Goal: Task Accomplishment & Management: Complete application form

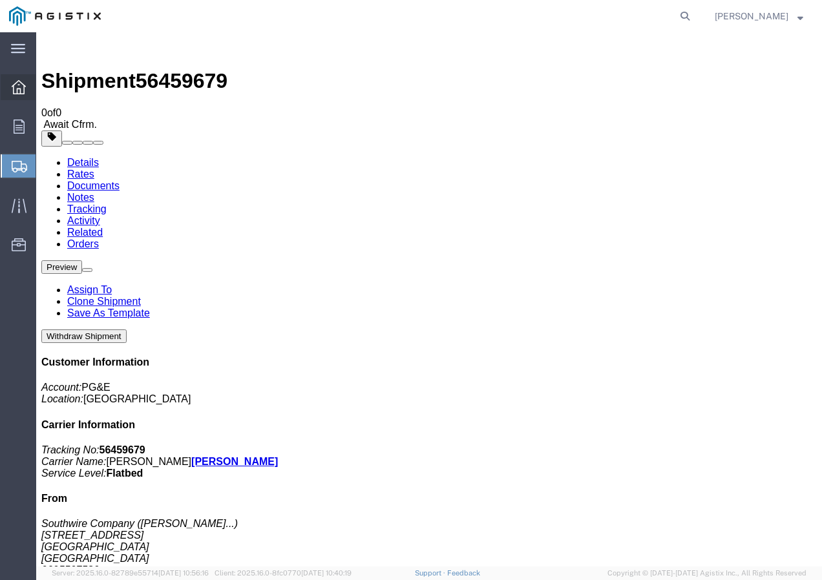
drag, startPoint x: 0, startPoint y: 0, endPoint x: 10, endPoint y: 89, distance: 89.8
click at [10, 89] on div at bounding box center [19, 87] width 36 height 26
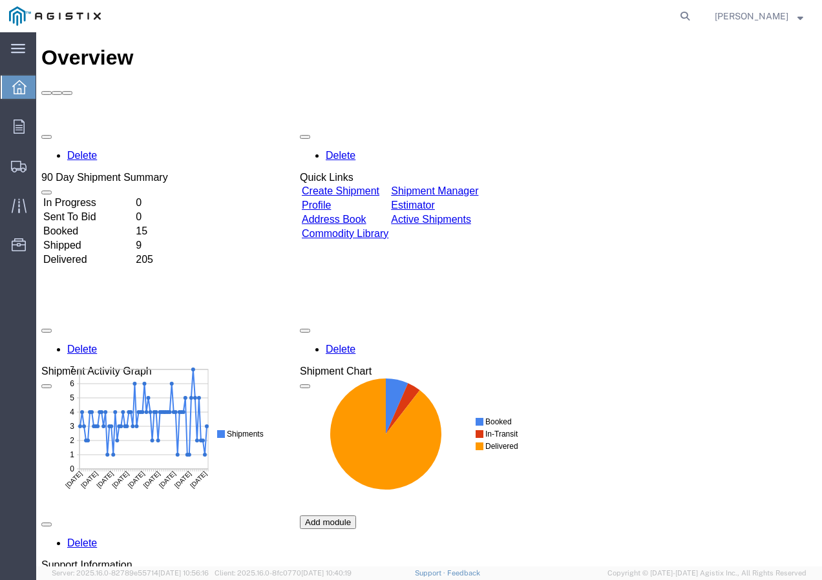
click at [351, 185] on link "Create Shipment" at bounding box center [341, 190] width 78 height 11
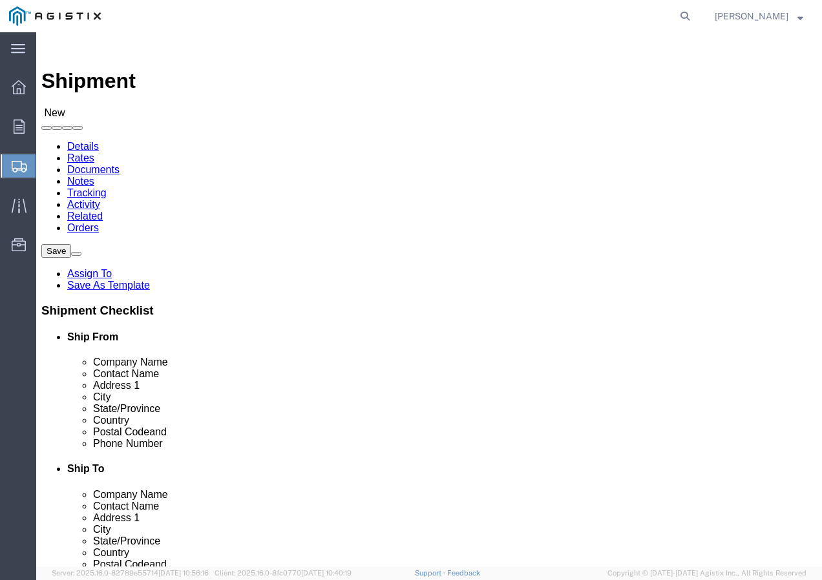
click select "Select PG&E Southwire Company"
select select "9596"
click select "Select PG&E Southwire Company"
select select "PURCHORD"
select select
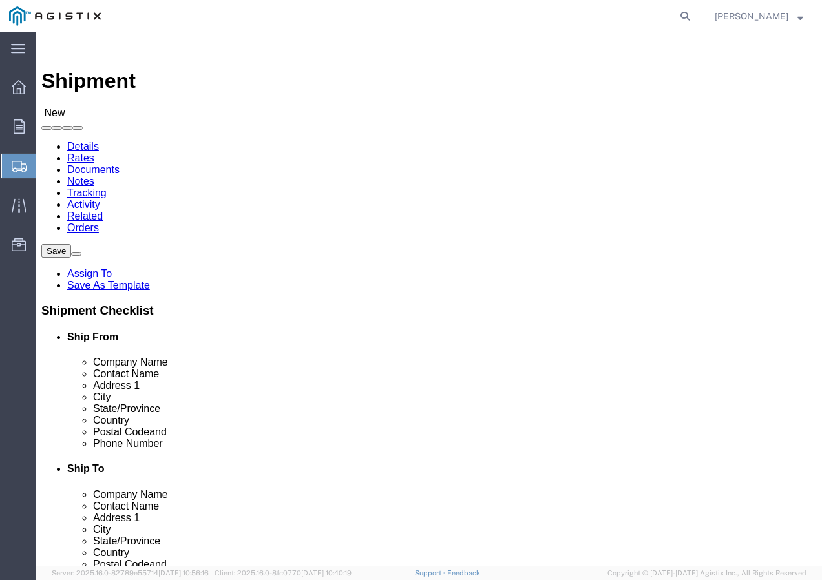
select select
select select "MYPROFILE"
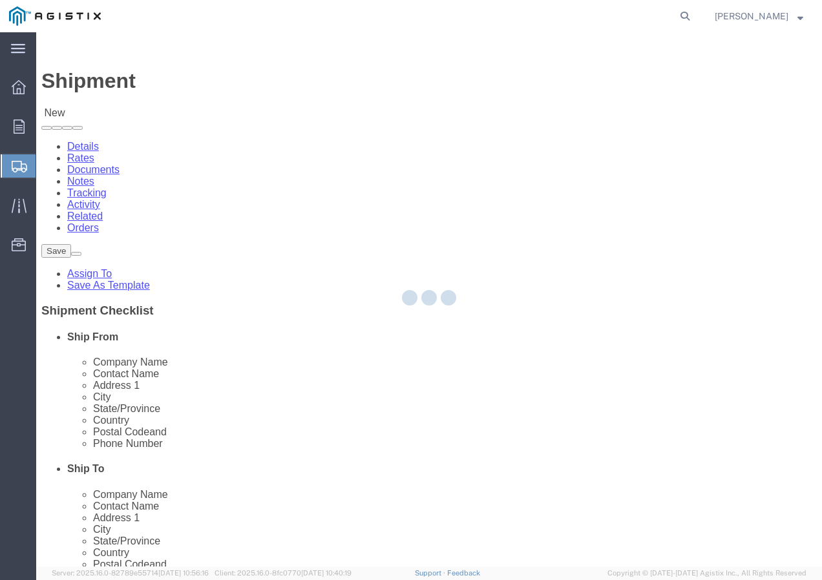
type input "Southwire Company"
type input "[PERSON_NAME]"
type input "[STREET_ADDRESS]"
type input "Fontana"
type input "92337"
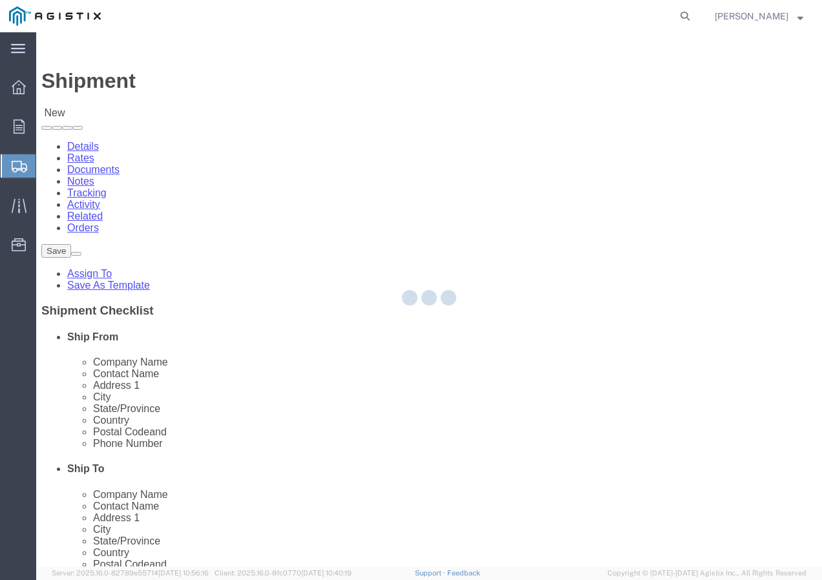
type input "9095507586"
type input "[EMAIL_ADDRESS][DOMAIN_NAME]"
checkbox input "true"
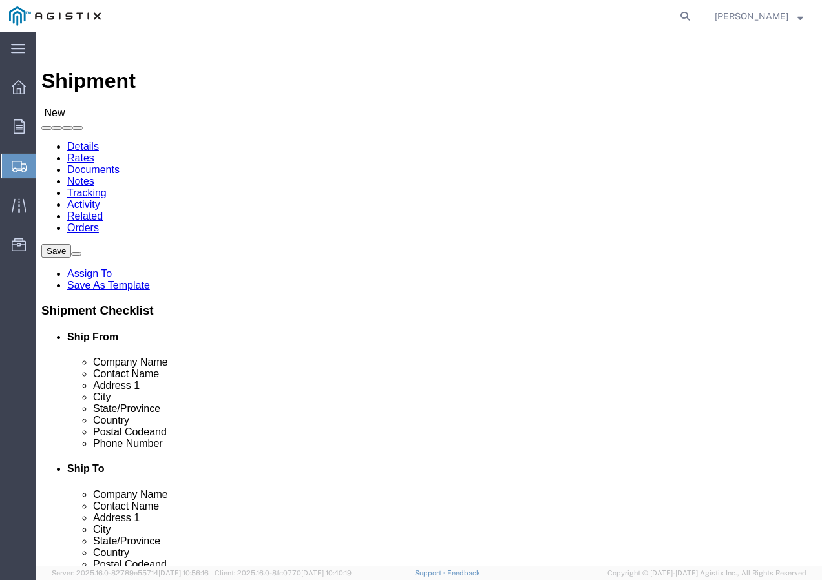
select select "CA"
click select "Select All Others [GEOGRAPHIC_DATA] [GEOGRAPHIC_DATA] [GEOGRAPHIC_DATA] [GEOGRA…"
select select "19740"
click select "Select All Others [GEOGRAPHIC_DATA] [GEOGRAPHIC_DATA] [GEOGRAPHIC_DATA] [GEOGRA…"
click span
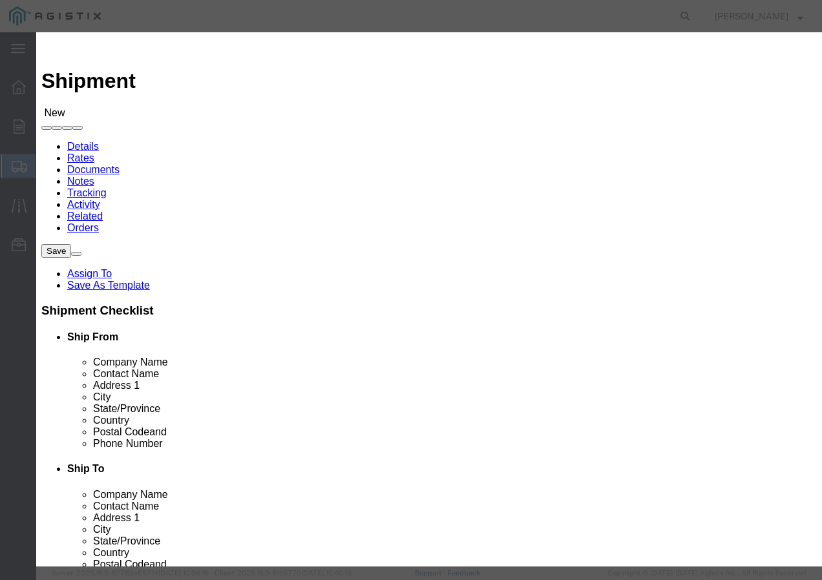
drag, startPoint x: 184, startPoint y: 124, endPoint x: 180, endPoint y: 130, distance: 7.0
click select "Search by Address Book Name City Company Name Contact Name Country CustomerAlia…"
select select "city"
click select "Search by Address Book Name City Company Name Contact Name Country CustomerAlia…"
click div "All Company Location Other Personal Shared ALL A B C D E F G H I J K L M N O P …"
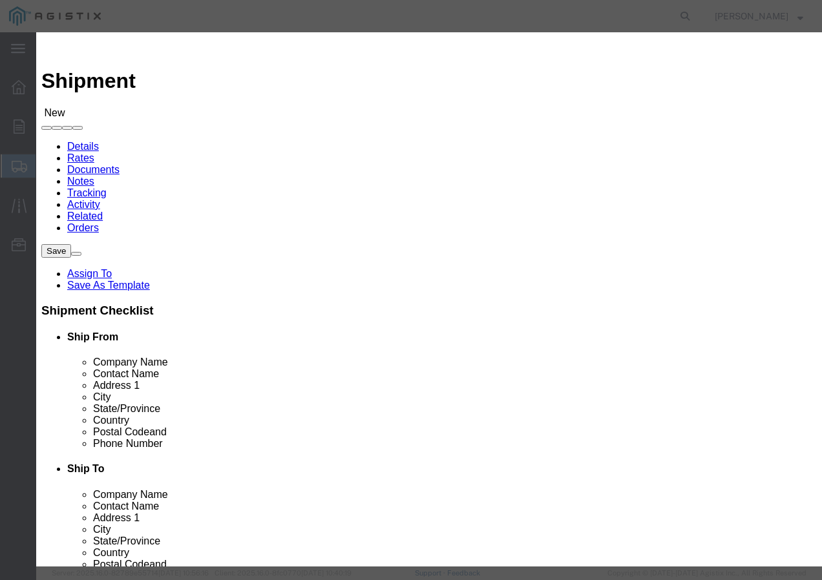
click input "text"
type input "FREMONT"
click icon "button"
click button "Select"
select select
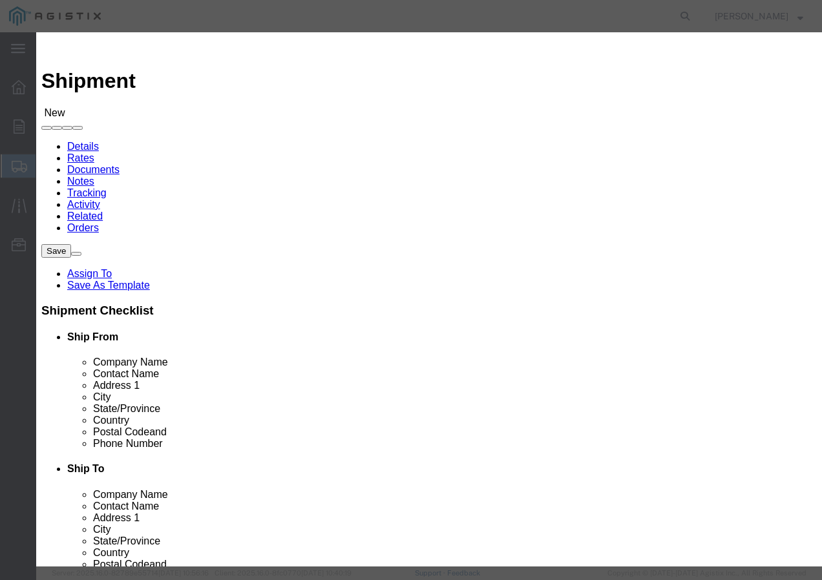
type input "PG&E"
type input "[STREET_ADDRESS][PERSON_NAME]"
type input "Fremont"
type input "94538-3129"
select select "CA"
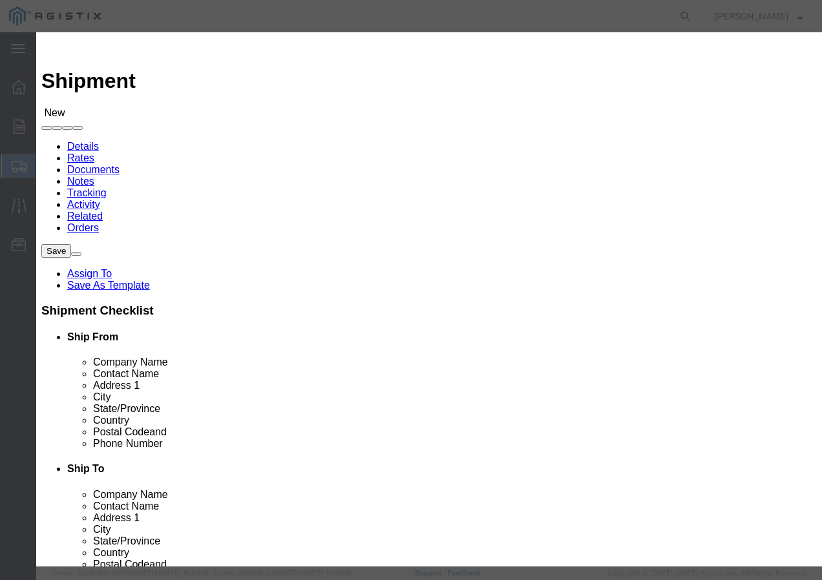
click button "Close"
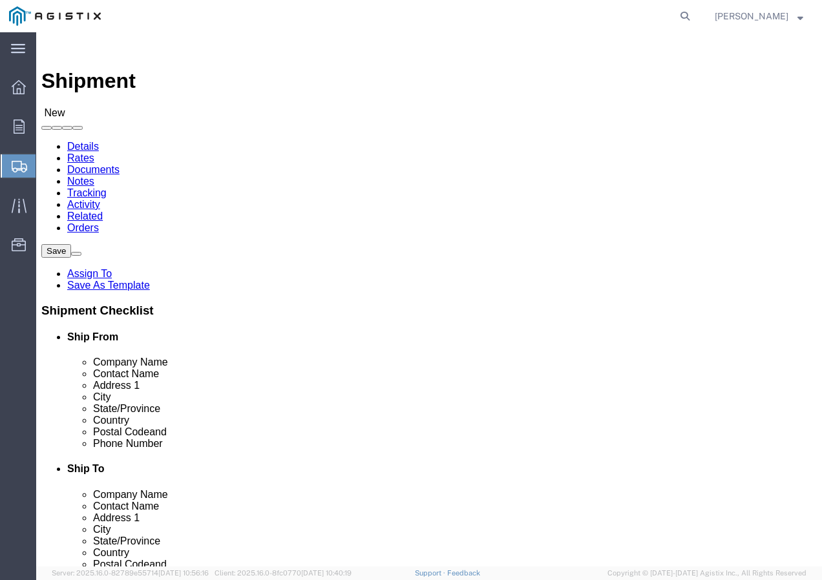
click input "text"
type input "r"
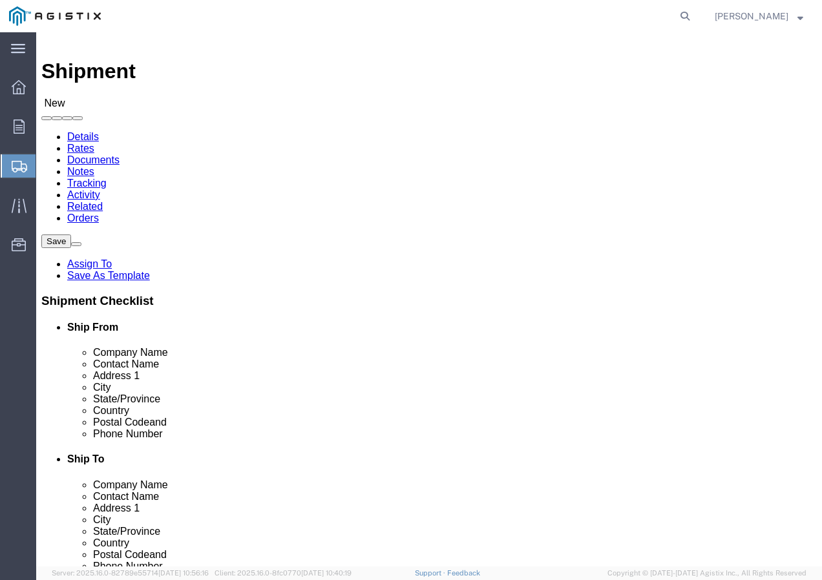
scroll to position [129, 0]
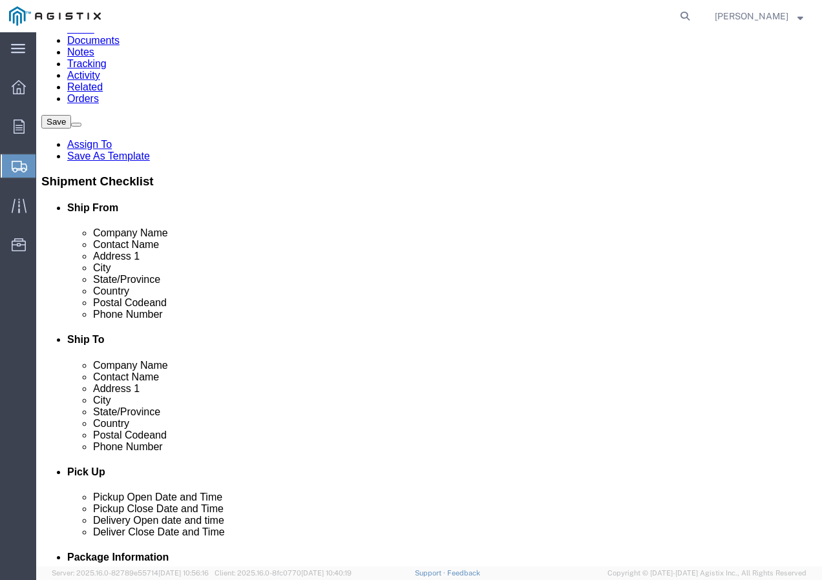
type input "Receiving Department"
click input "text"
paste input "5106519880"
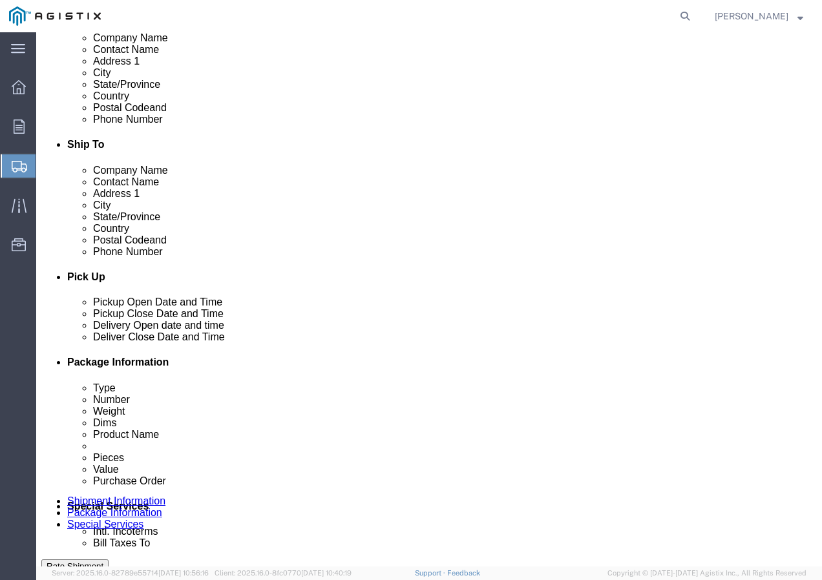
scroll to position [452, 0]
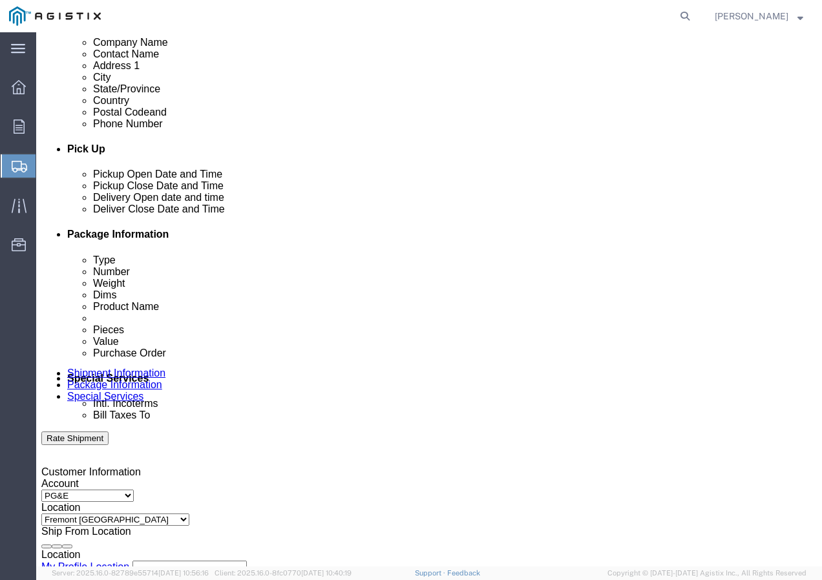
type input "5106519880"
click div "[DATE] 2:00 PM"
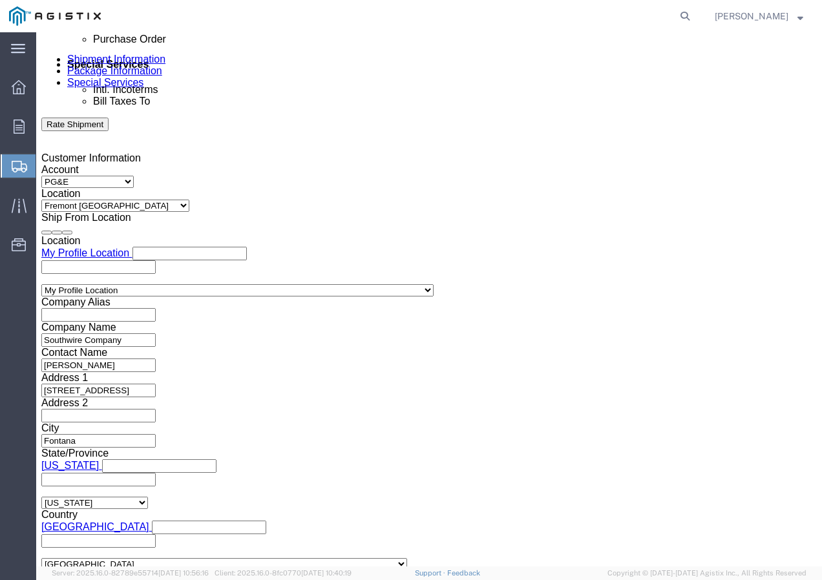
click input "2:00 PM"
type input "12:30 PM"
click button "Apply"
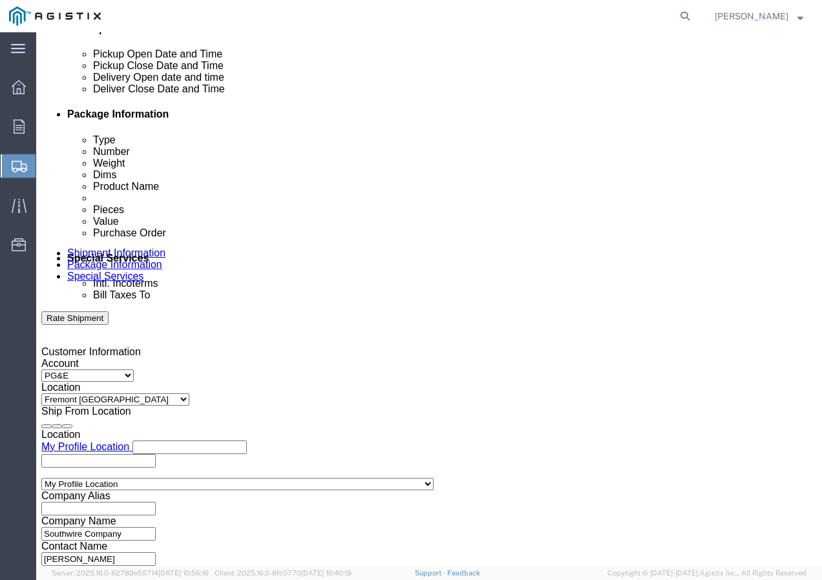
click div
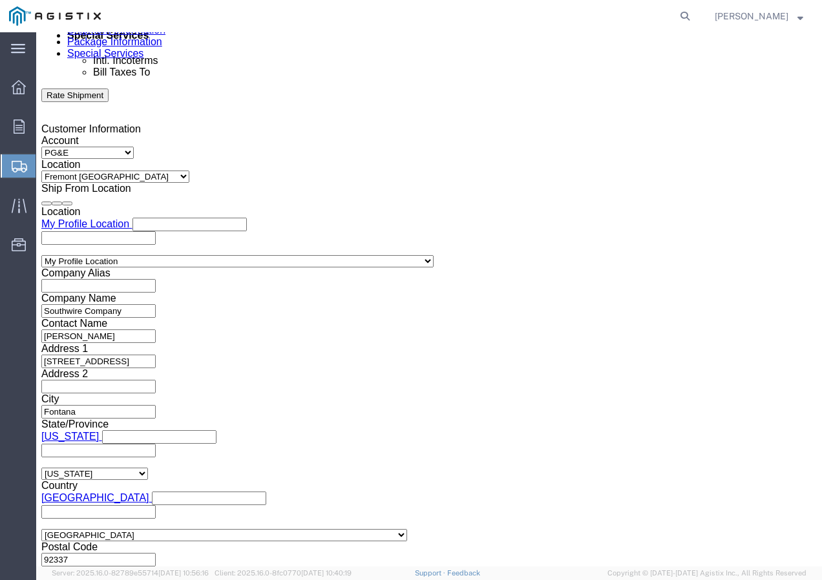
click button "Apply"
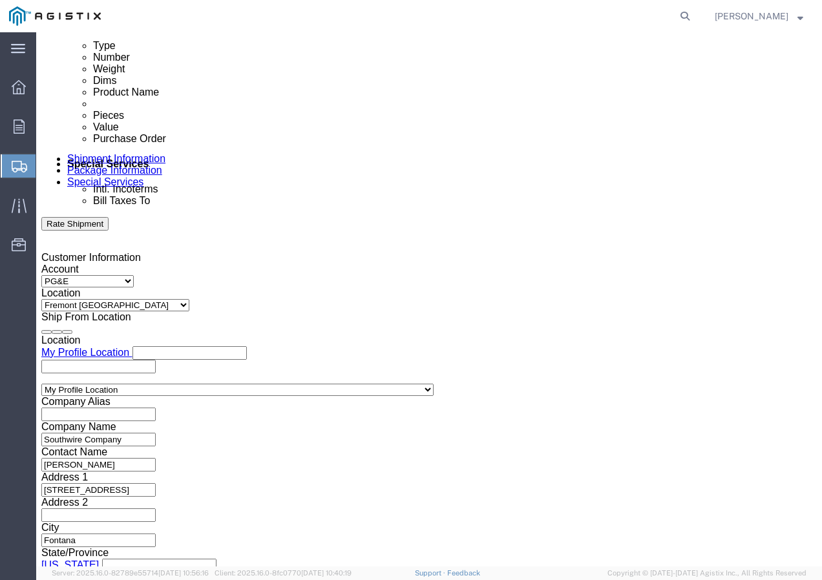
scroll to position [666, 0]
click div
click button "Apply"
click input "text"
paste input "3501413636"
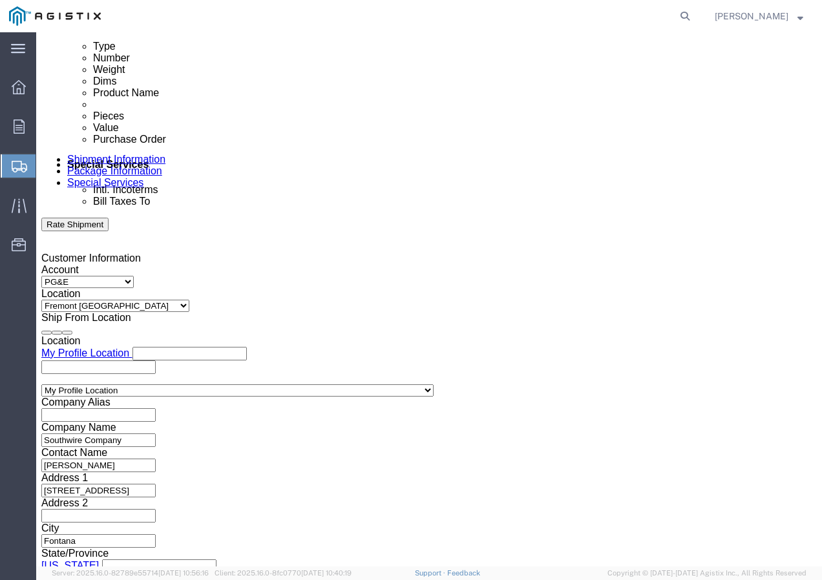
type input "3501413636"
click select "Select Account Type Activity ID Airline Appointment Number ASN Batch Request # …"
select select "SHIPMENTIDNUM"
click select "Select Account Type Activity ID Airline Appointment Number ASN Batch Request # …"
click input "text"
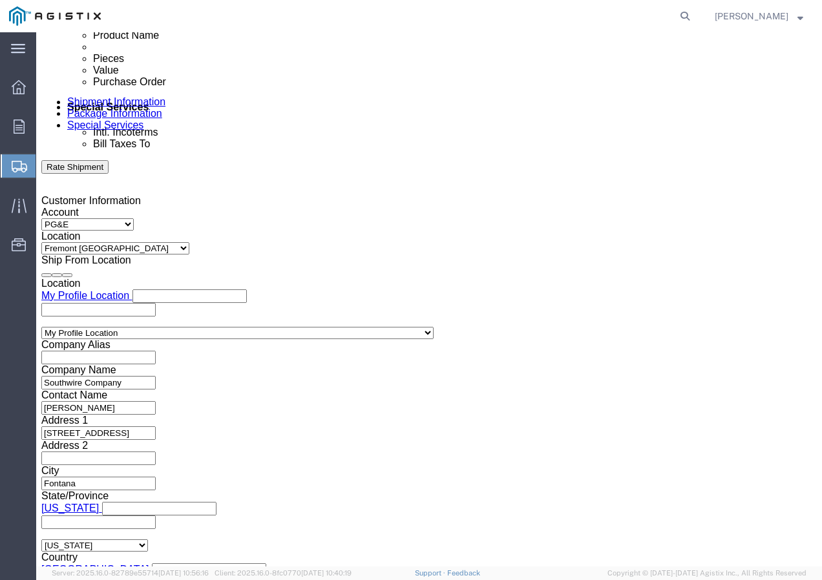
scroll to position [795, 0]
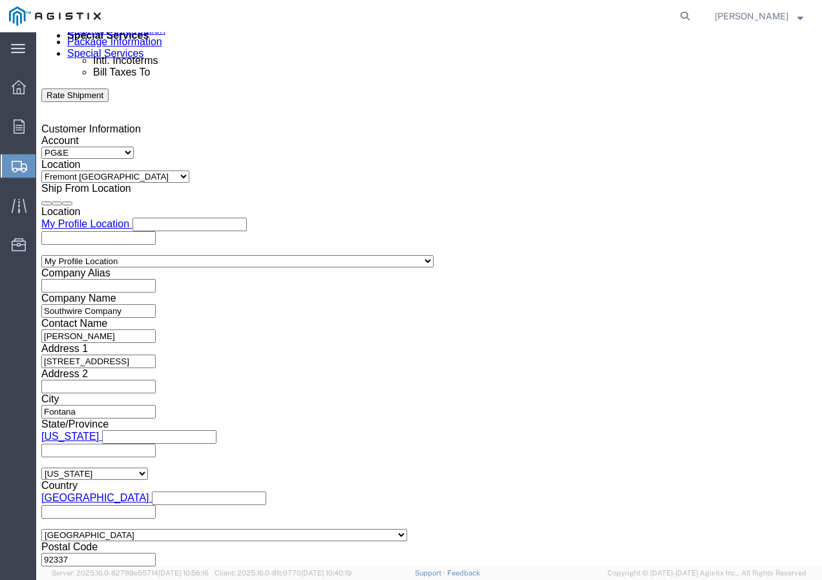
type input "7421727"
click select "Select Air Less than Truckload Multi-Leg Ocean Freight Rail Small Parcel Truckl…"
select select "TL"
click select "Select Air Less than Truckload Multi-Leg Ocean Freight Rail Small Parcel Truckl…"
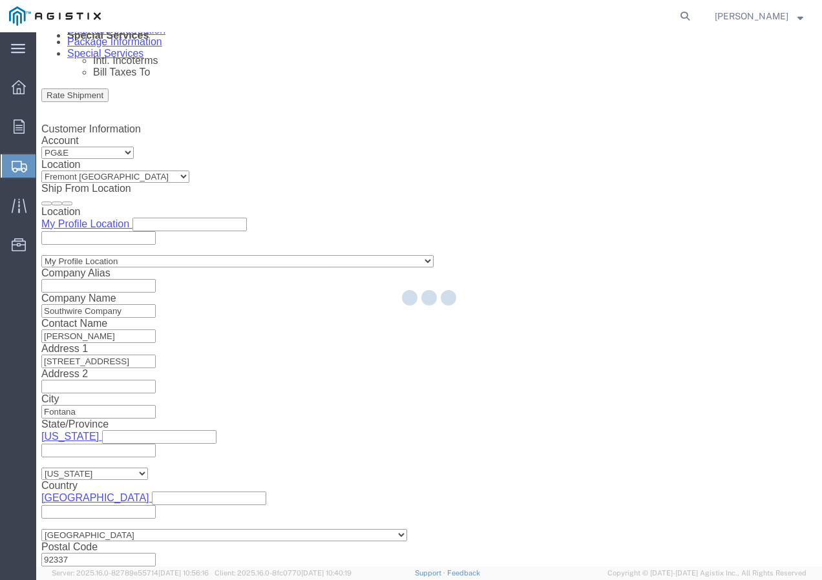
select select
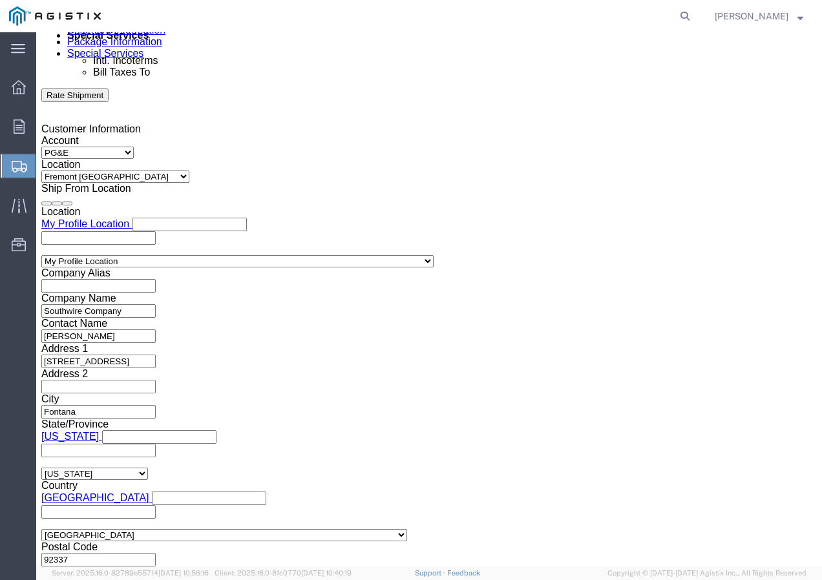
click select "Select 1-Ton (PSS) 10 Wheel 10 Yard Dump Truck 20 Yard Dump Truck Bobtail Botto…"
select select "FLBD"
click select "Select 1-Ton (PSS) 10 Wheel 10 Yard Dump Truck 20 Yard Dump Truck Bobtail Botto…"
click button "Continue"
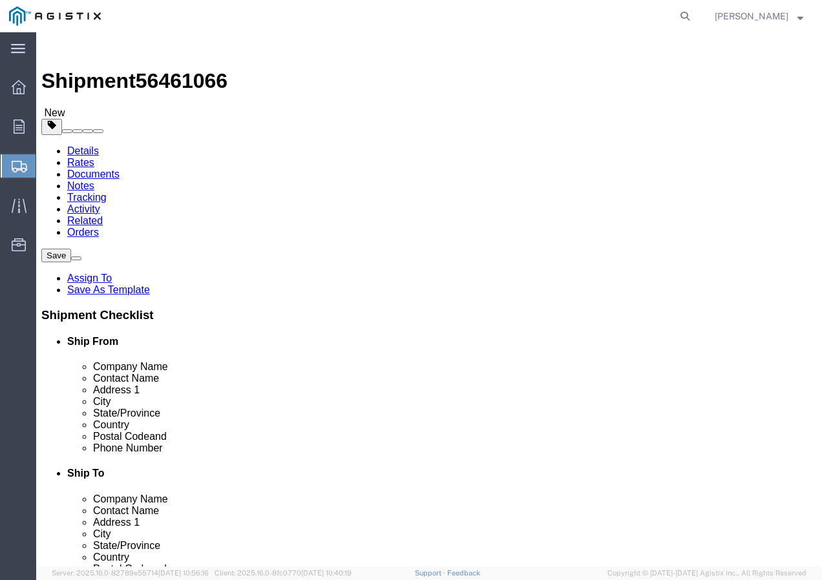
click select "Select Bulk Bundle(s) Cardboard Box(es) Carton(s) Crate(s) Drum(s) (Fiberboard)…"
select select "YRPK"
click select "Select Bulk Bundle(s) Cardboard Box(es) Carton(s) Crate(s) Drum(s) (Fiberboard)…"
click input "text"
type input "50"
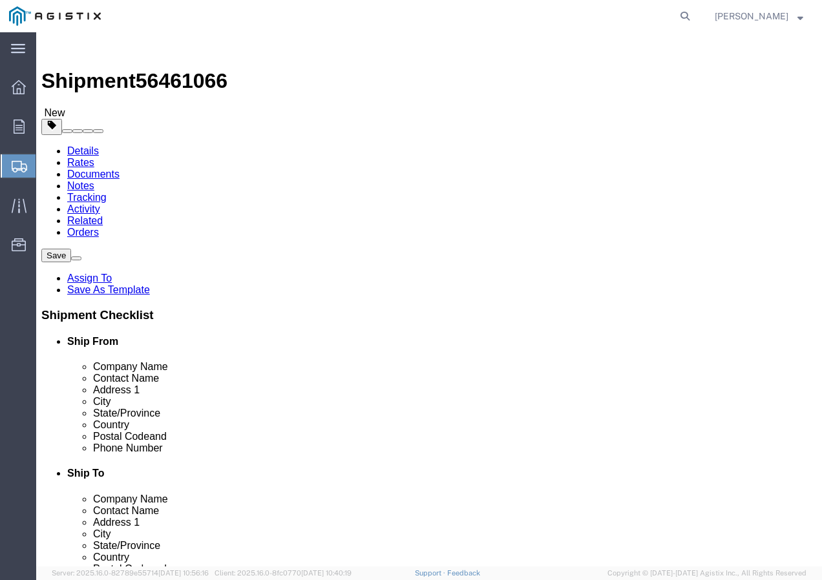
type input "50"
drag, startPoint x: 151, startPoint y: 324, endPoint x: 103, endPoint y: 324, distance: 47.8
click div "Weight 0.00 Select kgs lbs Ship. t°"
type input "14000"
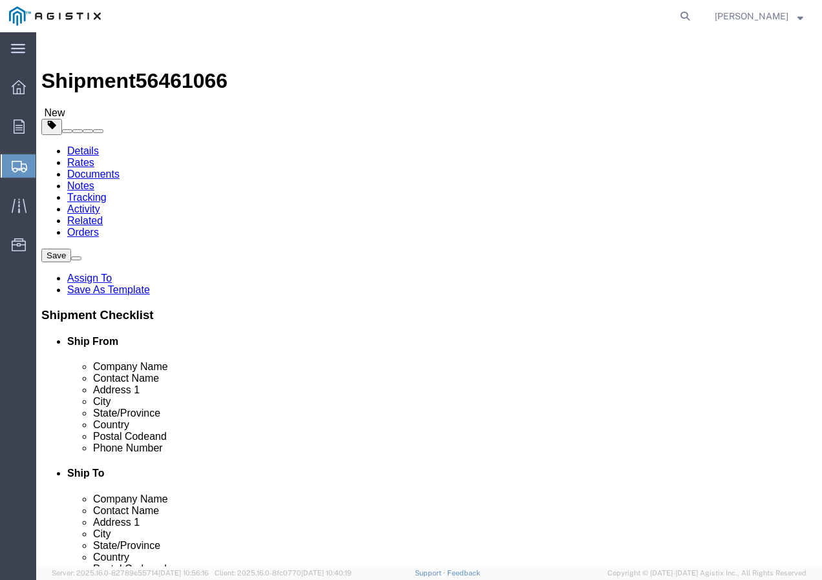
click link "Add Content"
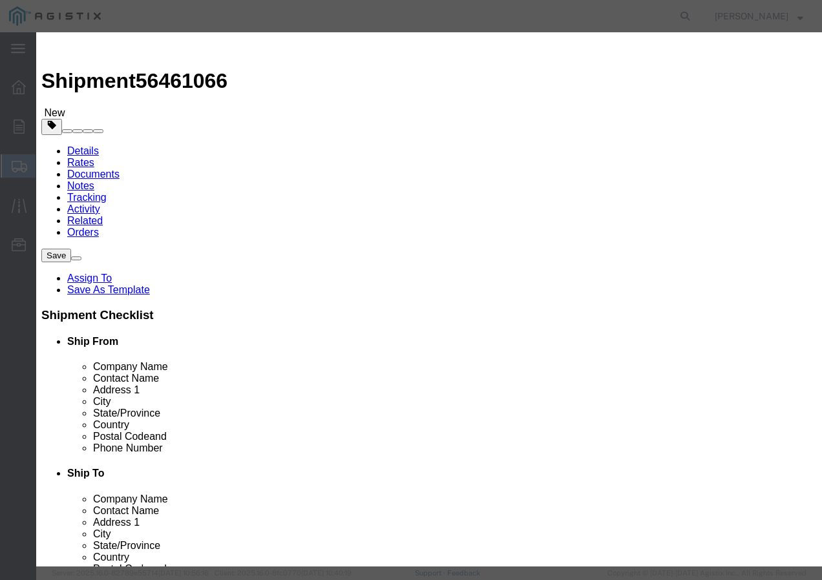
click input "text"
paste input "600VUD 350 AL 95 MILS 1000R"
type input "600VUD 350 AL 95 MILS 1000R"
click input "0"
type input "1"
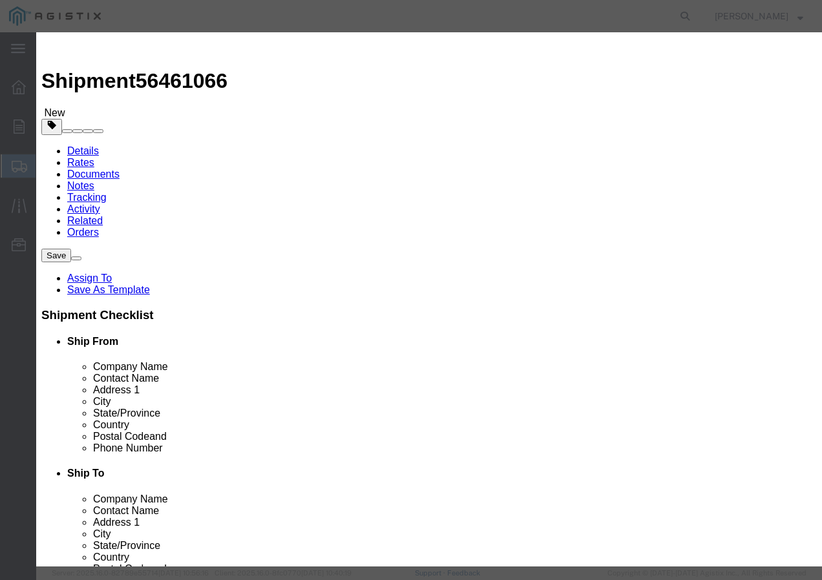
click input "text"
type input "1"
click select "Select 50 55 60 65 70 85 92.5 100 125 175 250 300 400"
select select "100"
drag, startPoint x: 198, startPoint y: 170, endPoint x: 198, endPoint y: 197, distance: 27.1
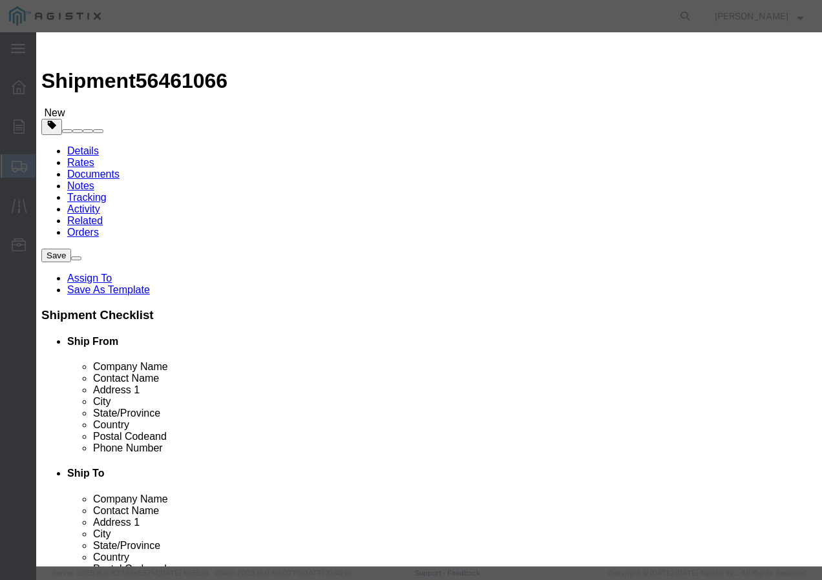
click select "Select 50 55 60 65 70 85 92.5 100 125 175 250 300 400"
click button "Save & Add Another"
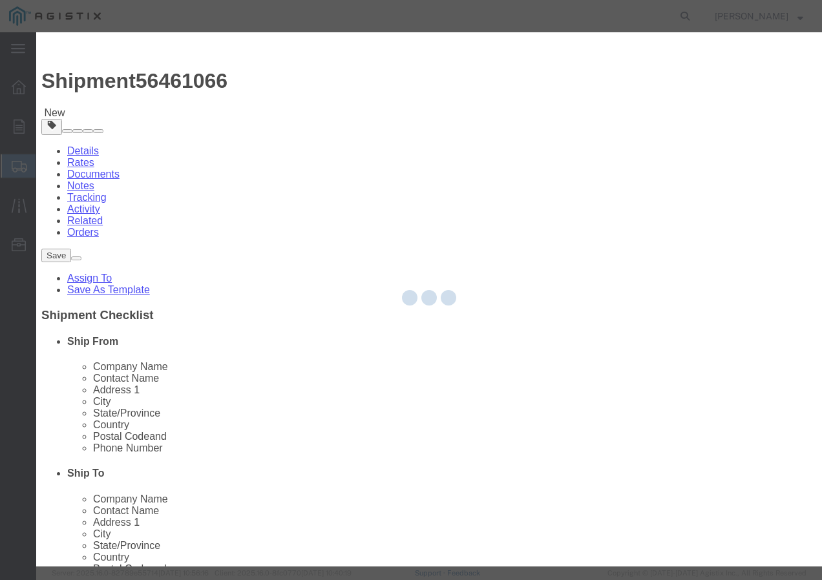
select select "EA"
select select
select select "USD"
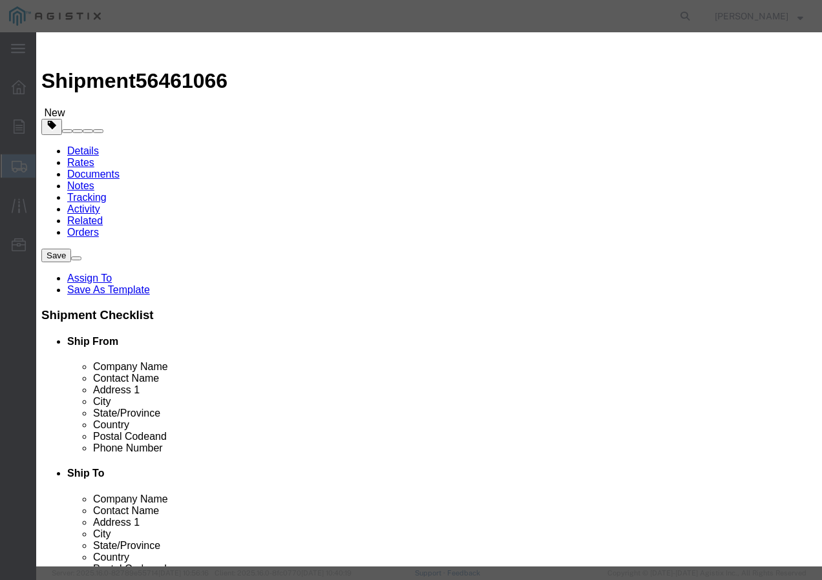
drag, startPoint x: 211, startPoint y: 95, endPoint x: 258, endPoint y: 103, distance: 48.4
click input "text"
paste input "600VUD [GEOGRAPHIC_DATA]/YES 4/0 Str [PERSON_NAME] 1250R"
type input "600VUD [GEOGRAPHIC_DATA]/YES 4/0 Str [PERSON_NAME] 1250R"
click input "text"
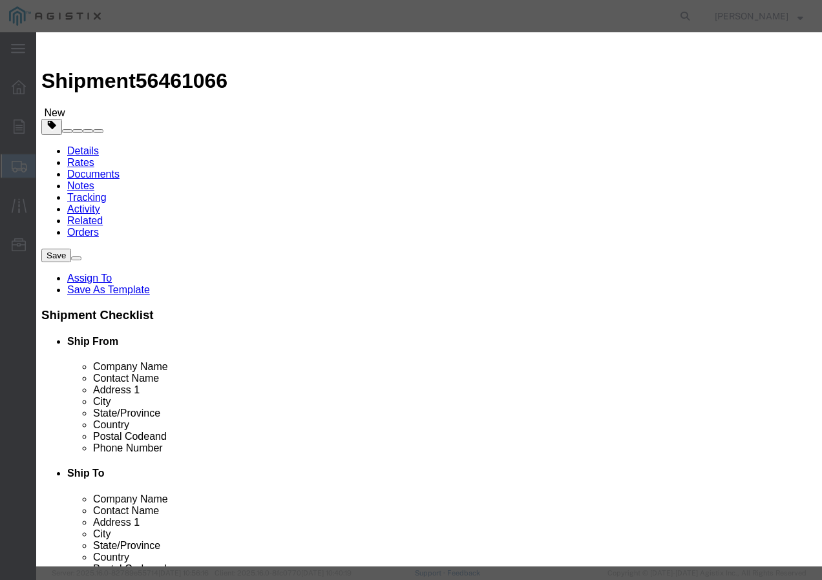
type input "8"
click input "text"
type input "1"
click select "Select 50 55 60 65 70 85 92.5 100 125 175 250 300 400"
select select "100"
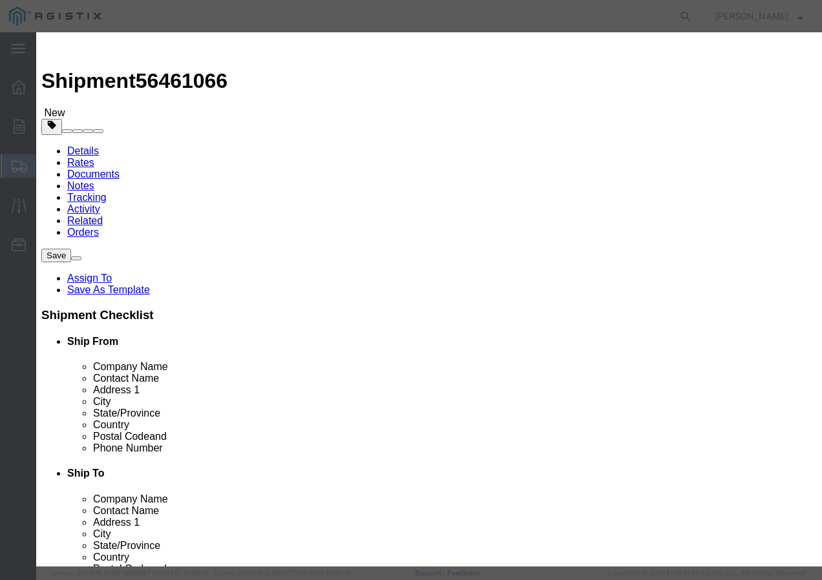
click select "Select 50 55 60 65 70 85 92.5 100 125 175 250 300 400"
click button "Save & Add Another"
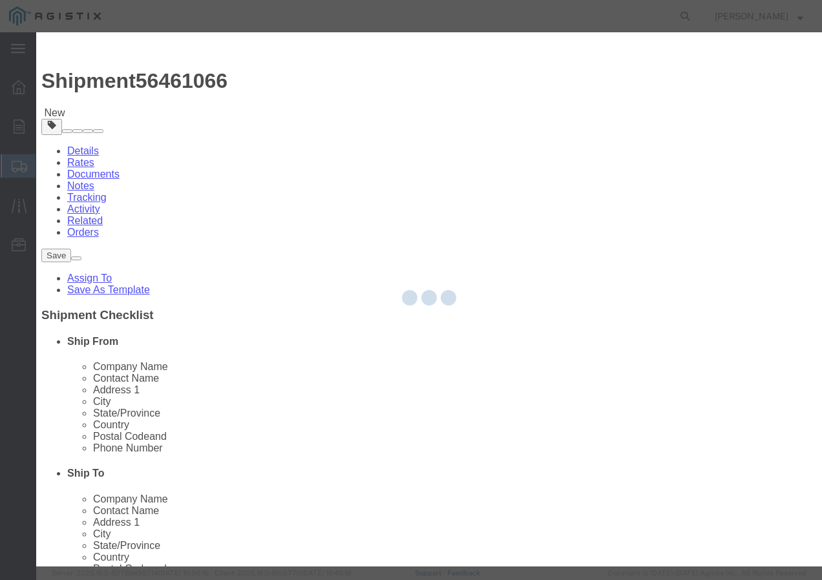
select select "EA"
select select
select select "USD"
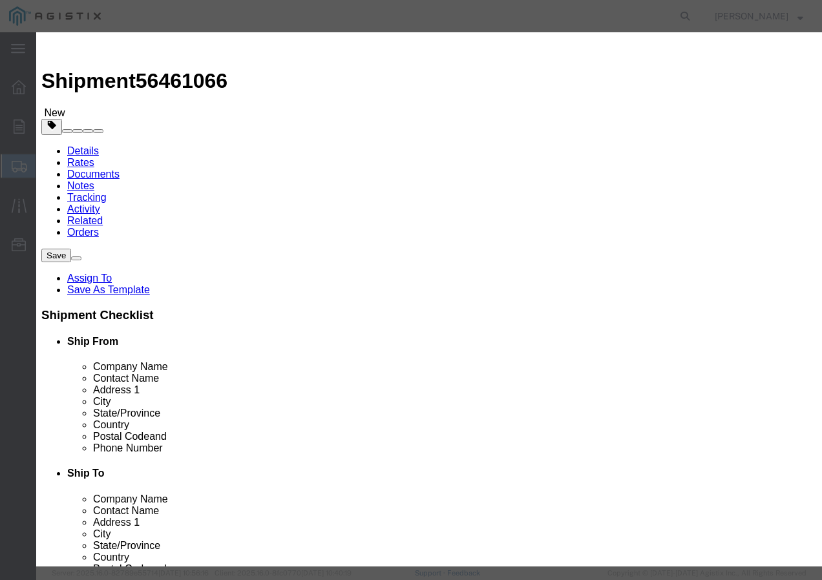
click input "text"
paste input "600VUD [GEOGRAPHIC_DATA]/YES 4/0 Str [PERSON_NAME] 1250R"
type input "600VUD [GEOGRAPHIC_DATA]/YES 4/0 Str [PERSON_NAME] 1250R"
click input "text"
type input "1"
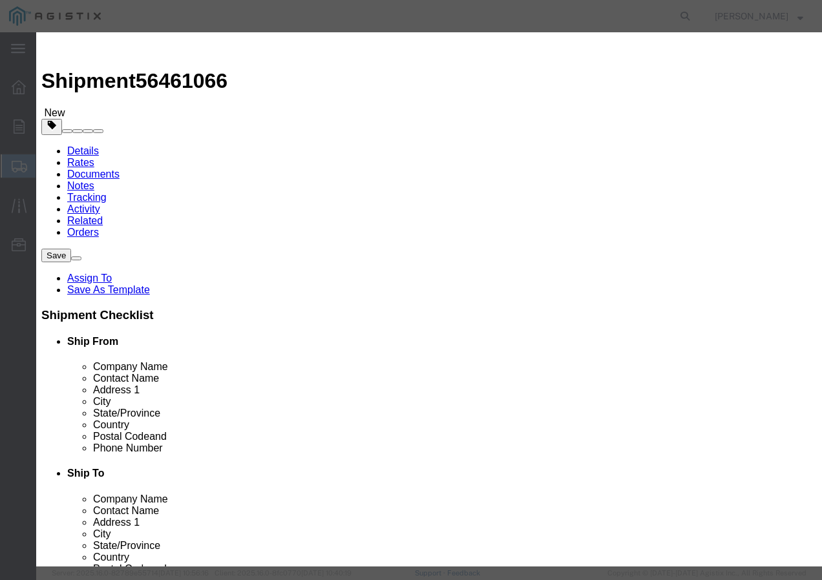
click input "text"
type input "1"
click select "Select 50 55 60 65 70 85 92.5 100 125 175 250 300 400"
select select "100"
click select "Select 50 55 60 65 70 85 92.5 100 125 175 250 300 400"
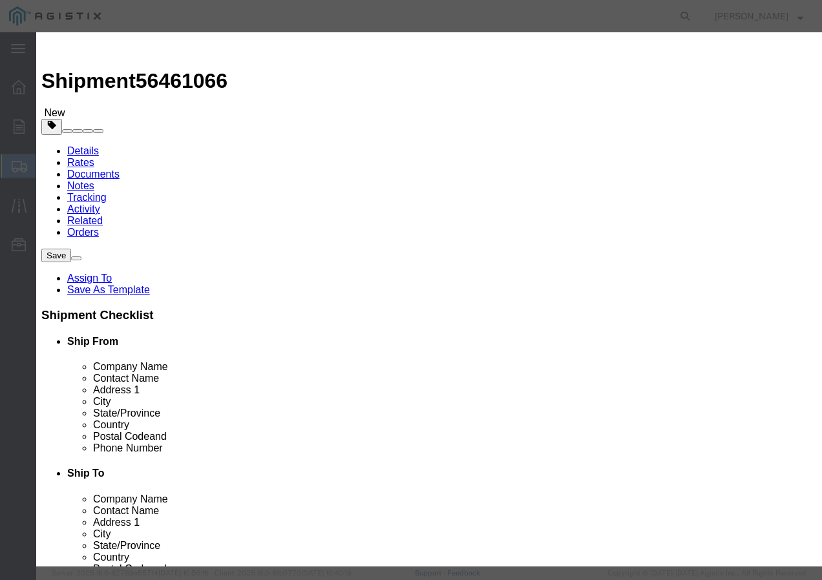
click button "Save & Add Another"
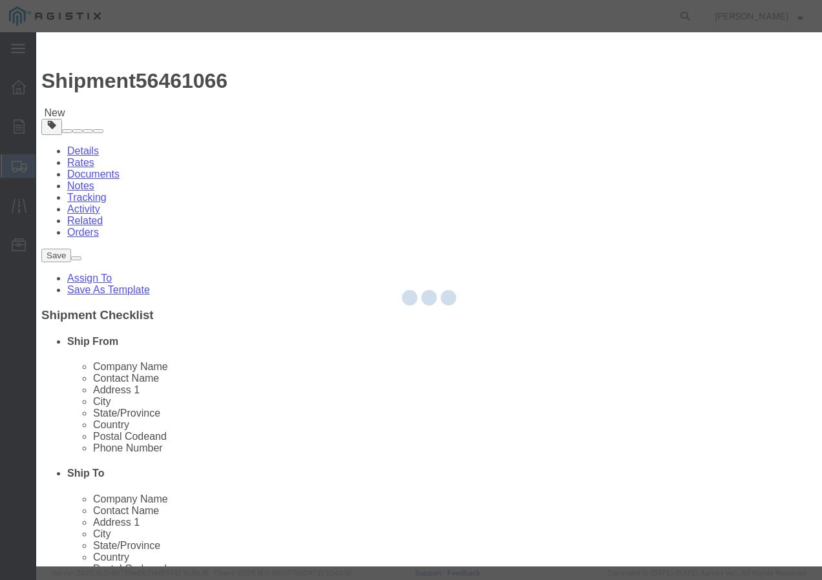
select select "EA"
select select
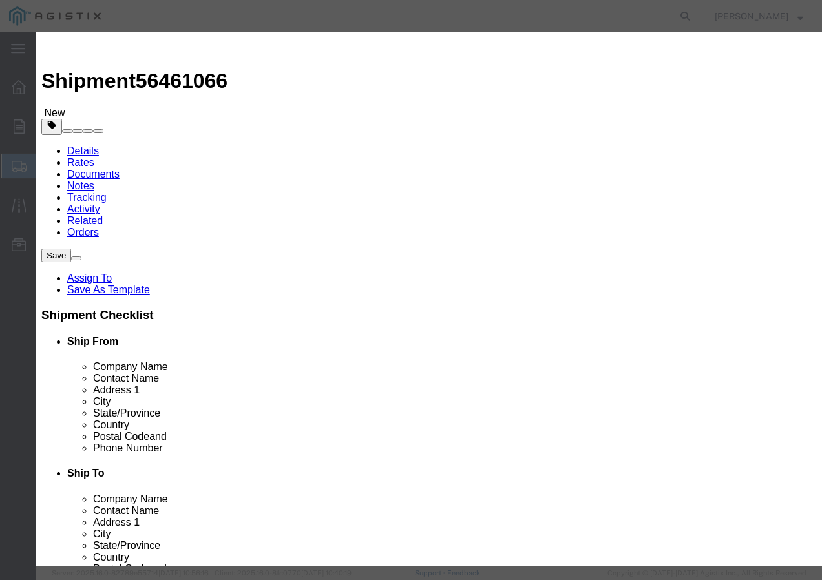
click input "text"
paste input "USE 250 Str Cu Bk 1000R"
type input "USE 250 Str Cu Bk 1000R"
click input "text"
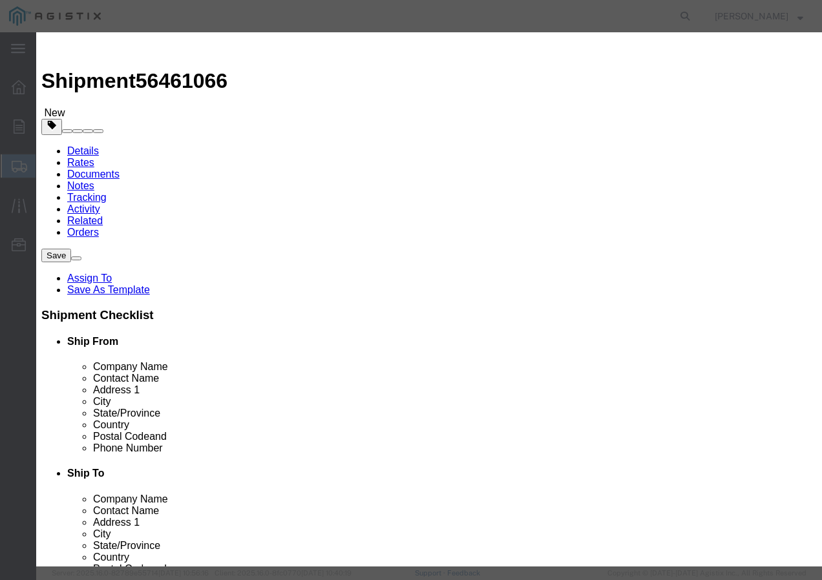
type input "6"
click input "text"
type input "1"
click select "Select 50 55 60 65 70 85 92.5 100 125 175 250 300 400"
select select "100"
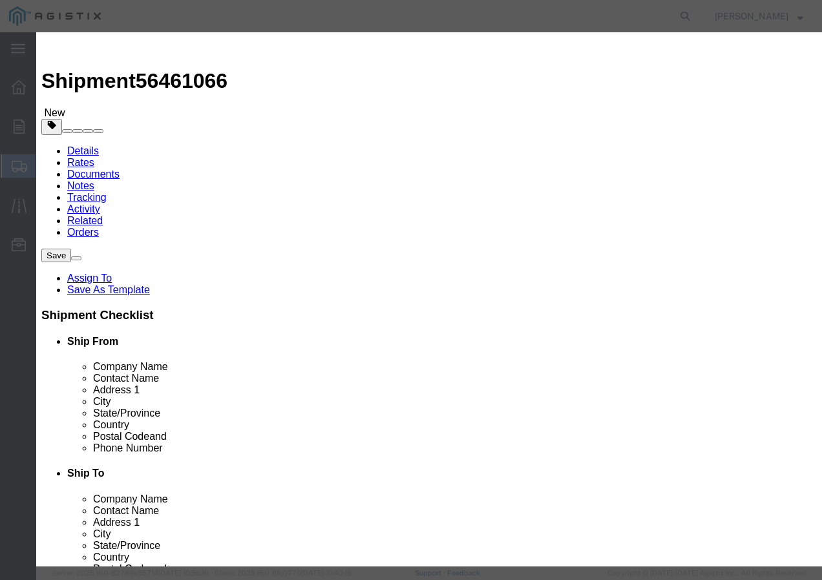
click select "Select 50 55 60 65 70 85 92.5 100 125 175 250 300 400"
click button "Save & Close"
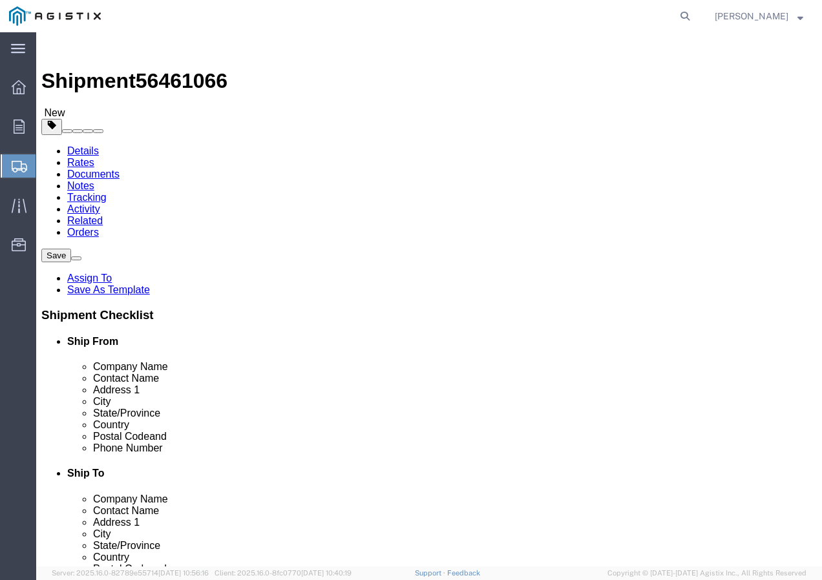
click input "1"
type input "16"
click div "1 x Your Packaging Package Type Select Bulk Bundle(s) Cardboard Box(es) Carton(…"
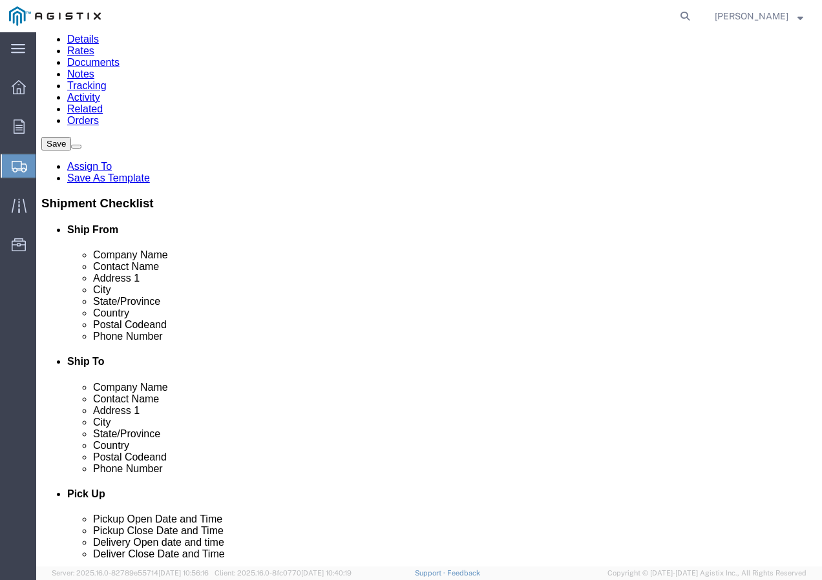
scroll to position [129, 0]
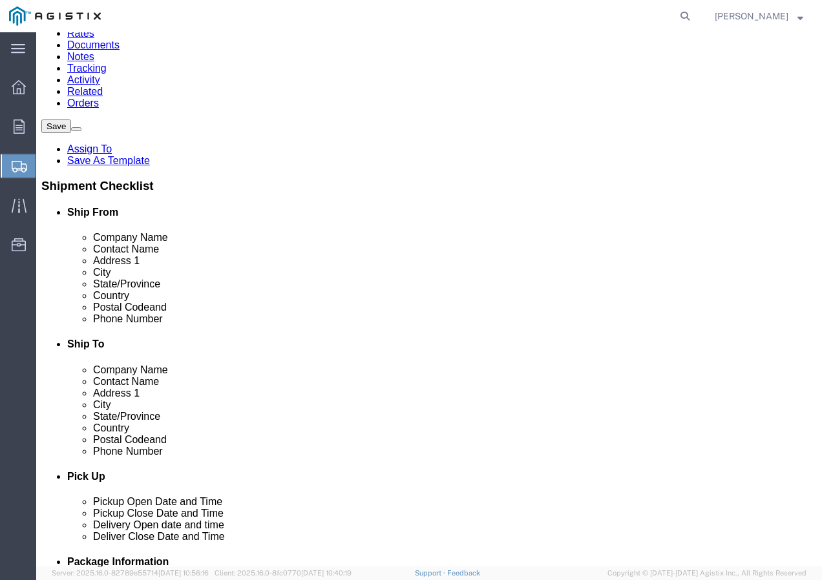
click button "Rate Shipment"
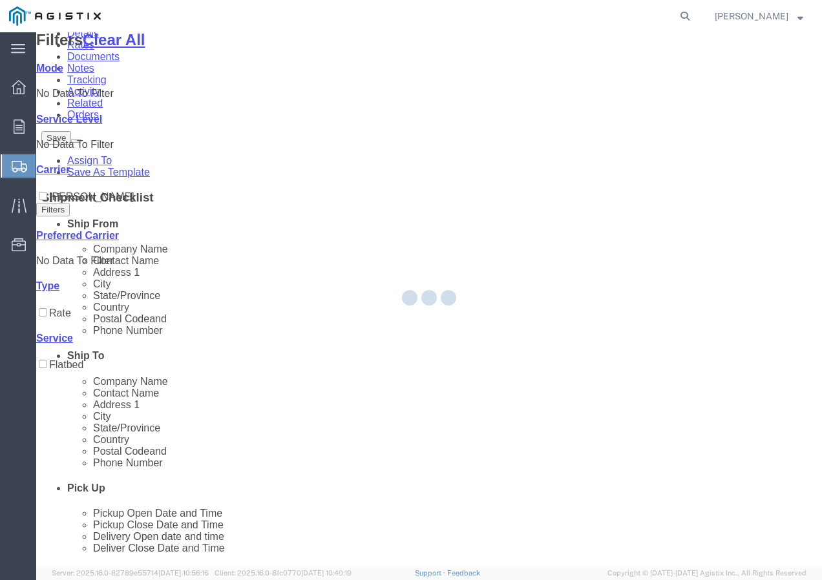
scroll to position [0, 0]
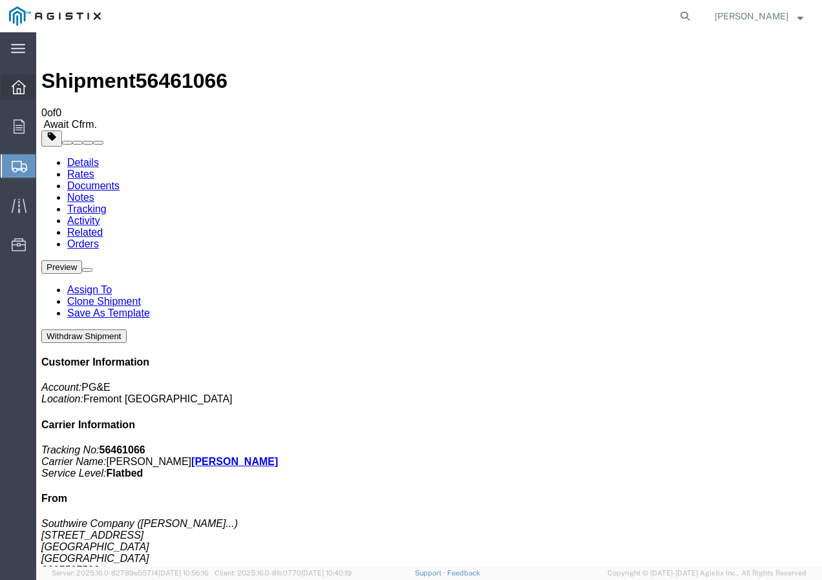
click at [22, 87] on icon at bounding box center [19, 87] width 14 height 14
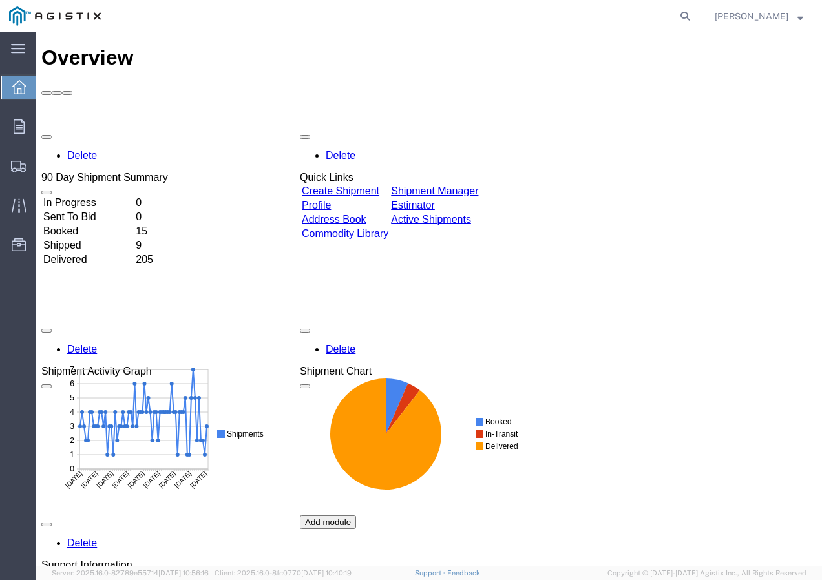
click at [379, 185] on link "Create Shipment" at bounding box center [341, 190] width 78 height 11
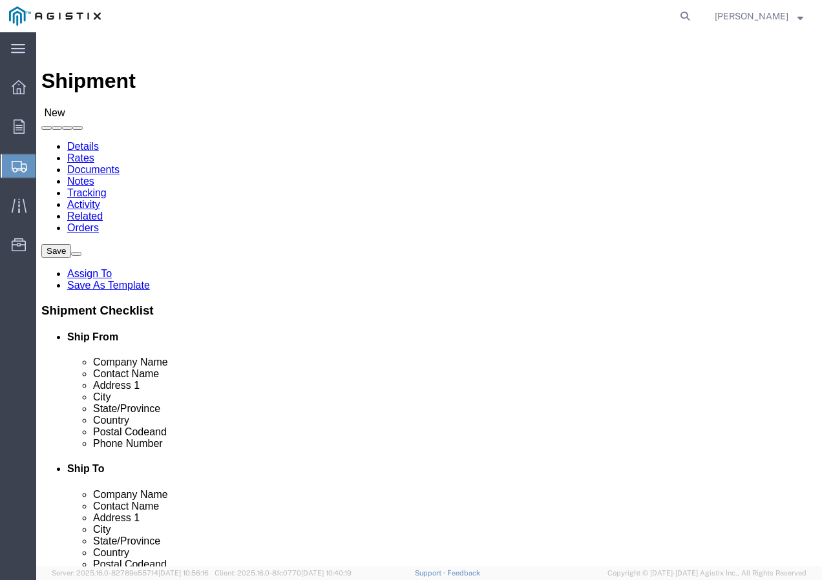
click select "Select PG&E Southwire Company"
select select "9596"
click select "Select PG&E Southwire Company"
select select "PURCHORD"
select select
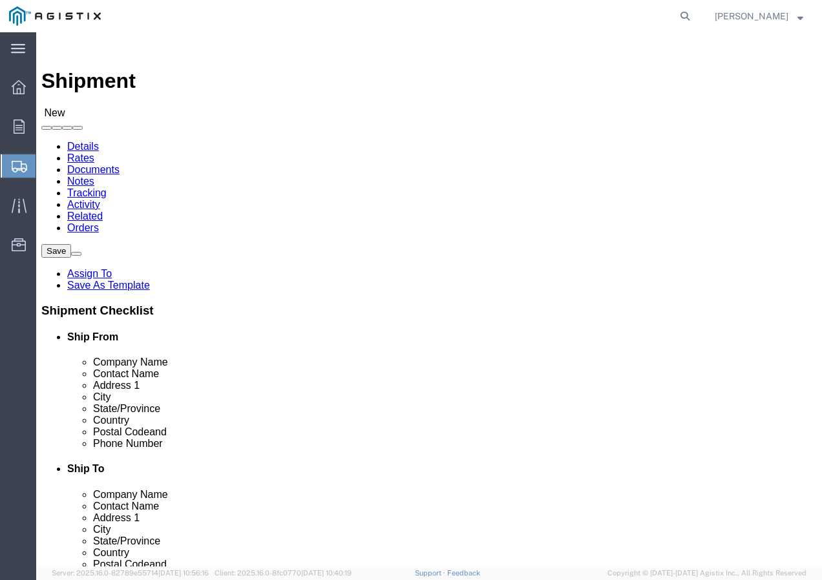
select select
drag, startPoint x: 205, startPoint y: 344, endPoint x: 238, endPoint y: 337, distance: 34.3
select select "MYPROFILE"
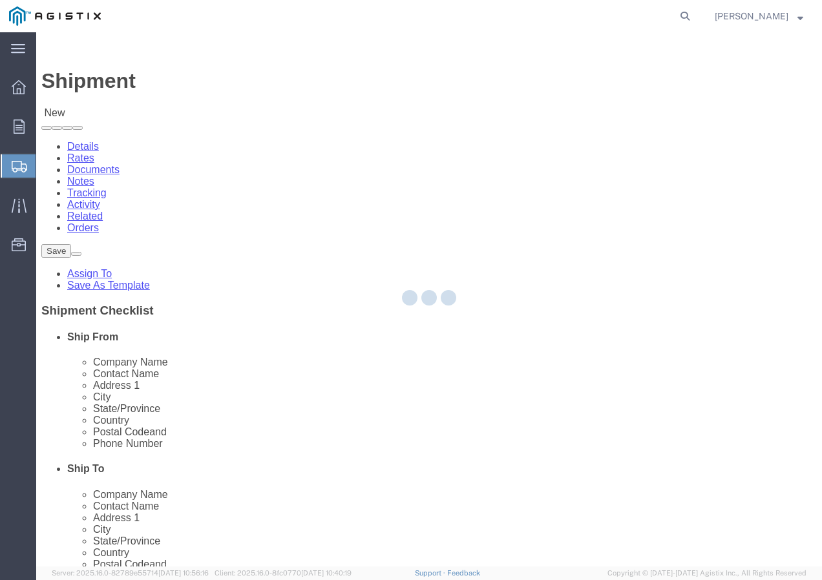
checkbox input "true"
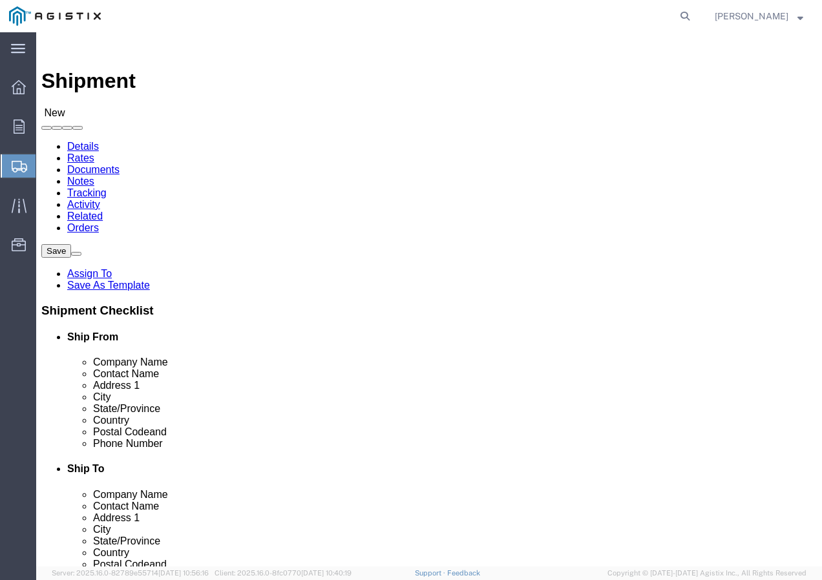
select select "CA"
drag, startPoint x: 521, startPoint y: 223, endPoint x: 485, endPoint y: 191, distance: 48.5
click select "Select All Others [GEOGRAPHIC_DATA] [GEOGRAPHIC_DATA] [GEOGRAPHIC_DATA] [GEOGRA…"
select select "19745"
click select "Select All Others [GEOGRAPHIC_DATA] [GEOGRAPHIC_DATA] [GEOGRAPHIC_DATA] [GEOGRA…"
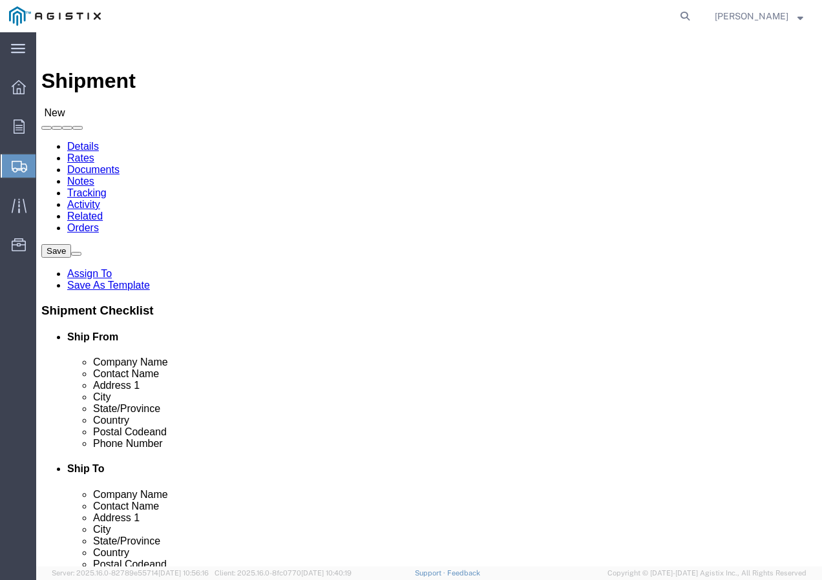
click span
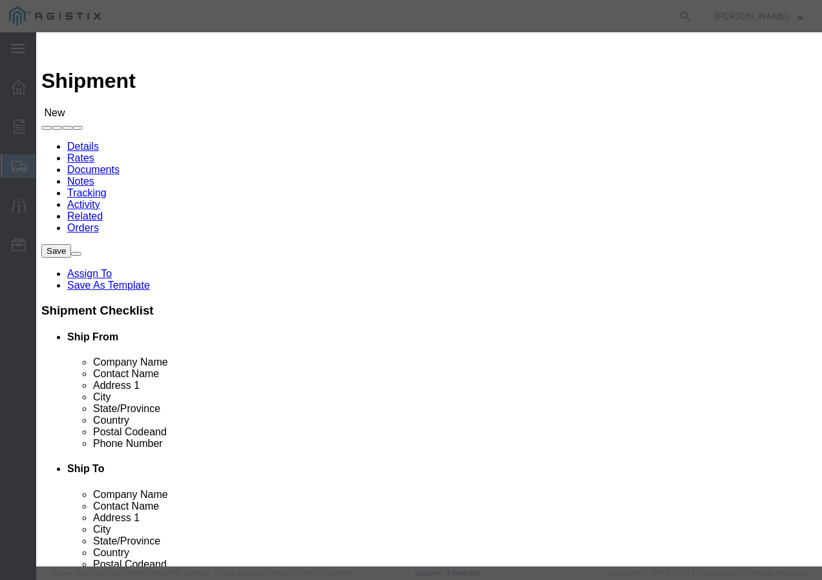
click select "Search by Address Book Name City Company Name Contact Name Country CustomerAlia…"
select select "city"
click select "Search by Address Book Name City Company Name Contact Name Country CustomerAlia…"
click input "text"
type input "[GEOGRAPHIC_DATA]"
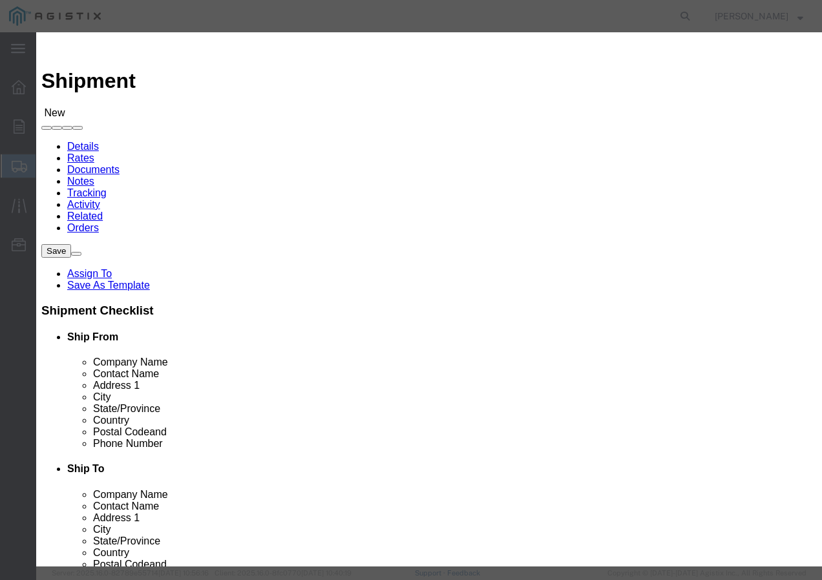
click icon "button"
click button "Select"
select select
type input "PG&E"
type input "[STREET_ADDRESS]"
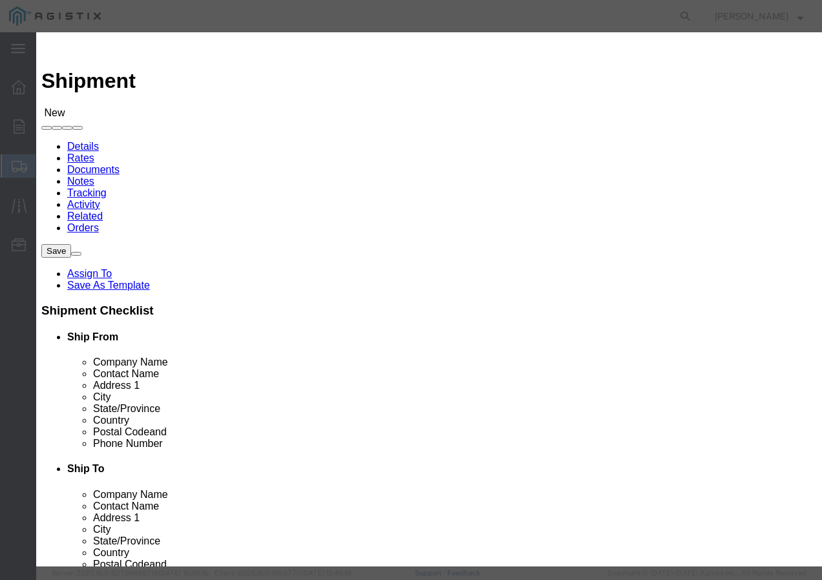
type input "[GEOGRAPHIC_DATA]"
type input "93725-1098"
select select "CA"
click button "Close"
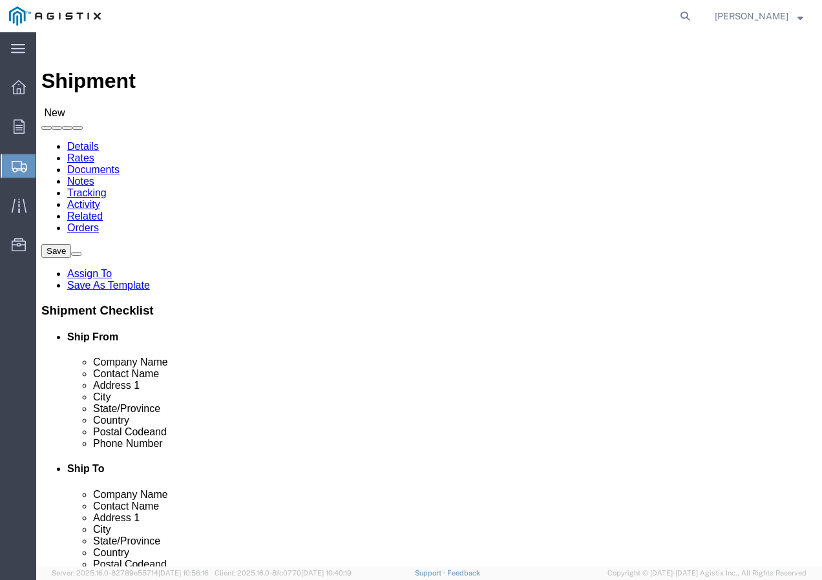
click input "text"
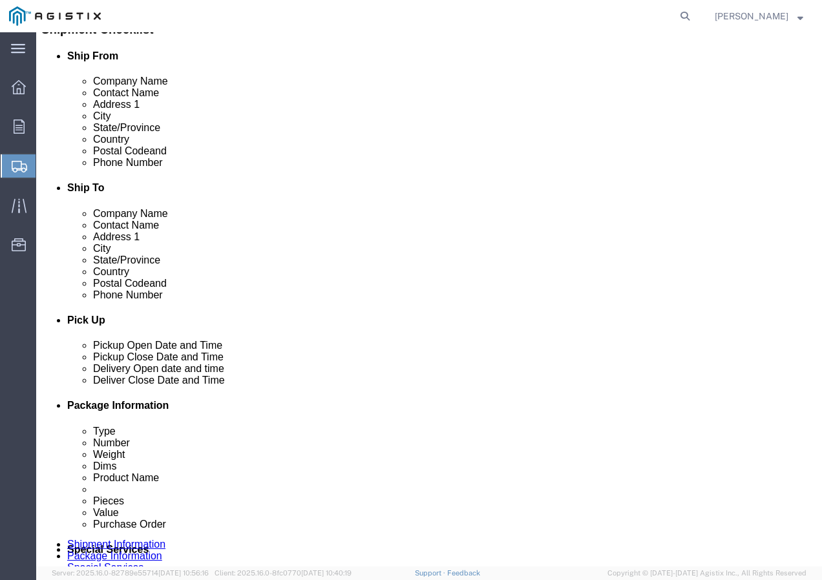
scroll to position [258, 0]
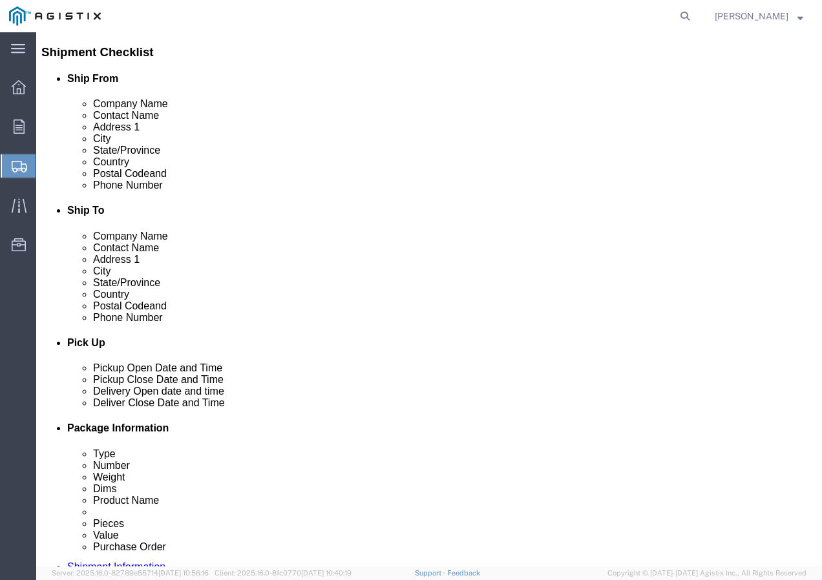
type input "Receiving Department"
click input "text"
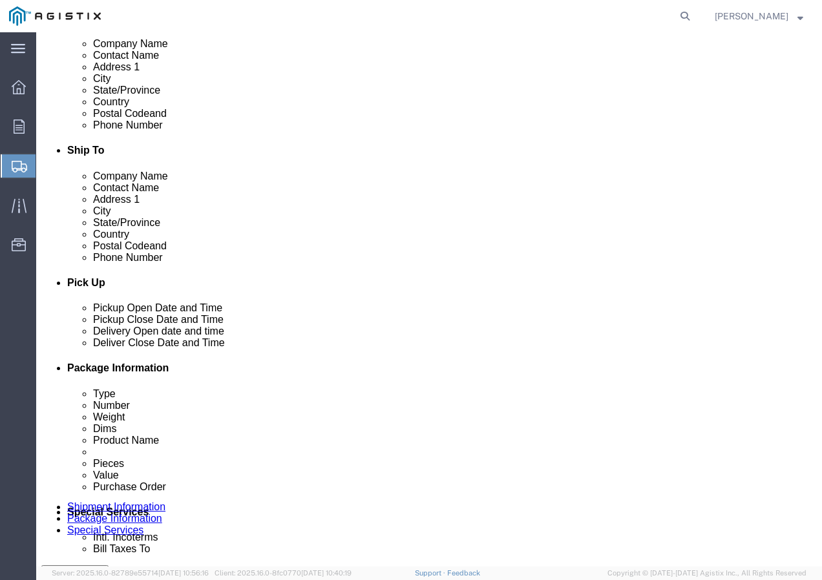
scroll to position [388, 0]
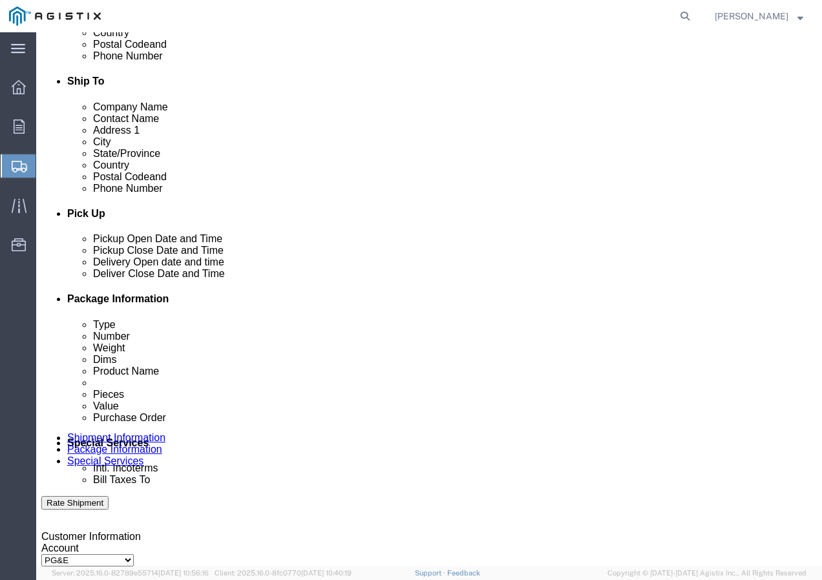
type input "8007567243"
click div "[DATE] 2:00 PM"
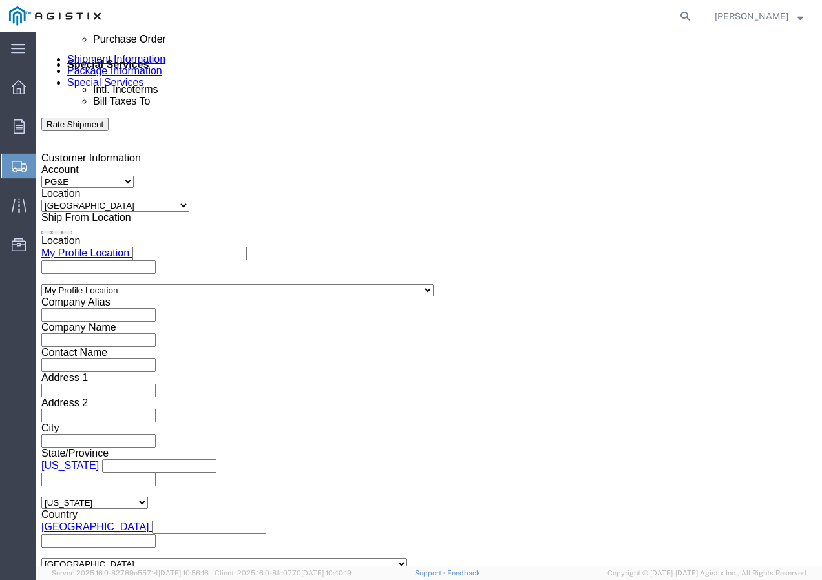
click input "2:00 PM"
type input "1:30 PM"
click button "Apply"
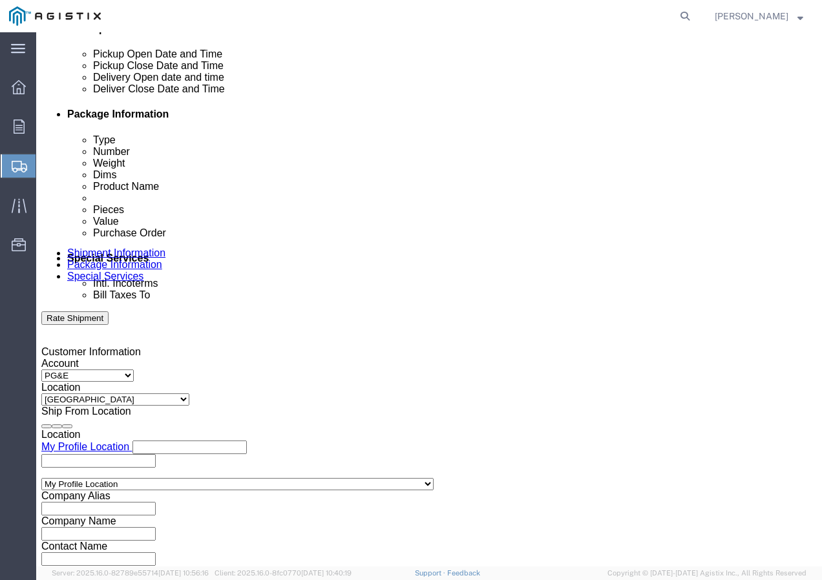
click div
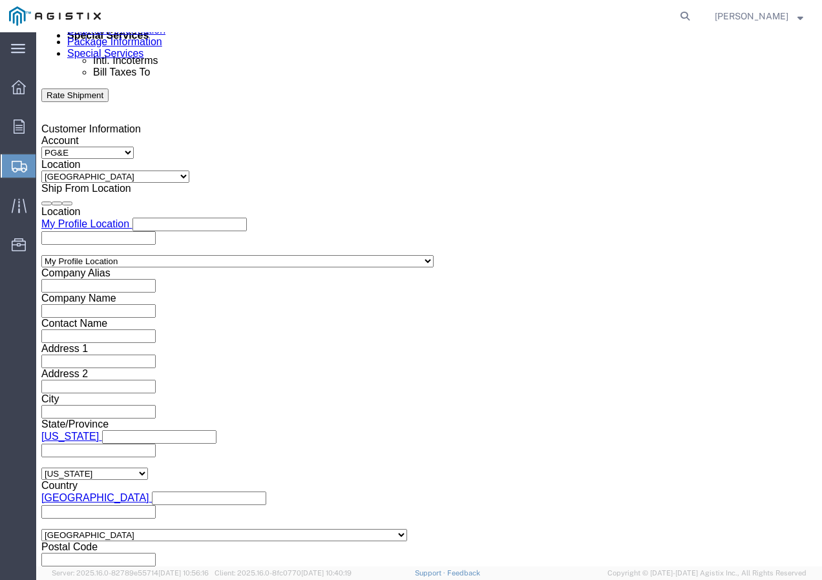
click div "Open Time 3:30 PM [DATE] 3:30 PM - [DATE] 3:30 PM Cancel Apply"
click button "Apply"
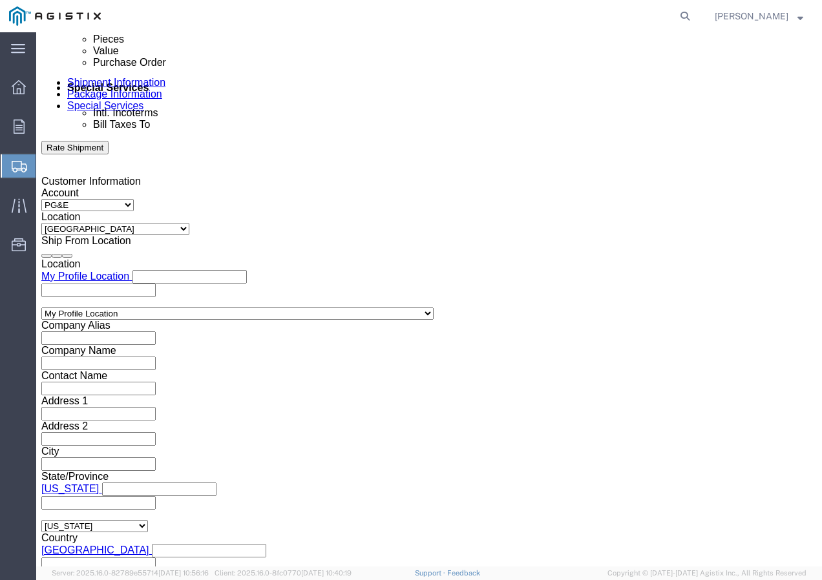
scroll to position [666, 0]
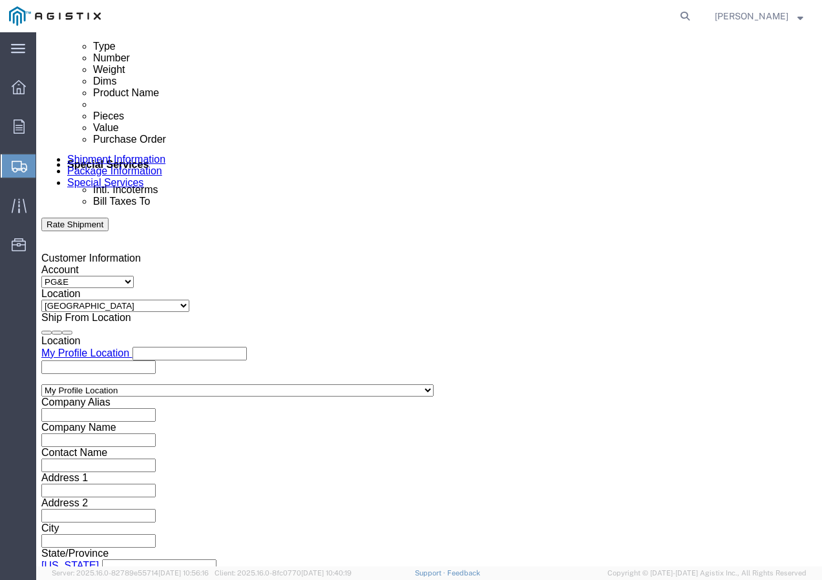
click div
click button "Apply"
click input "text"
paste input "3501410253"
type input "3501410253"
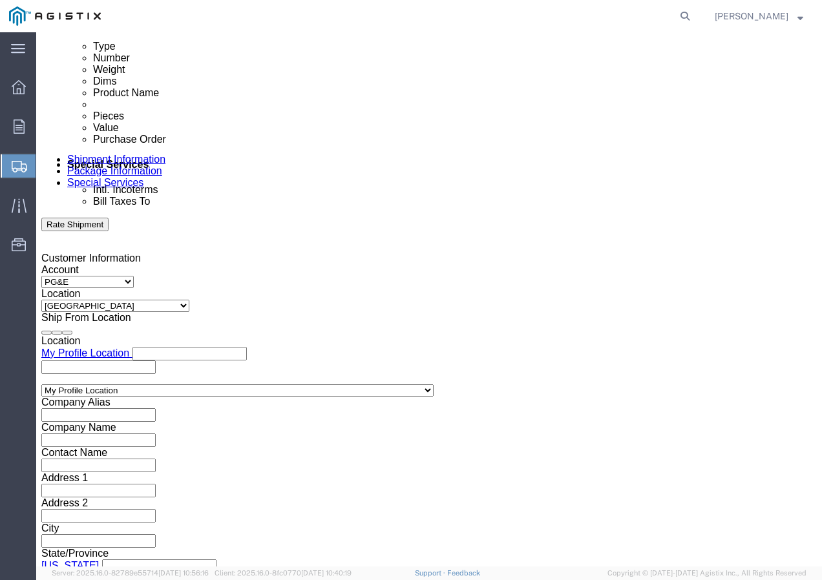
click select "Select Account Type Activity ID Airline Appointment Number ASN Batch Request # …"
select select "SHIPMENTIDNUM"
click select "Select Account Type Activity ID Airline Appointment Number ASN Batch Request # …"
click input "text"
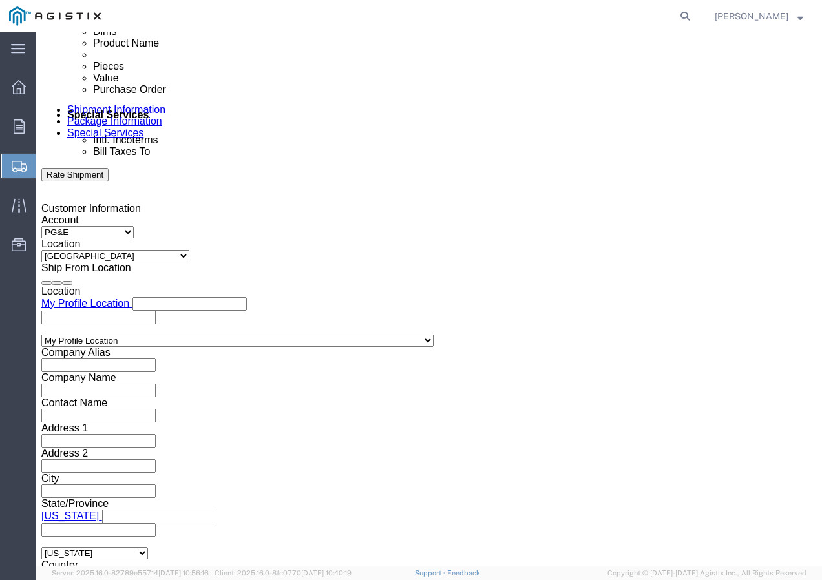
scroll to position [795, 0]
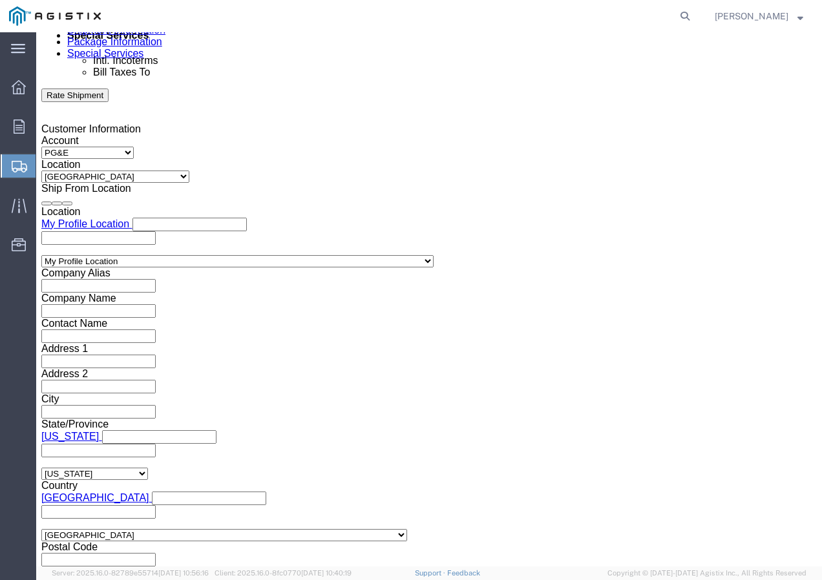
type input "7416121"
click select "Select Air Less than Truckload Multi-Leg Ocean Freight Rail Small Parcel Truckl…"
select select "TL"
click select "Select Air Less than Truckload Multi-Leg Ocean Freight Rail Small Parcel Truckl…"
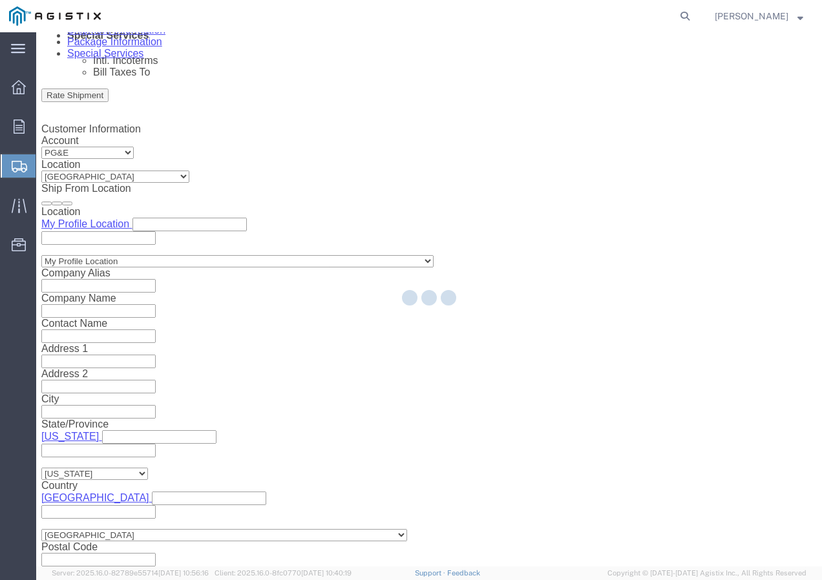
select select
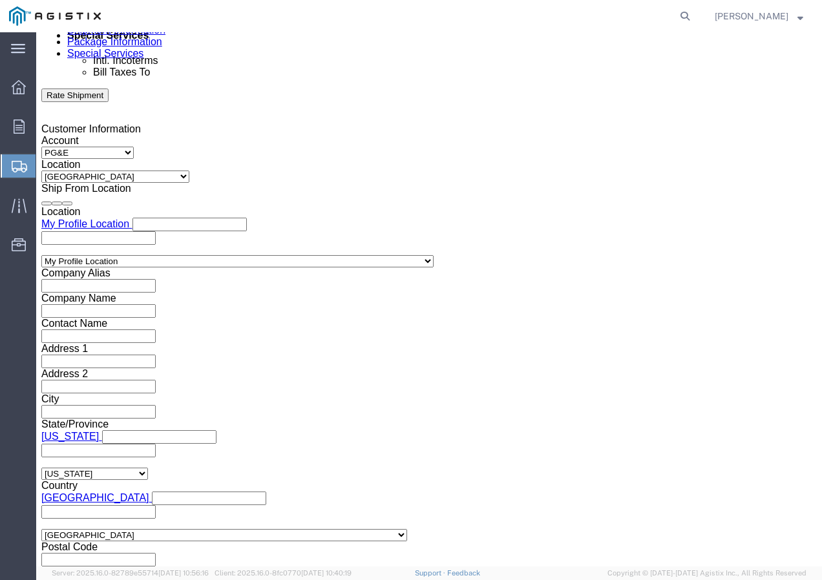
click select "Select 1-Ton (PSS) 10 Wheel 10 Yard Dump Truck 20 Yard Dump Truck Bobtail Botto…"
select select "FLBD"
click select "Select 1-Ton (PSS) 10 Wheel 10 Yard Dump Truck 20 Yard Dump Truck Bobtail Botto…"
click button "Continue"
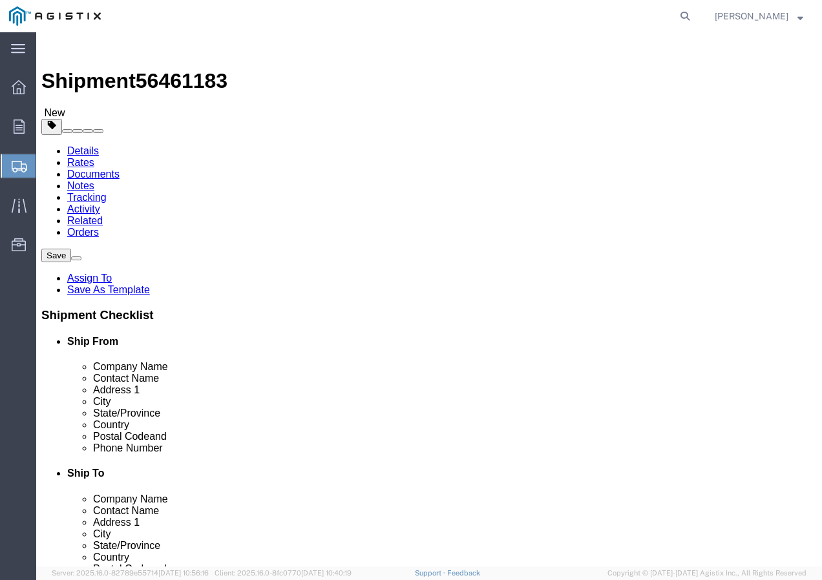
click select "Select Bulk Bundle(s) Cardboard Box(es) Carton(s) Crate(s) Drum(s) (Fiberboard)…"
select select "YRPK"
click select "Select Bulk Bundle(s) Cardboard Box(es) Carton(s) Crate(s) Drum(s) (Fiberboard)…"
click div "1 x Your Packaging Package Type Select Bulk Bundle(s) Cardboard Box(es) Carton(…"
click div
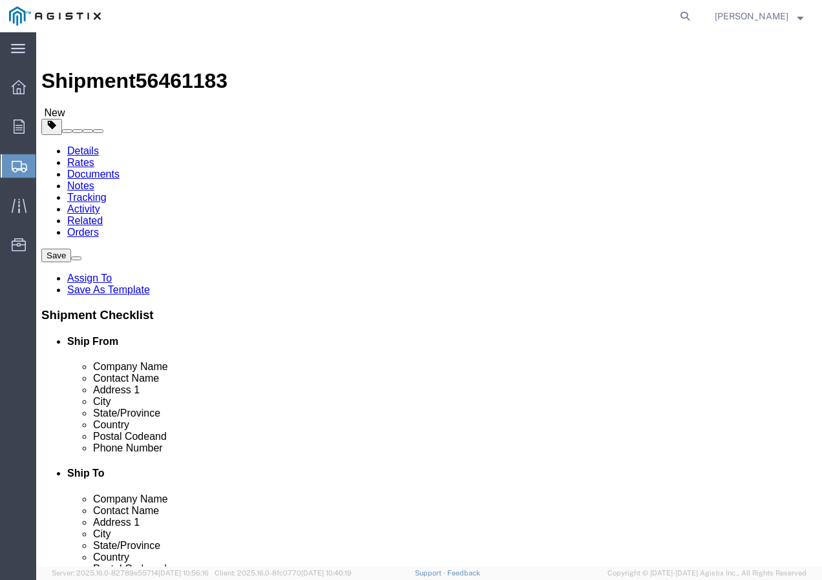
click input "text"
type input "50"
drag, startPoint x: 147, startPoint y: 318, endPoint x: 118, endPoint y: 320, distance: 29.1
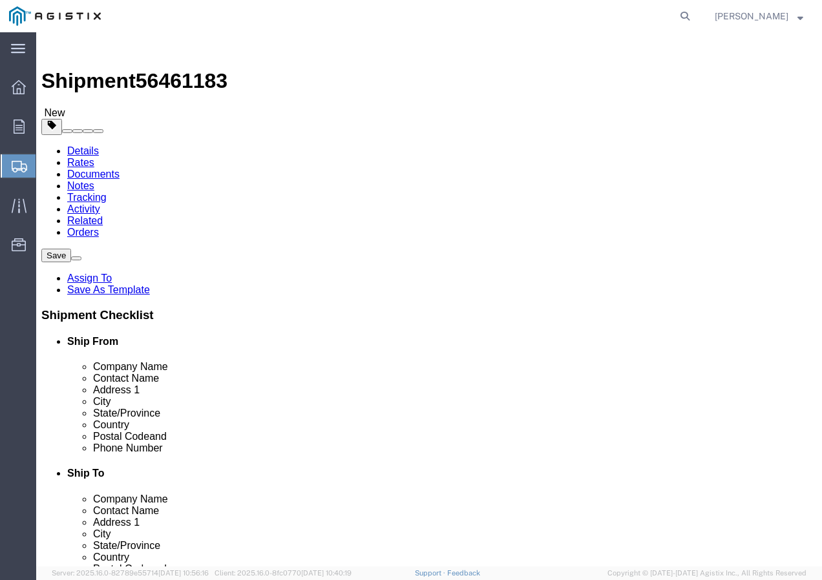
click input "0.00"
type input "22000"
click link "Add Content"
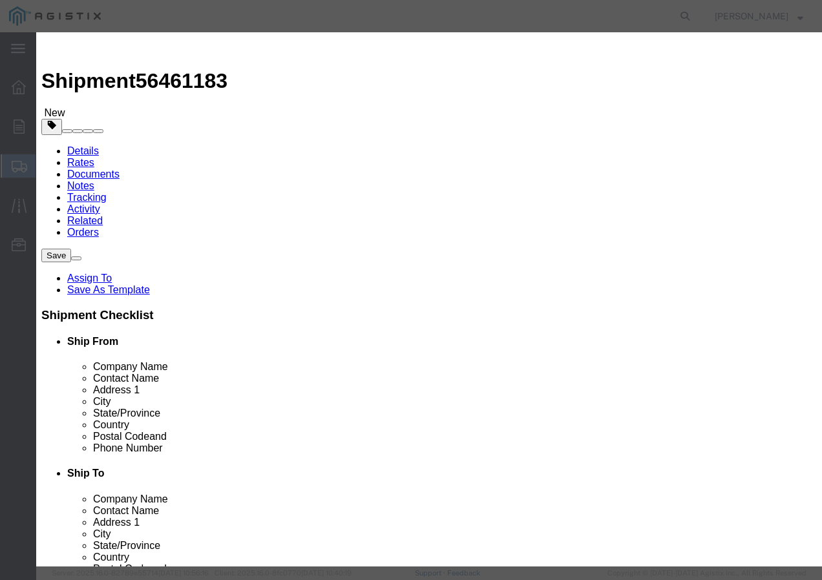
click input "text"
paste input "600VUD QX 750X3 AL 4/0/UL+ 1000R"
type input "600VUD QX 750X3 AL 4/0/UL+ 1000R"
drag, startPoint x: 188, startPoint y: 123, endPoint x: 304, endPoint y: 127, distance: 116.4
click input "0"
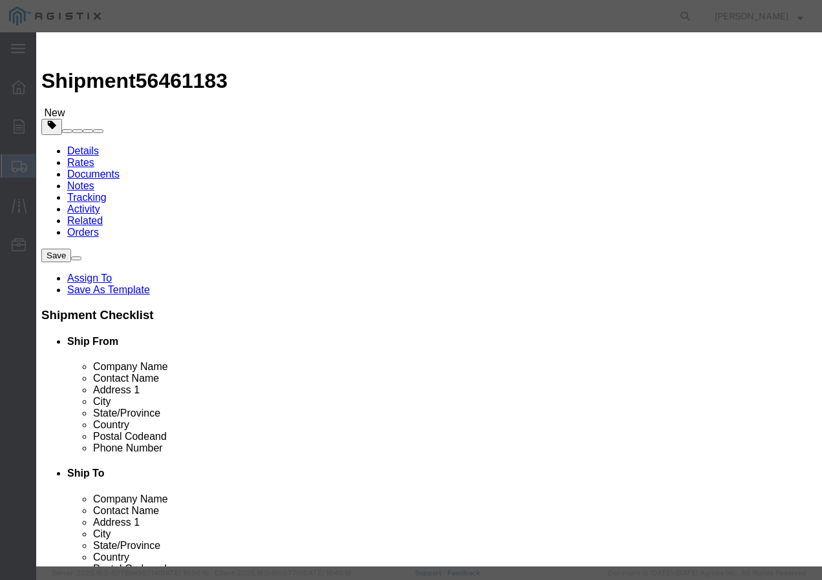
type input "8"
click input "text"
type input "1"
click select "Select 50 55 60 65 70 85 92.5 100 125 175 250 300 400"
select select "100"
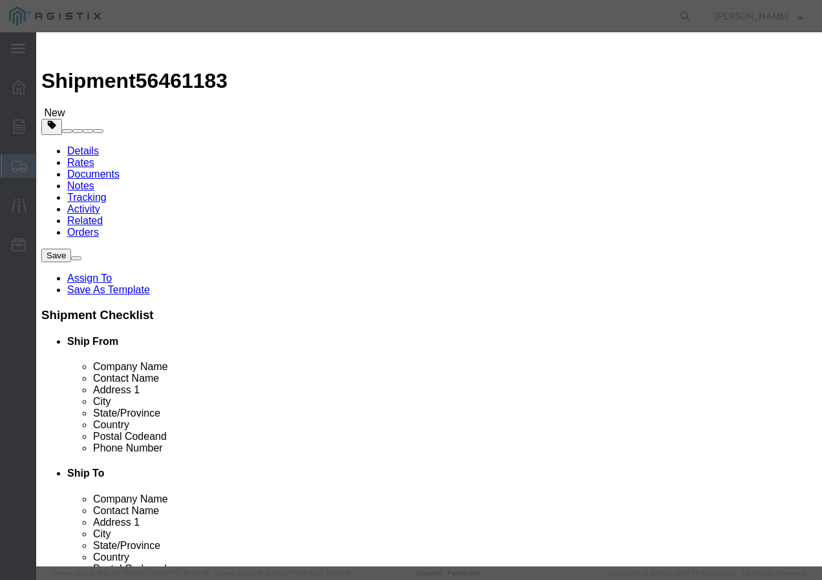
click select "Select 50 55 60 65 70 85 92.5 100 125 175 250 300 400"
click button "Save & Close"
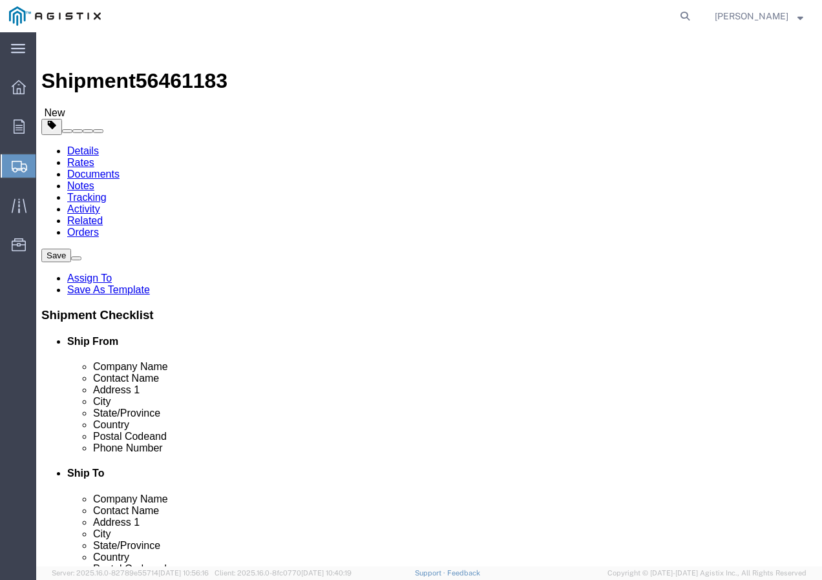
click input "1"
type input "8"
click button "Rate Shipment"
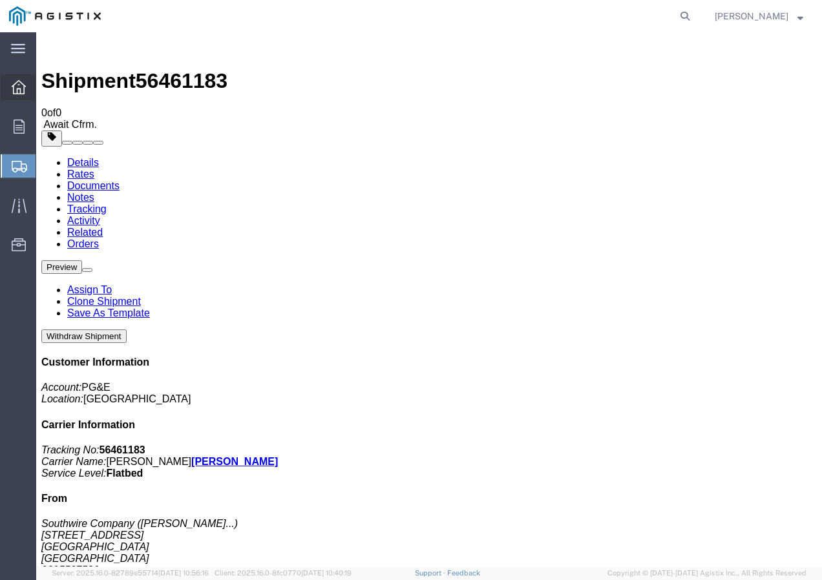
click at [20, 94] on icon at bounding box center [19, 87] width 14 height 14
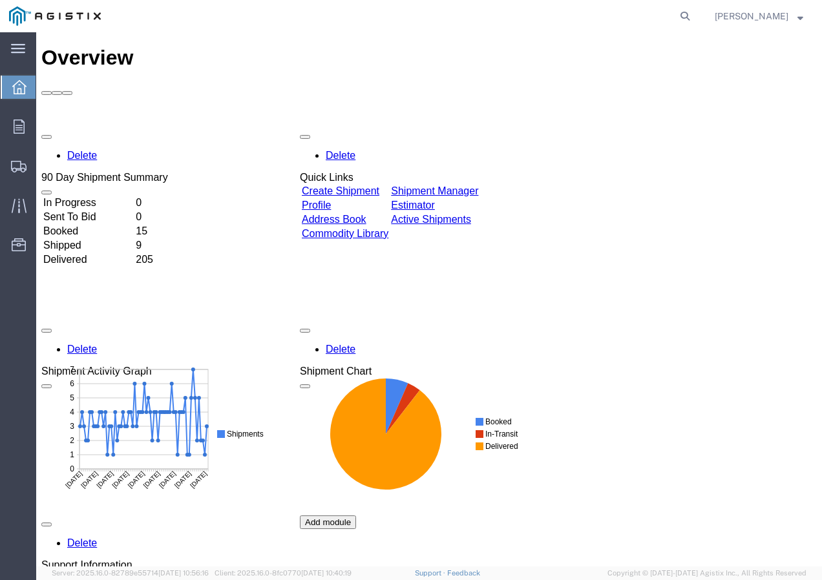
click at [365, 185] on link "Create Shipment" at bounding box center [341, 190] width 78 height 11
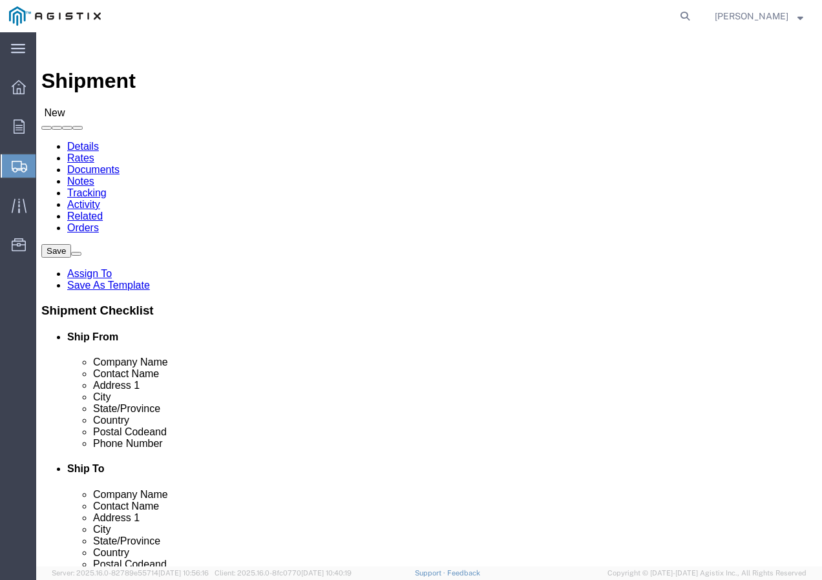
click select "Select PG&E Southwire Company"
select select "9596"
click select "Select PG&E Southwire Company"
select select "PURCHORD"
select select
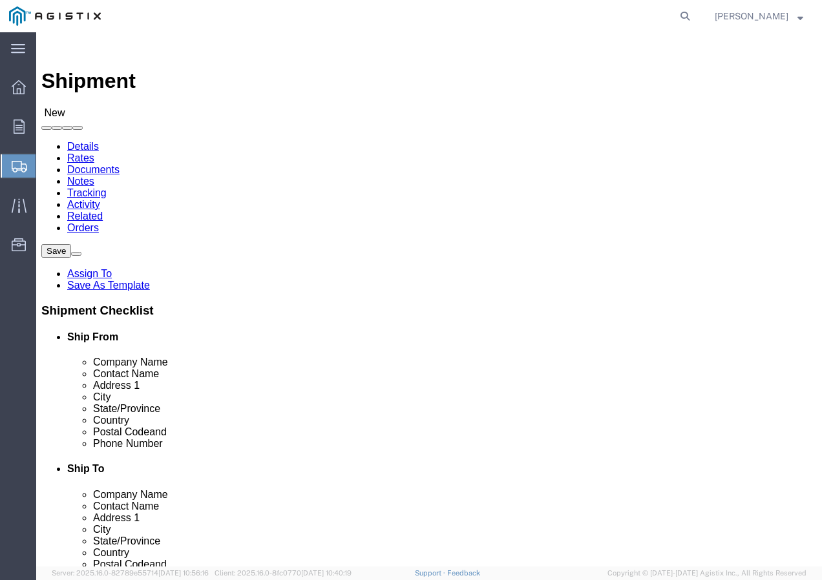
select select
select select "MYPROFILE"
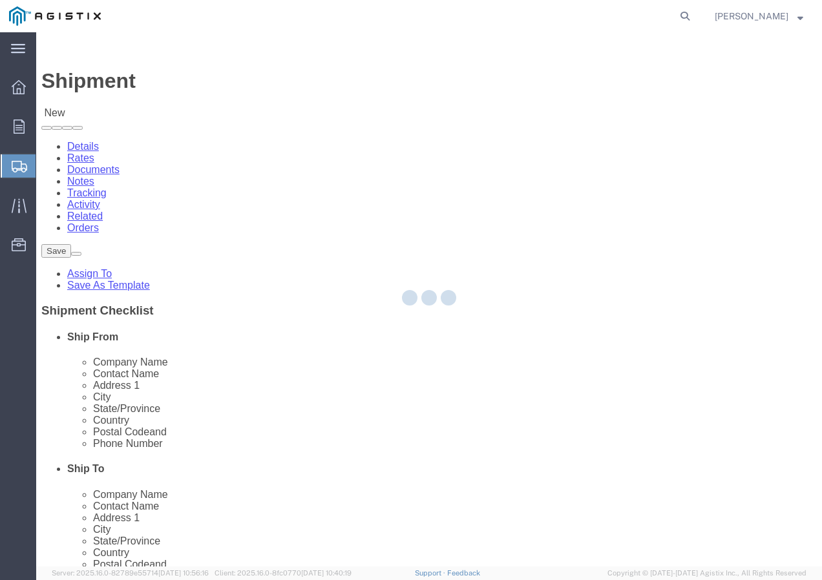
type input "92337"
type input "9095507586"
type input "[EMAIL_ADDRESS][DOMAIN_NAME]"
checkbox input "true"
select select "CA"
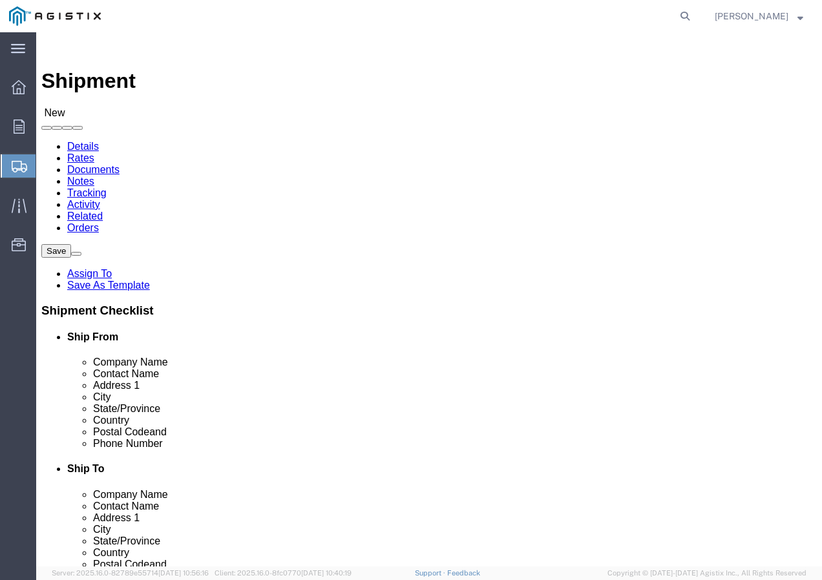
click select "Select All Others [GEOGRAPHIC_DATA] [GEOGRAPHIC_DATA] [GEOGRAPHIC_DATA] [GEOGRA…"
select select "19740"
click select "Select All Others [GEOGRAPHIC_DATA] [GEOGRAPHIC_DATA] [GEOGRAPHIC_DATA] [GEOGRA…"
click button
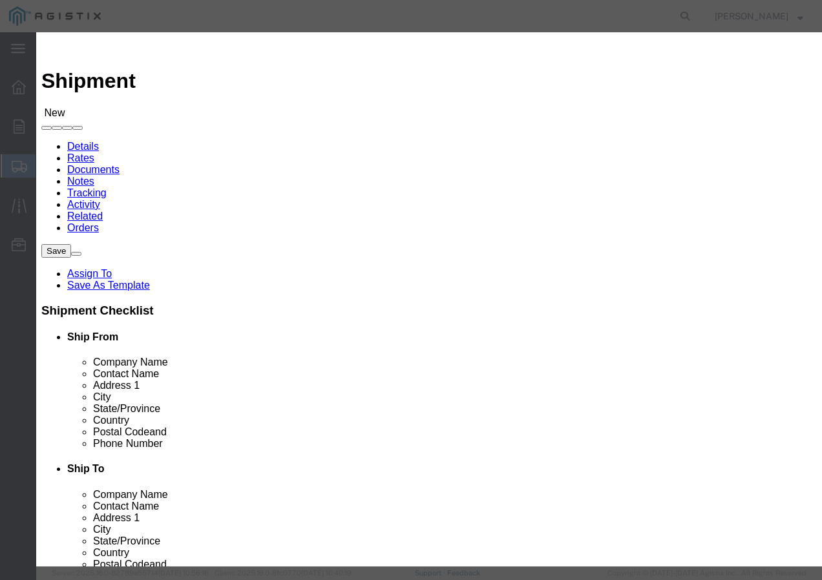
click select "Search by Address Book Name City Company Name Contact Name Country CustomerAlia…"
select select "city"
click select "Search by Address Book Name City Company Name Contact Name Country CustomerAlia…"
drag, startPoint x: 264, startPoint y: 112, endPoint x: 266, endPoint y: 118, distance: 6.7
click input "text"
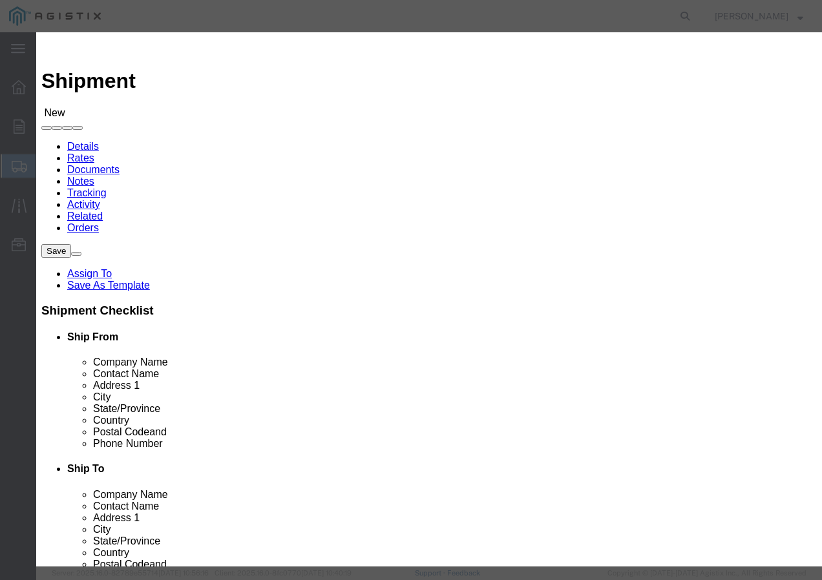
type input "d"
type input "FREMONT"
click icon "button"
click button "Select"
type input "94538-3129"
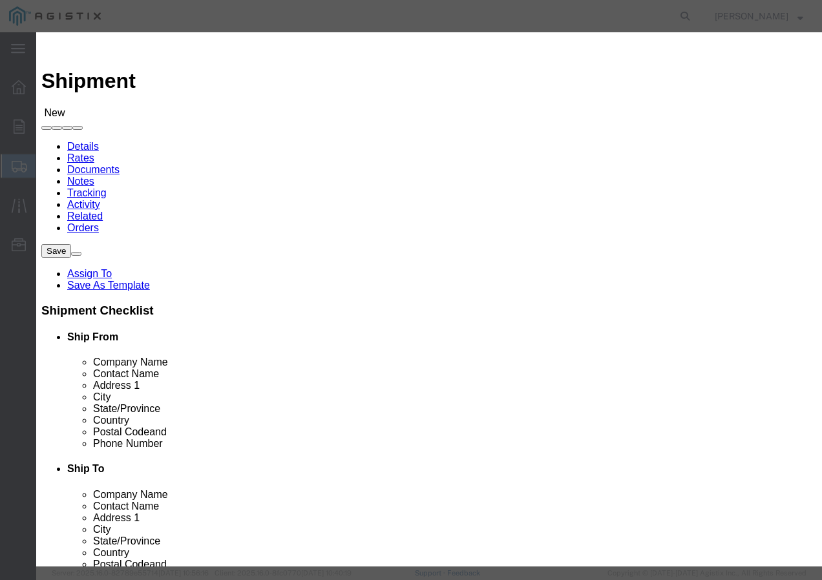
select select "CA"
click button "Close"
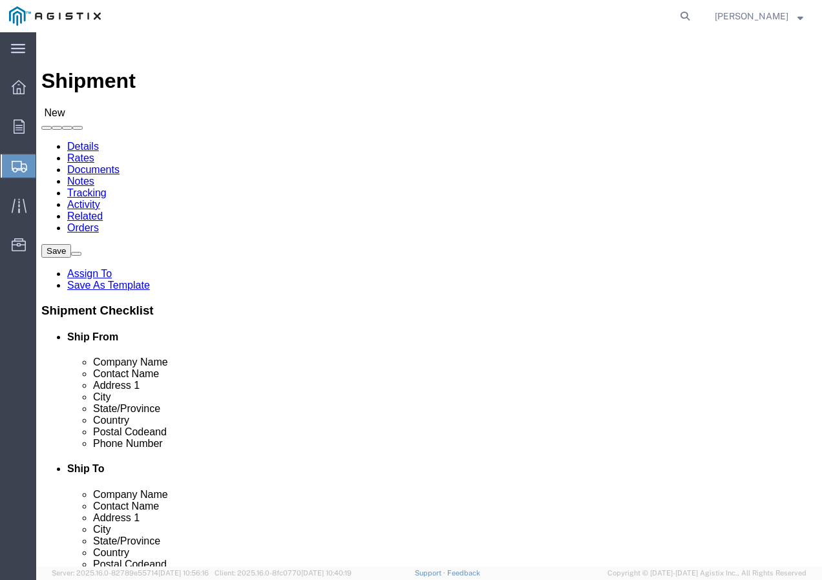
click input "text"
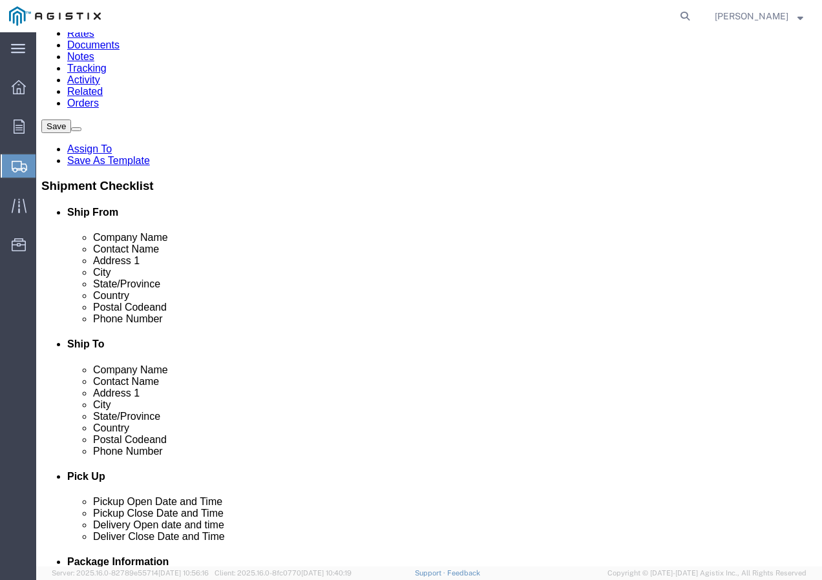
scroll to position [129, 0]
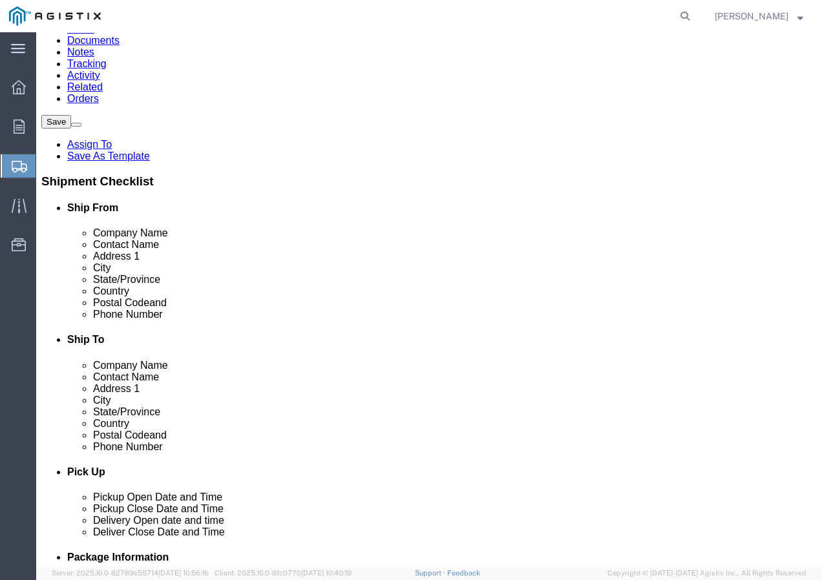
type input "Receiving Department"
click input "text"
paste input "5106519880"
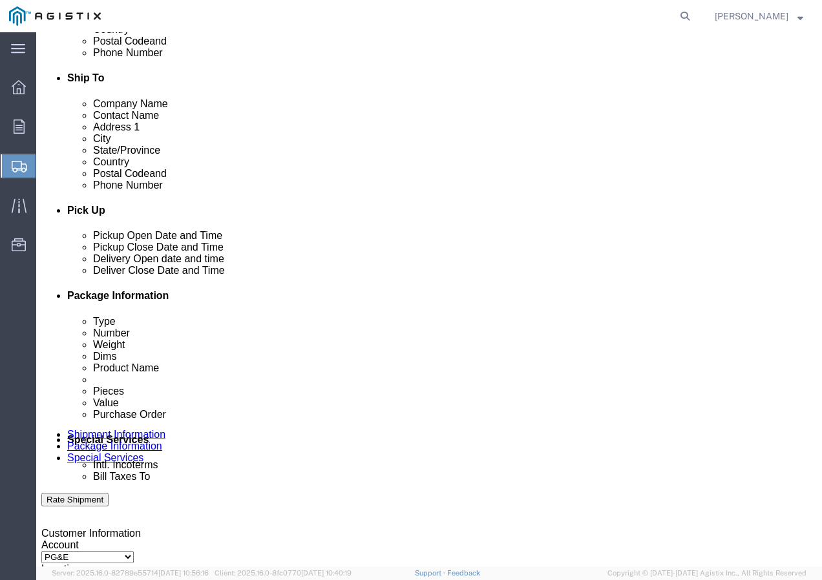
scroll to position [452, 0]
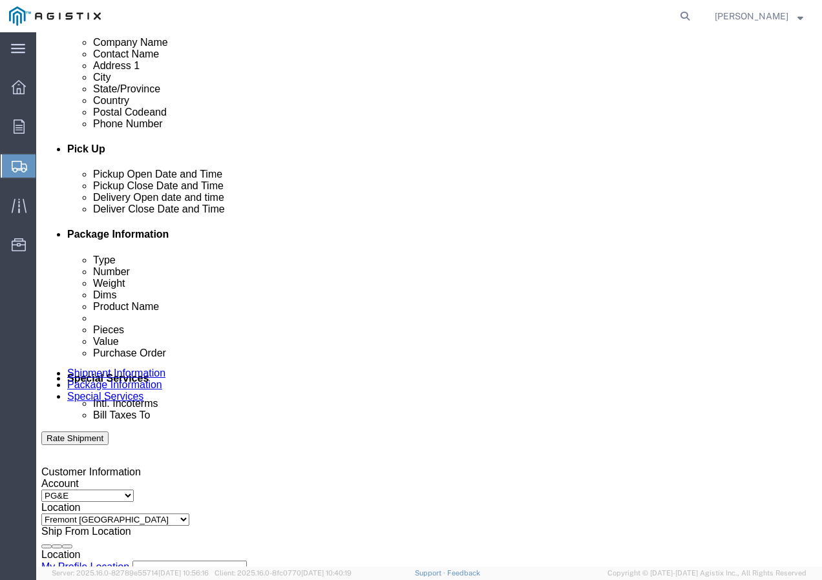
type input "5106519880"
click div "[DATE] 2:00 PM"
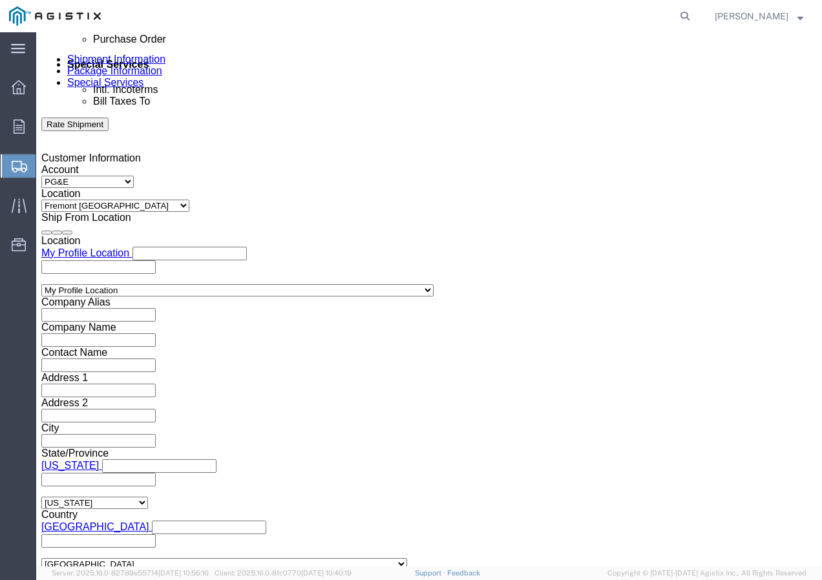
click input "2:00 PM"
type input "12:30 PM"
click button "Apply"
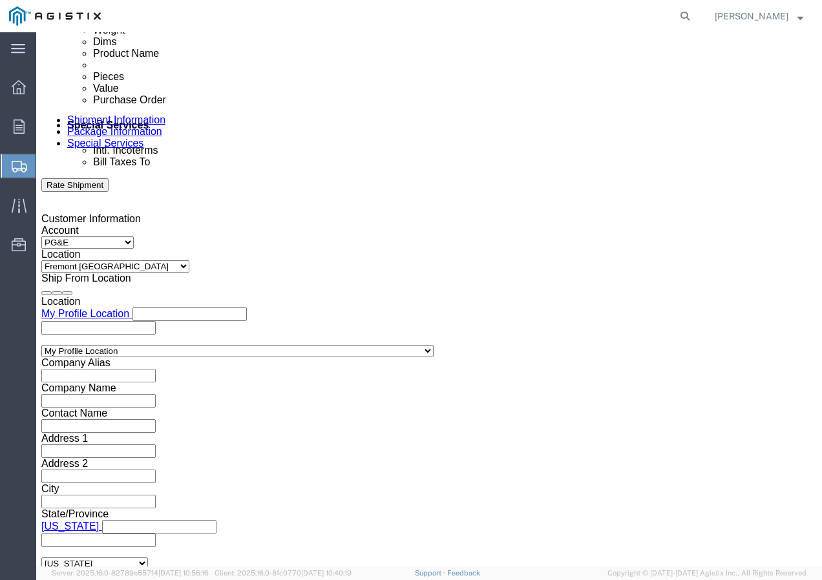
scroll to position [637, 0]
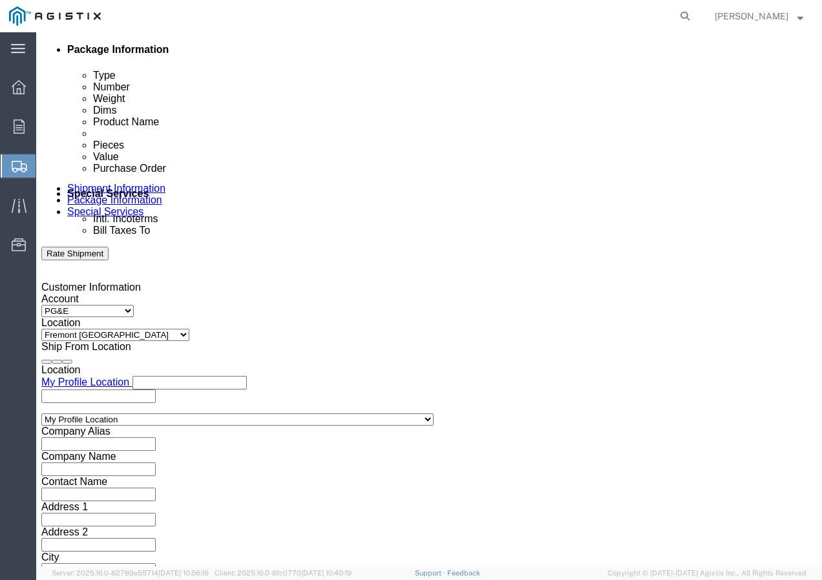
click div
click div "Open Time 2:30 PM [DATE] 2:30 PM - [DATE] 2:30 PM Cancel Apply"
click button "Apply"
click div
click button "Apply"
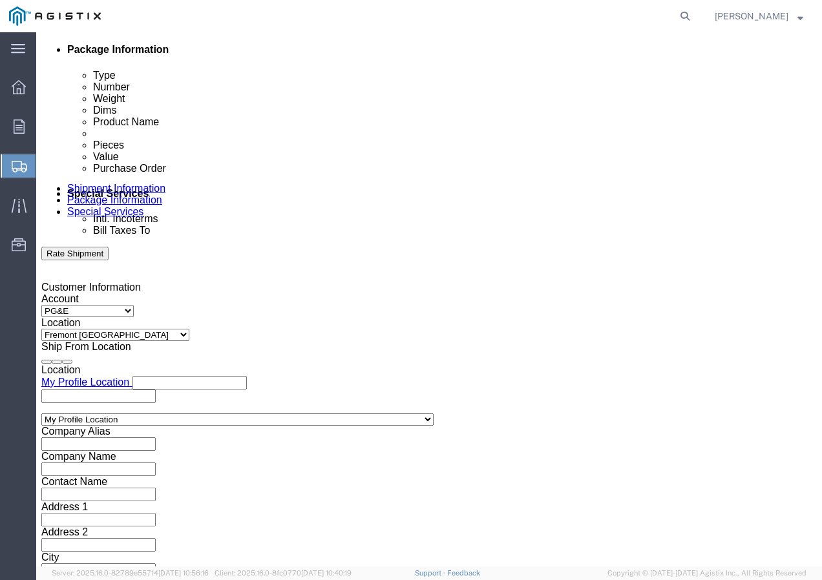
click input "text"
paste input "3501416315"
type input "3501416315"
click select "Select Account Type Activity ID Airline Appointment Number ASN Batch Request # …"
select select "SHIPMENTIDNUM"
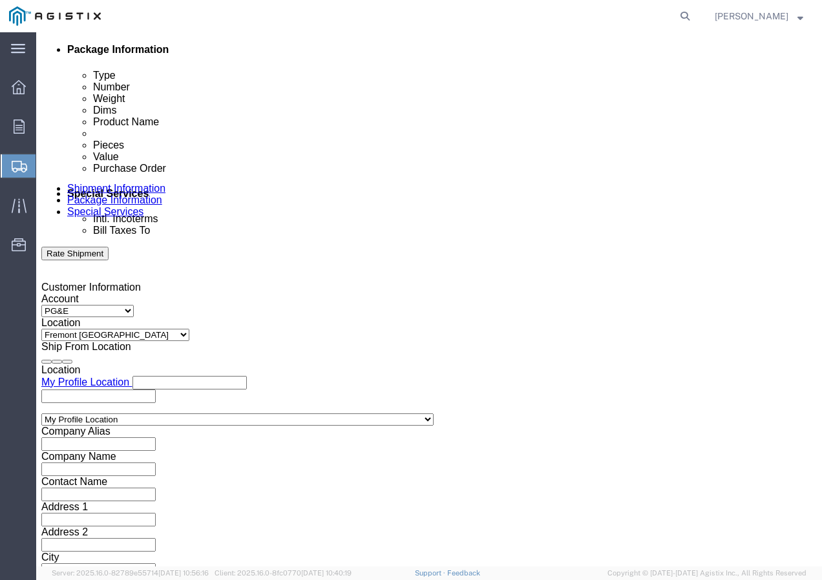
click select "Select Account Type Activity ID Airline Appointment Number ASN Batch Request # …"
click input "text"
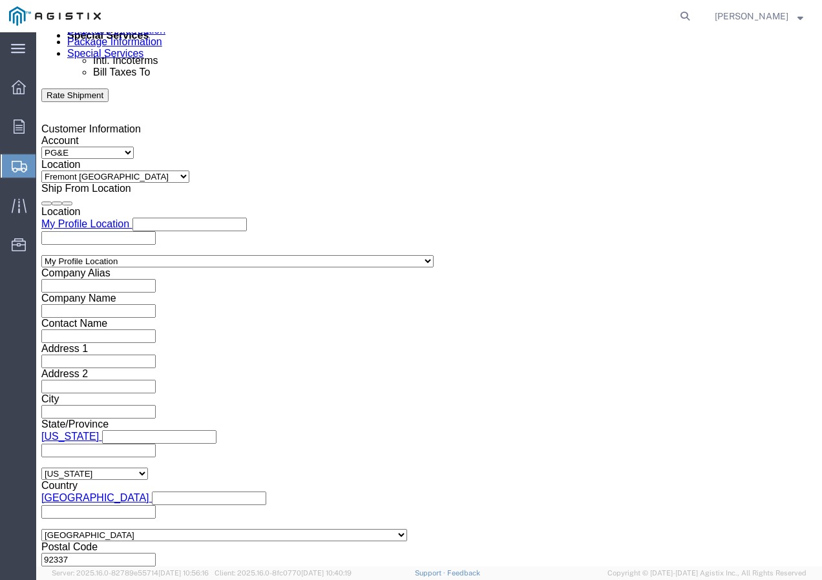
type input "7425310"
click select "Select Air Less than Truckload Multi-Leg Ocean Freight Rail Small Parcel Truckl…"
select select "TL"
click select "Select Air Less than Truckload Multi-Leg Ocean Freight Rail Small Parcel Truckl…"
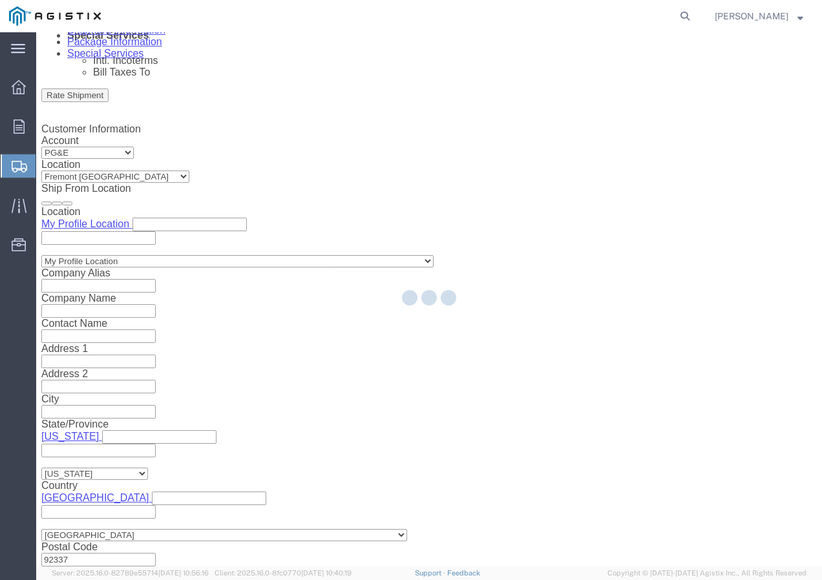
select select
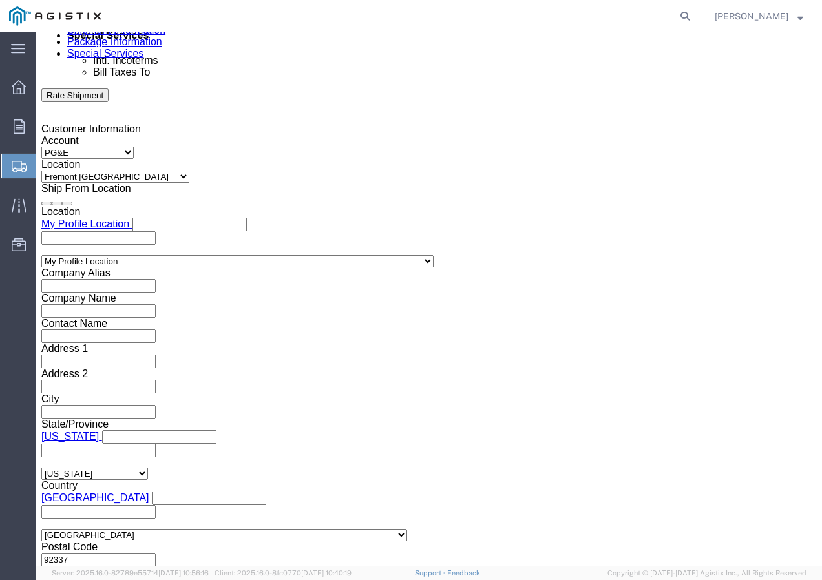
click select "Select 1-Ton (PSS) 10 Wheel 10 Yard Dump Truck 20 Yard Dump Truck Bobtail Botto…"
select select "FLBD"
click select "Select 1-Ton (PSS) 10 Wheel 10 Yard Dump Truck 20 Yard Dump Truck Bobtail Botto…"
click button "Continue"
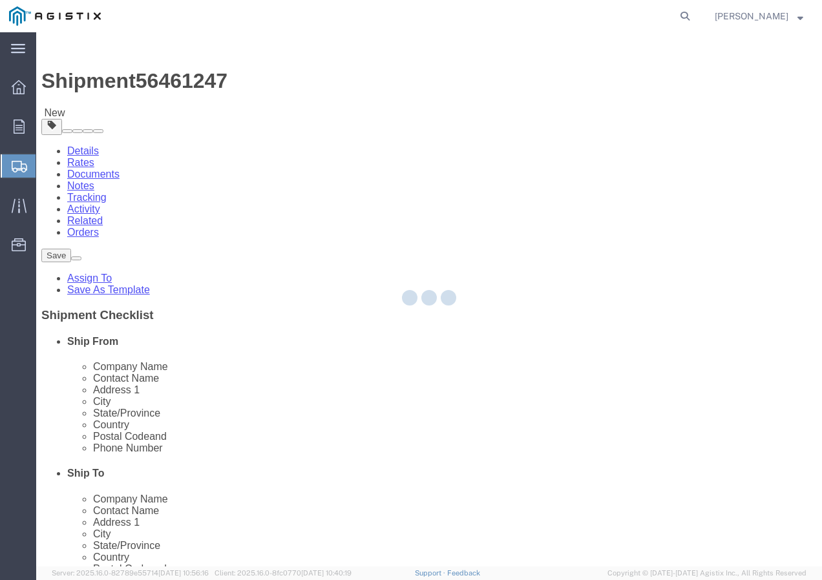
select select "CBOX"
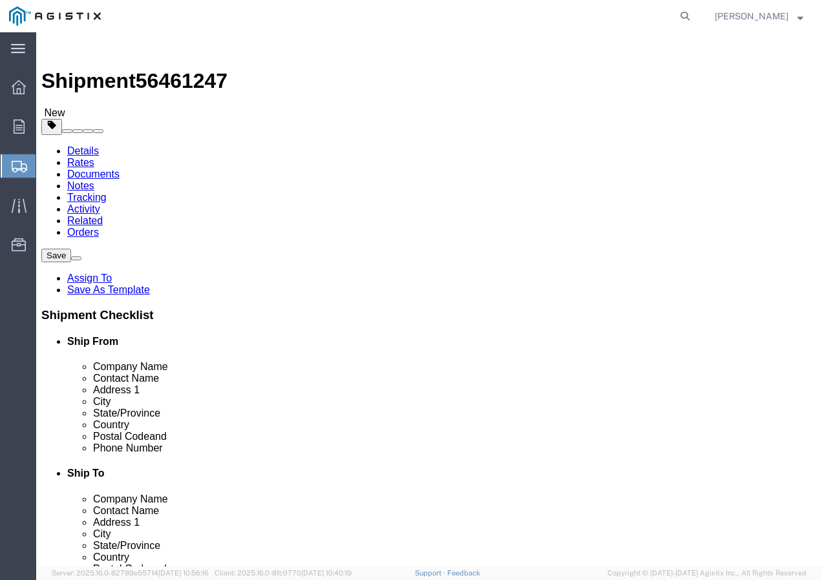
click select "Select Bulk Bundle(s) Cardboard Box(es) Carton(s) Crate(s) Drum(s) (Fiberboard)…"
drag, startPoint x: 180, startPoint y: 524, endPoint x: 182, endPoint y: 480, distance: 43.9
click div "Shipment 56461247 New Details Rates Documents Notes Tracking Activity Related O…"
click input "text"
type input "50"
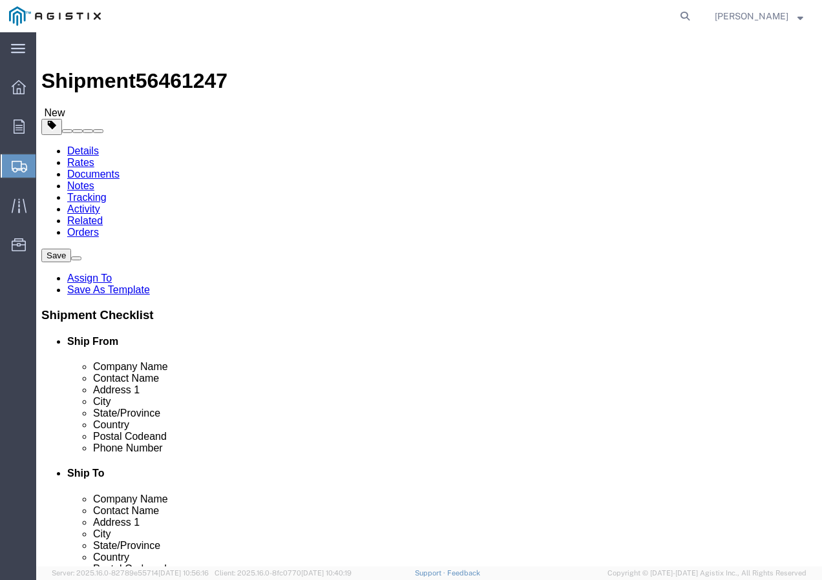
type input "50"
drag, startPoint x: 147, startPoint y: 320, endPoint x: 99, endPoint y: 324, distance: 47.4
click div "Weight 0.00 Select kgs lbs Ship. t°"
type input "19000"
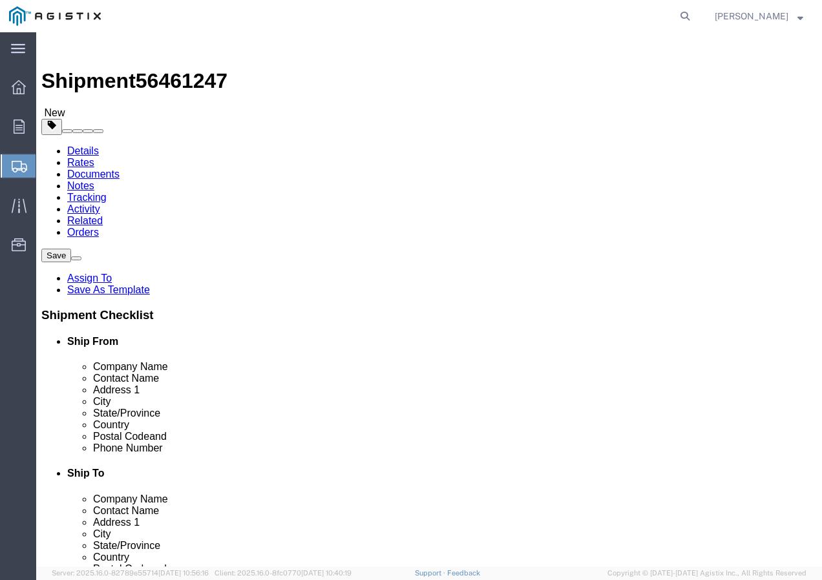
click link "Add Content"
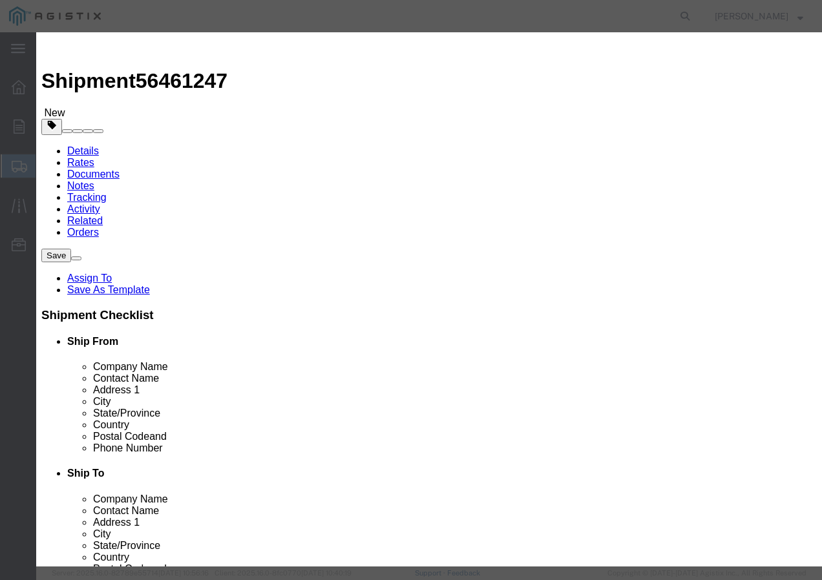
click input "text"
paste input "600VUD [GEOGRAPHIC_DATA]/YES 4/0 Str [PERSON_NAME] 1250R"
type input "600VUD [GEOGRAPHIC_DATA]/YES 4/0 Str [PERSON_NAME] 1250R"
drag, startPoint x: 191, startPoint y: 129, endPoint x: 220, endPoint y: 140, distance: 31.7
click input "0"
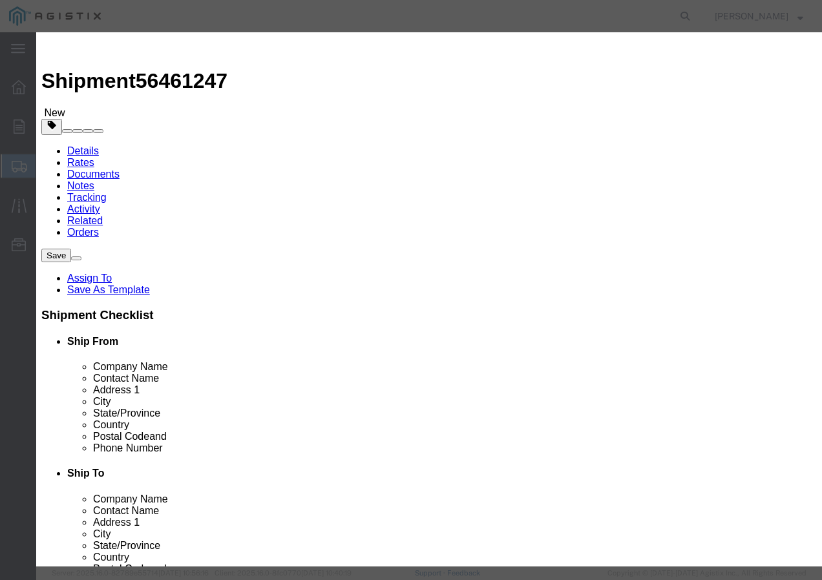
type input "23"
click input "text"
type input "1"
click select "Select 50 55 60 65 70 85 92.5 100 125 175 250 300 400"
select select "100"
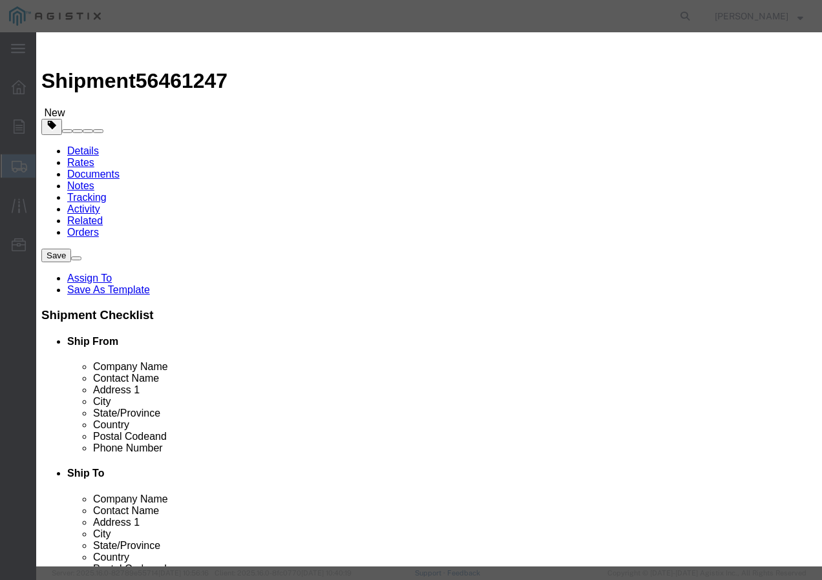
click select "Select 50 55 60 65 70 85 92.5 100 125 175 250 300 400"
click button "Save & Close"
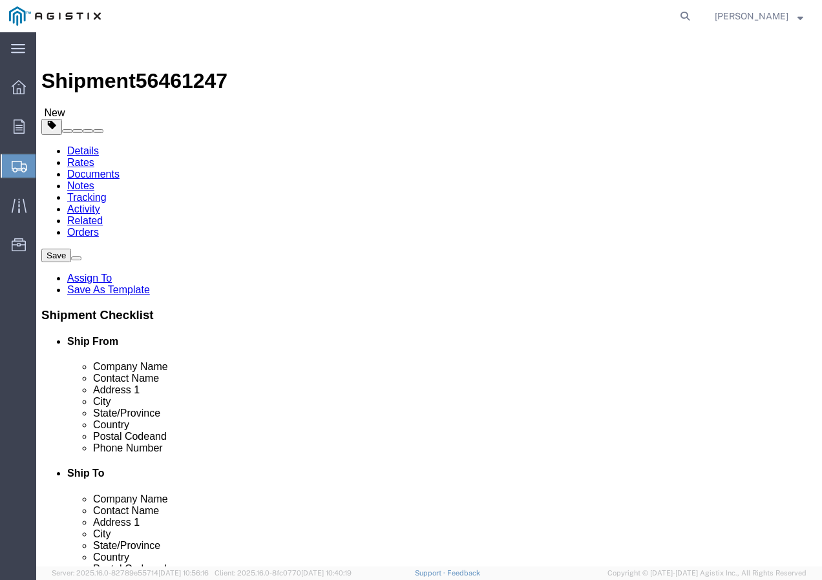
click input "1"
type input "23"
click div "x Package Type Select Bulk Bundle(s) Cardboard Box(es) Carton(s) Crate(s) Drum(…"
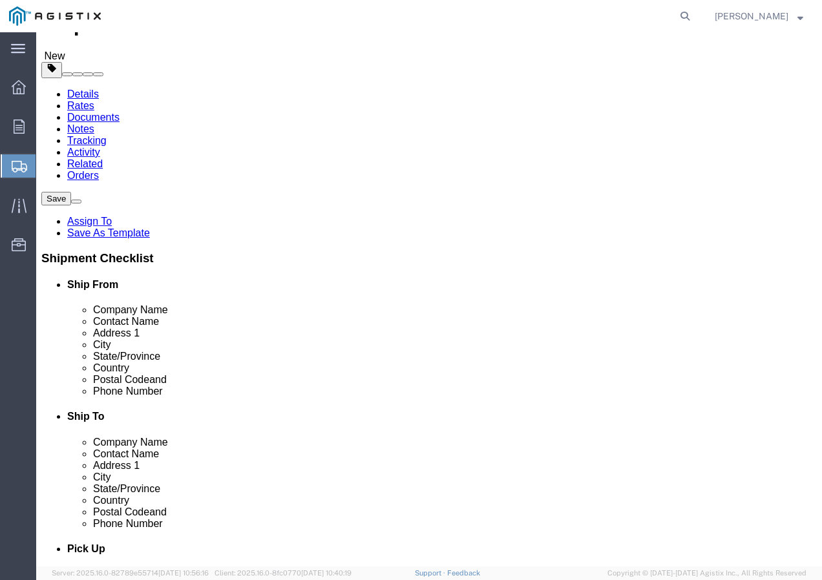
click button "Rate Shipment"
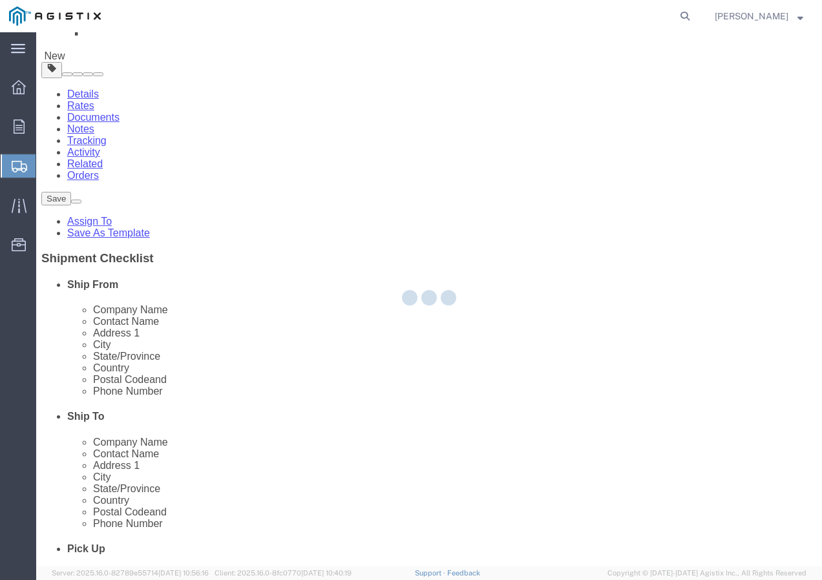
scroll to position [0, 0]
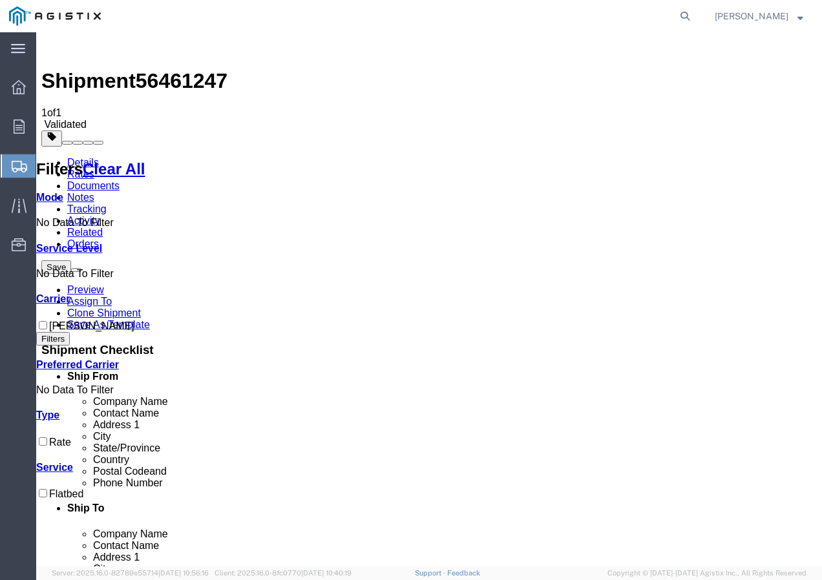
click at [89, 157] on link "Details" at bounding box center [83, 162] width 32 height 11
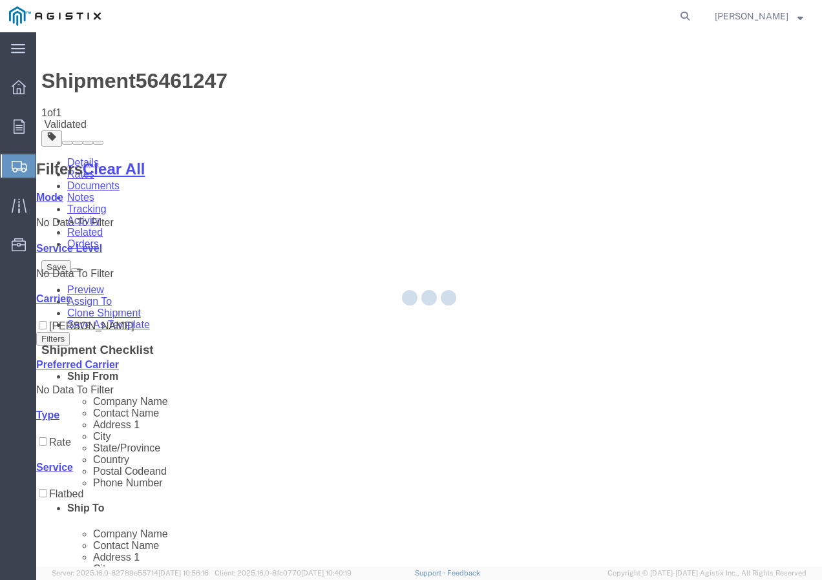
select select "38087"
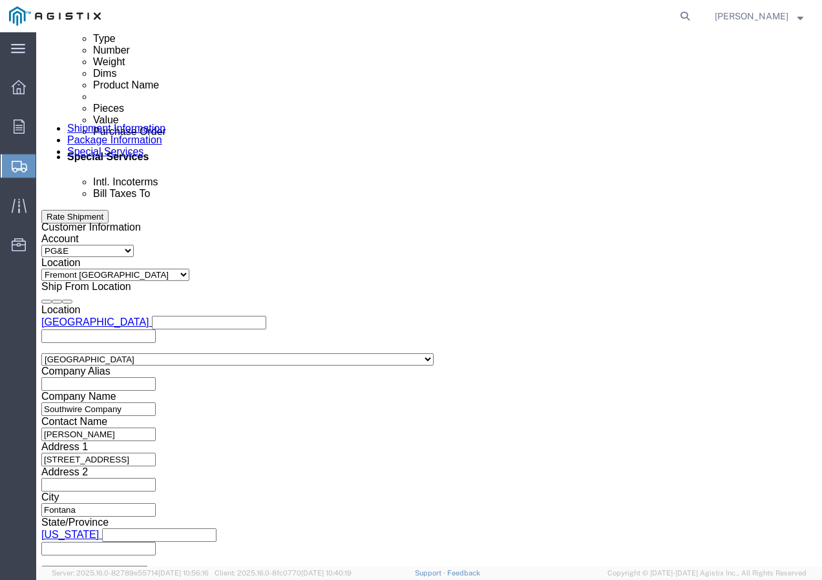
scroll to position [795, 0]
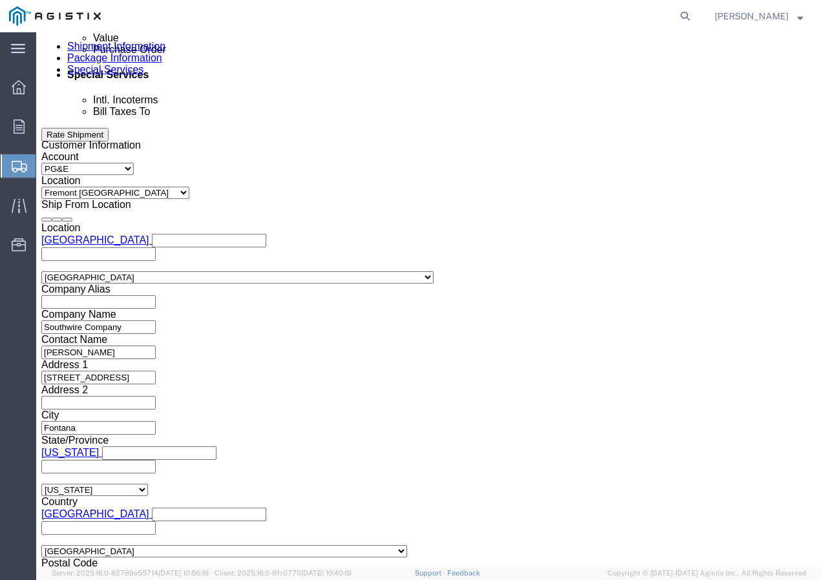
click button "Continue"
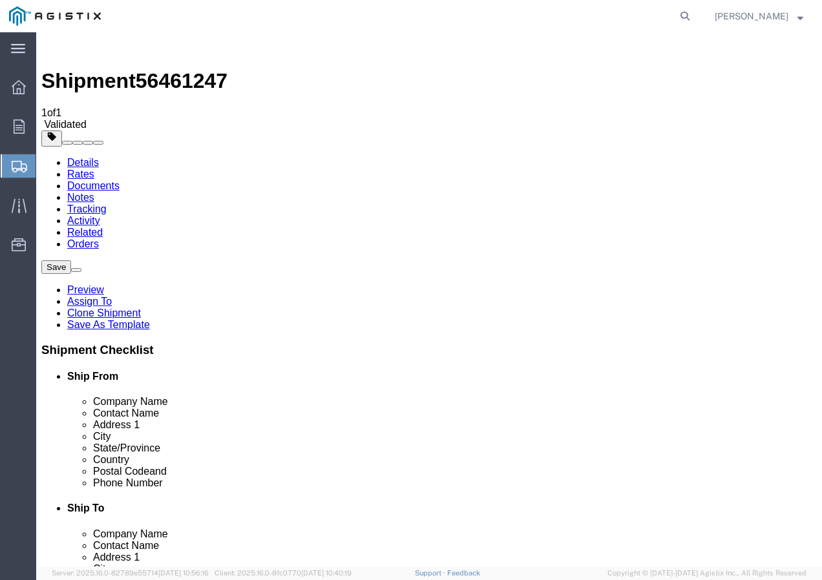
click select "Select Bulk Bundle(s) Cardboard Box(es) Carton(s) Crate(s) Drum(s) (Fiberboard)…"
select select "YRPK"
click select "Select Bulk Bundle(s) Cardboard Box(es) Carton(s) Crate(s) Drum(s) (Fiberboard)…"
click button "Rate Shipment"
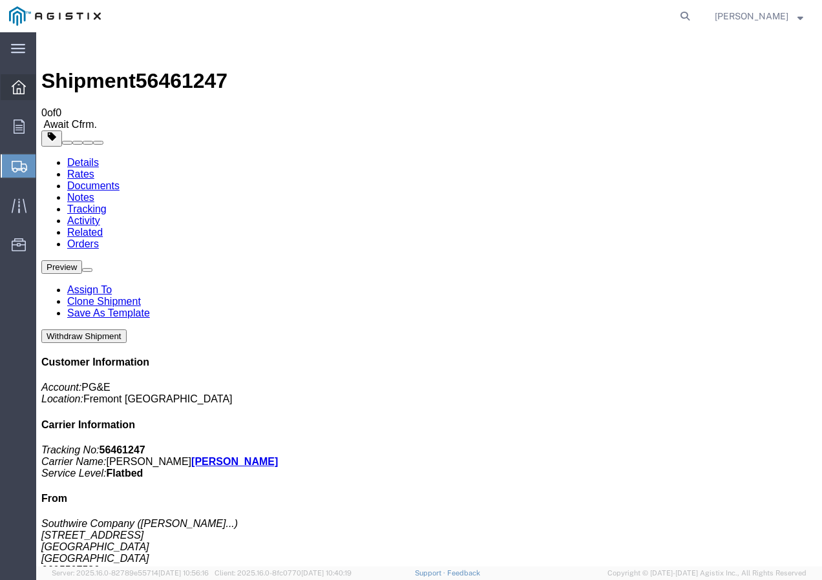
click at [21, 90] on icon at bounding box center [19, 87] width 14 height 14
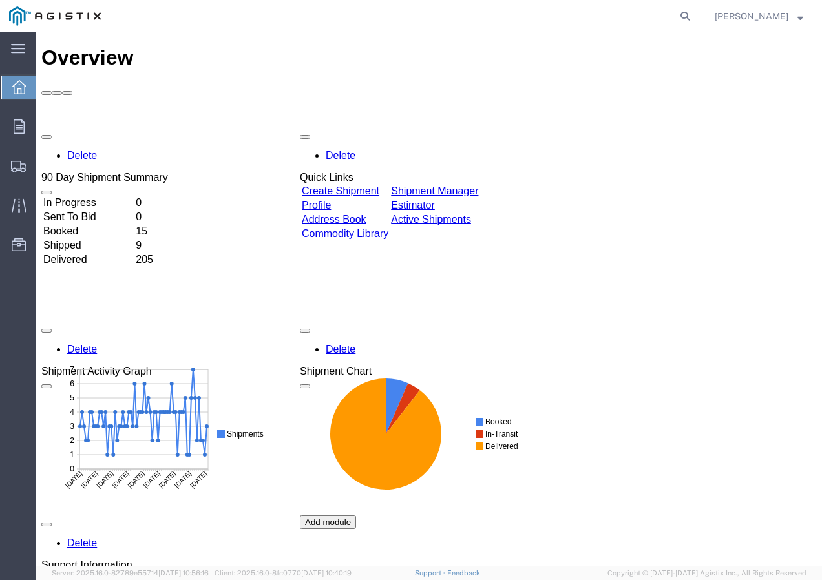
click at [379, 185] on link "Create Shipment" at bounding box center [341, 190] width 78 height 11
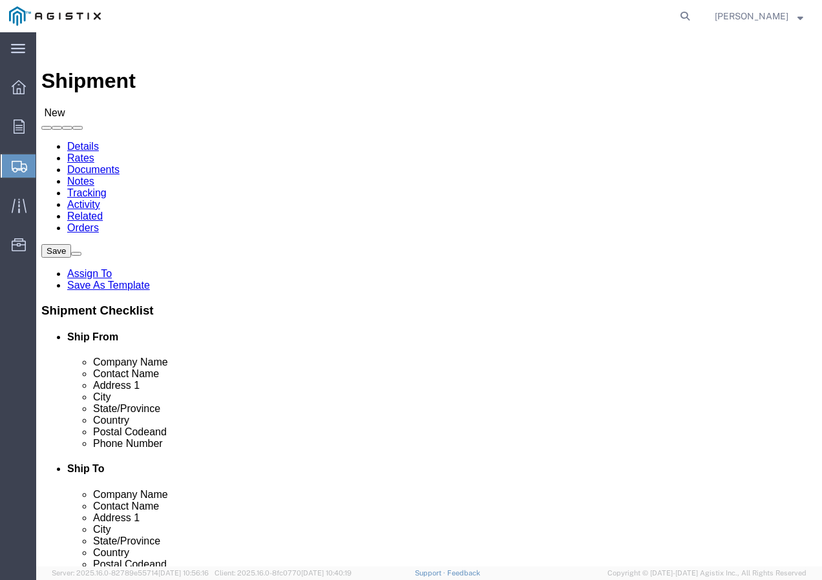
drag, startPoint x: 181, startPoint y: 185, endPoint x: 182, endPoint y: 193, distance: 7.2
click select "Select PG&E Southwire Company"
select select "9596"
click select "Select PG&E Southwire Company"
select select "PURCHORD"
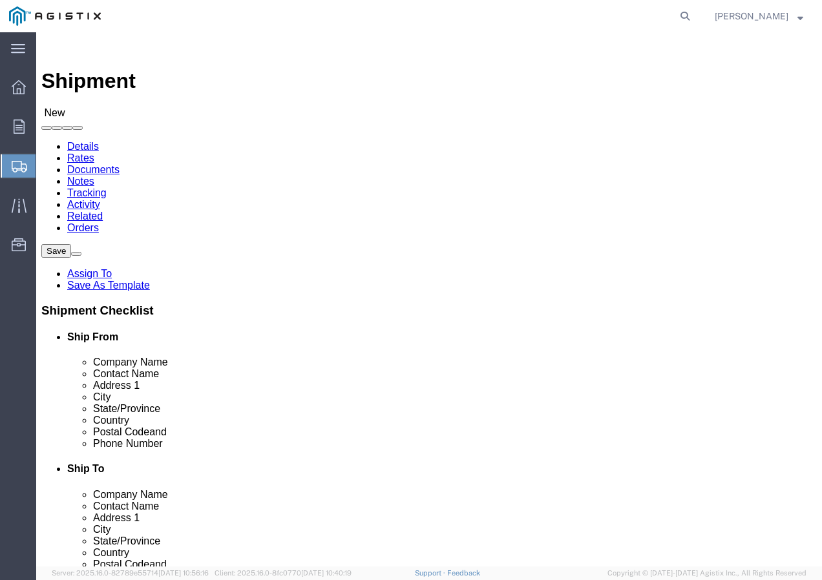
select select
select select "MYPROFILE"
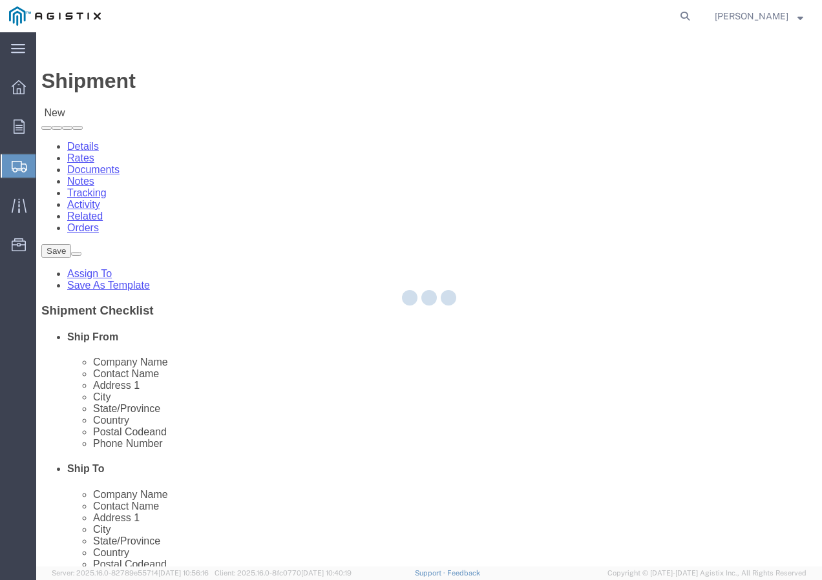
checkbox input "true"
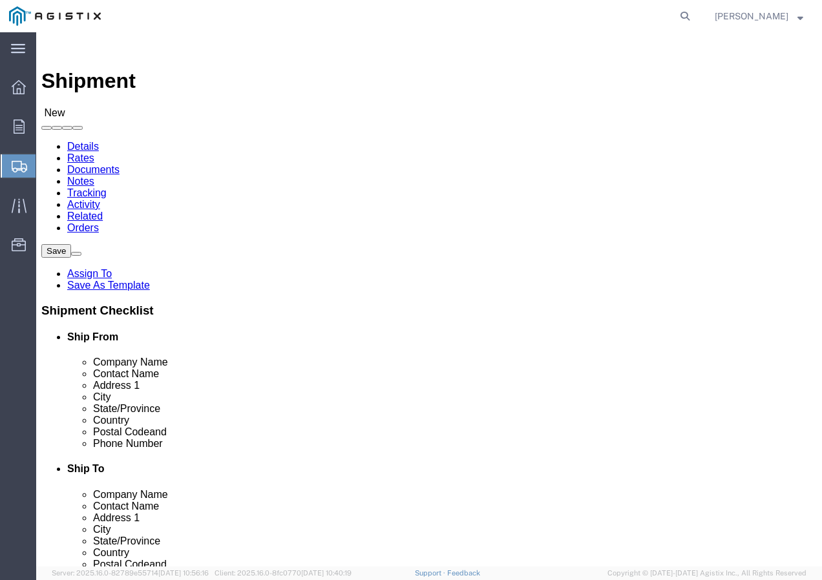
select select "CA"
click select "Select All Others [GEOGRAPHIC_DATA] [GEOGRAPHIC_DATA] [GEOGRAPHIC_DATA] [GEOGRA…"
select select "19745"
click select "Select All Others [GEOGRAPHIC_DATA] [GEOGRAPHIC_DATA] [GEOGRAPHIC_DATA] [GEOGRA…"
click span
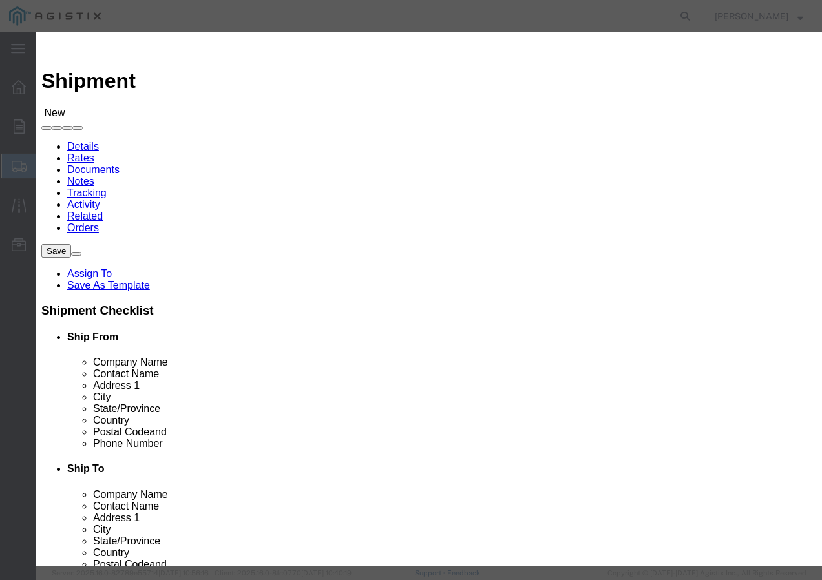
click select "Search by Address Book Name City Company Name Contact Name Country CustomerAlia…"
select select "city"
click select "Search by Address Book Name City Company Name Contact Name Country CustomerAlia…"
click input "text"
type input "[GEOGRAPHIC_DATA]"
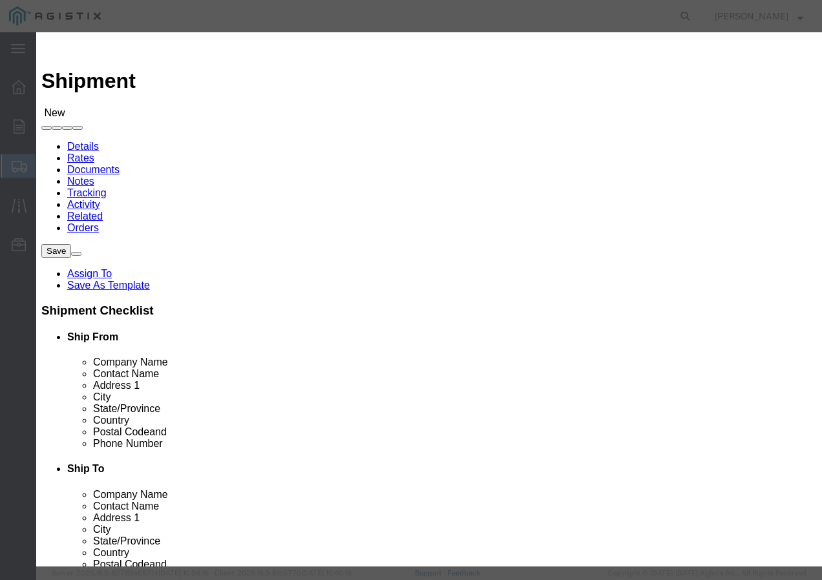
click icon "button"
click button "Select"
select select "CA"
click button "Close"
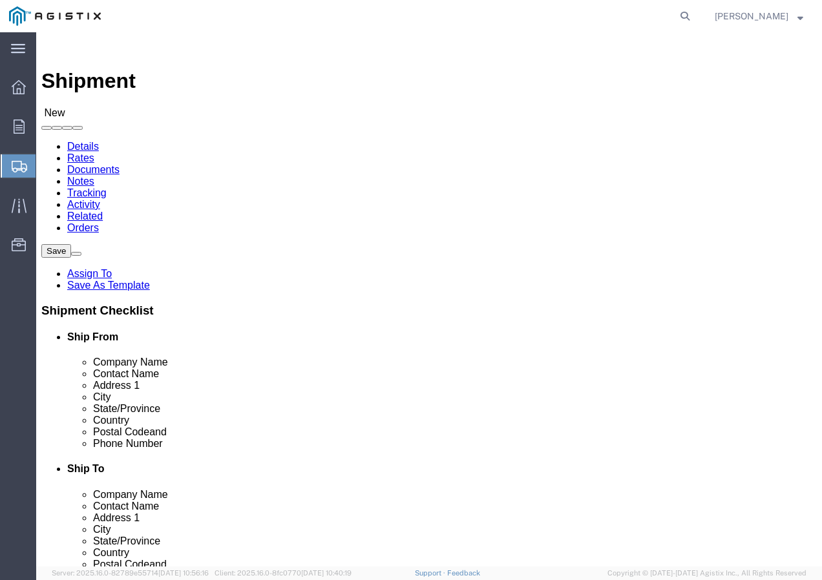
click input "text"
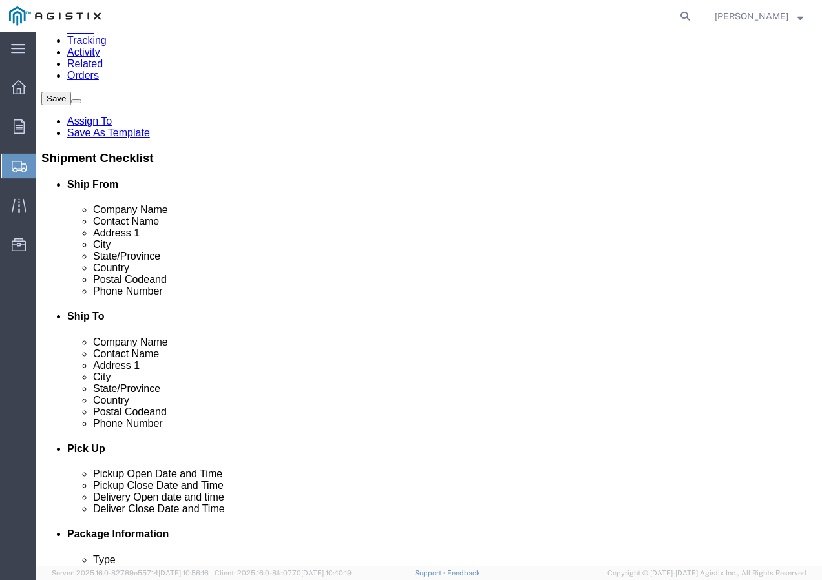
scroll to position [194, 0]
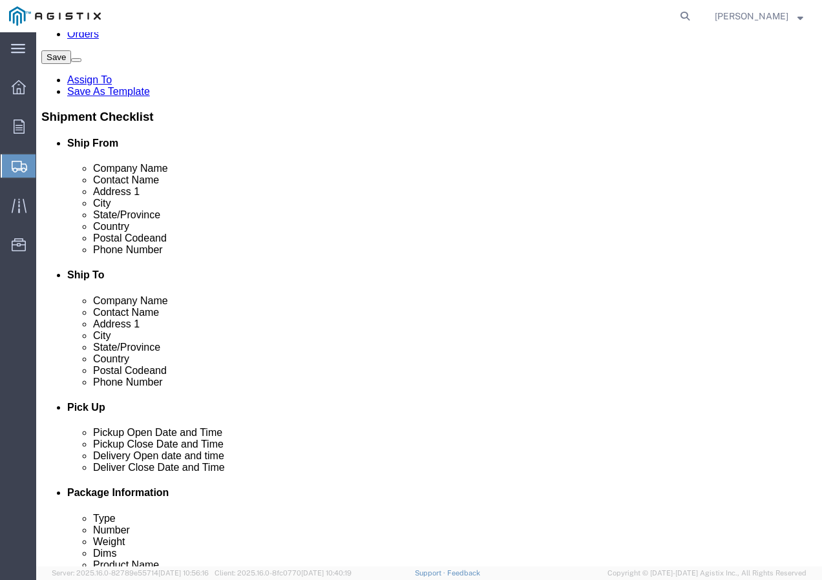
type input "Receiving Department"
click input "text"
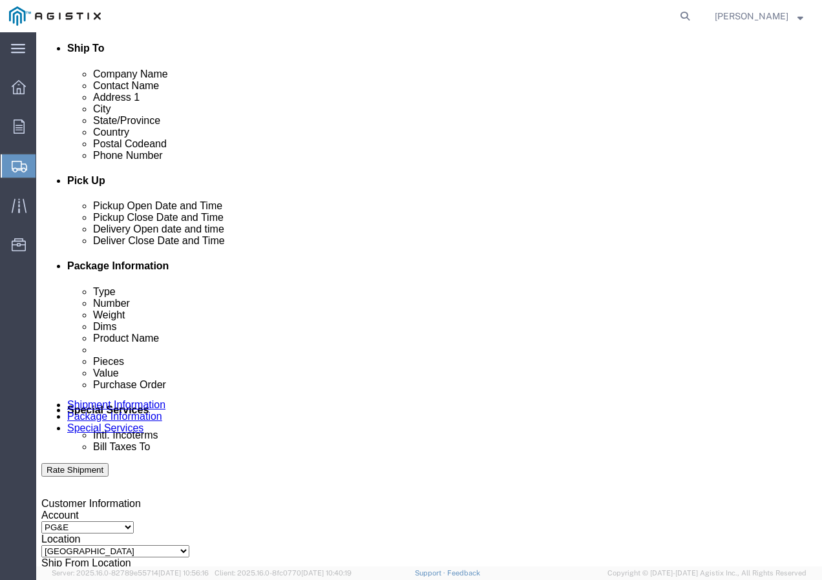
scroll to position [452, 0]
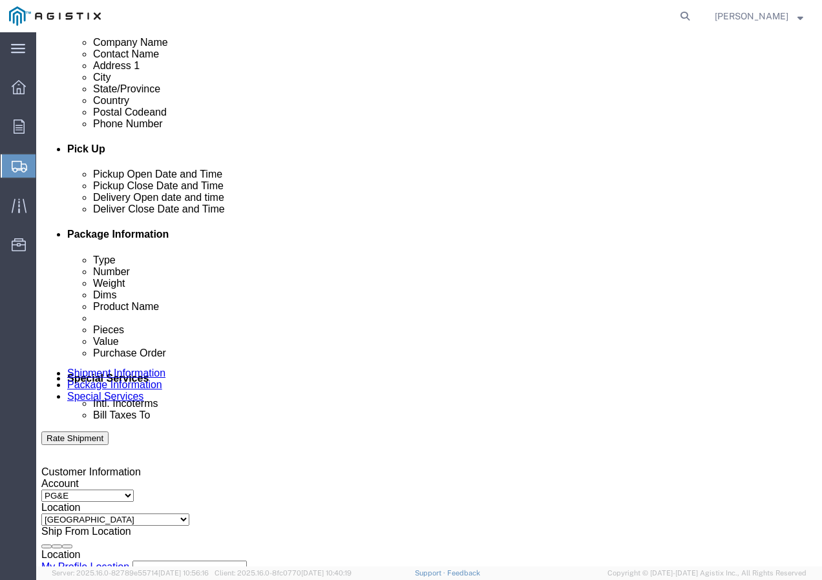
type input "8007567243"
click div "[DATE] 2:00 PM"
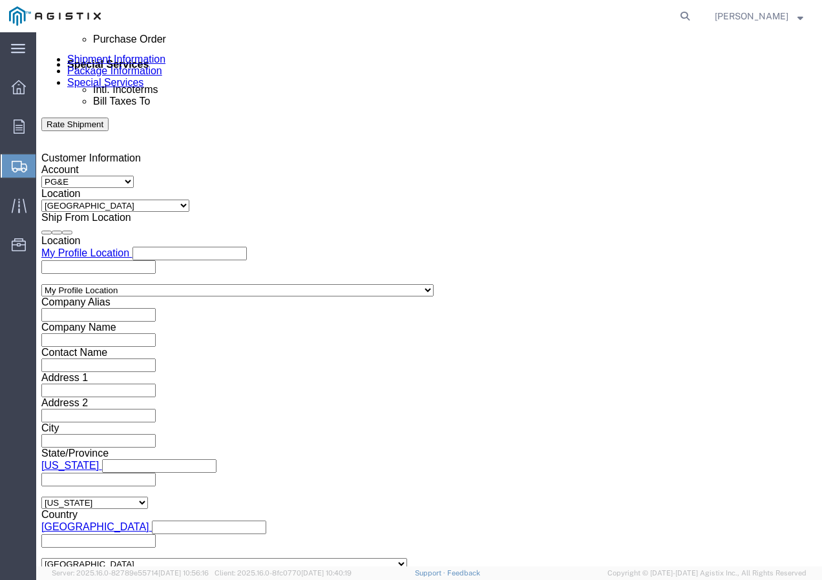
click input "2:00 PM"
type input "1:30 PM"
click button "Apply"
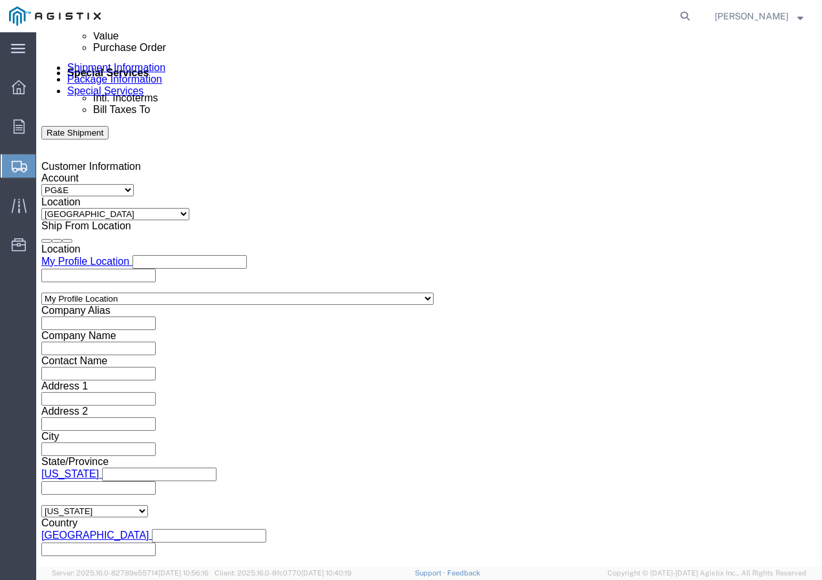
scroll to position [508, 0]
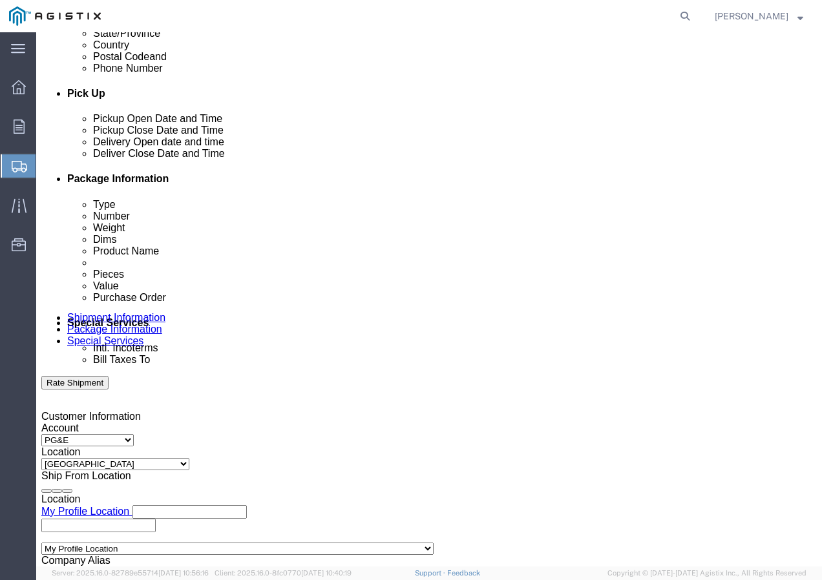
click div "Delivery Start Date Delivery Start Time Deliver Open Date and Time Deliver Clos…"
click div
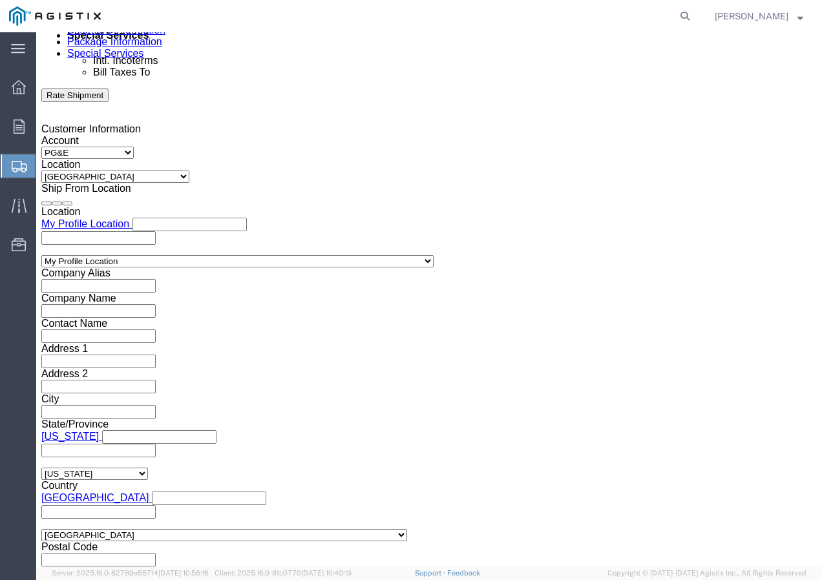
click button "Apply"
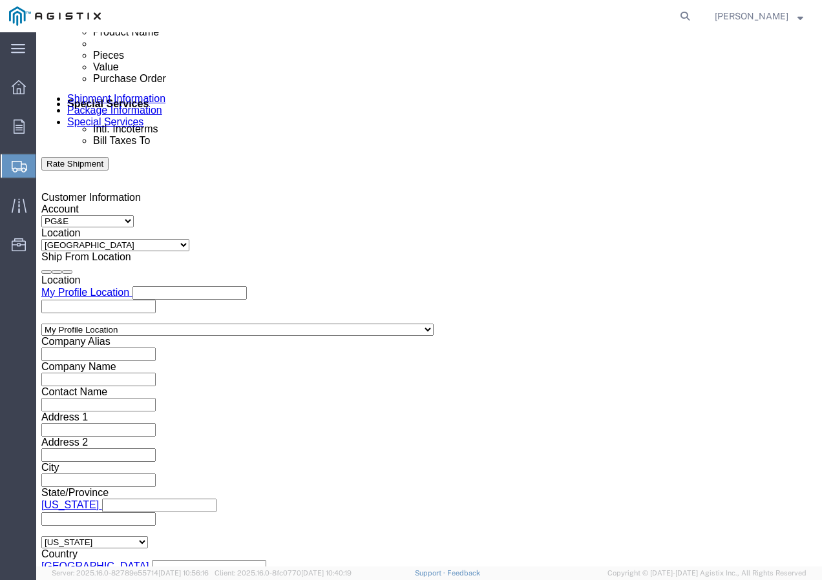
scroll to position [601, 0]
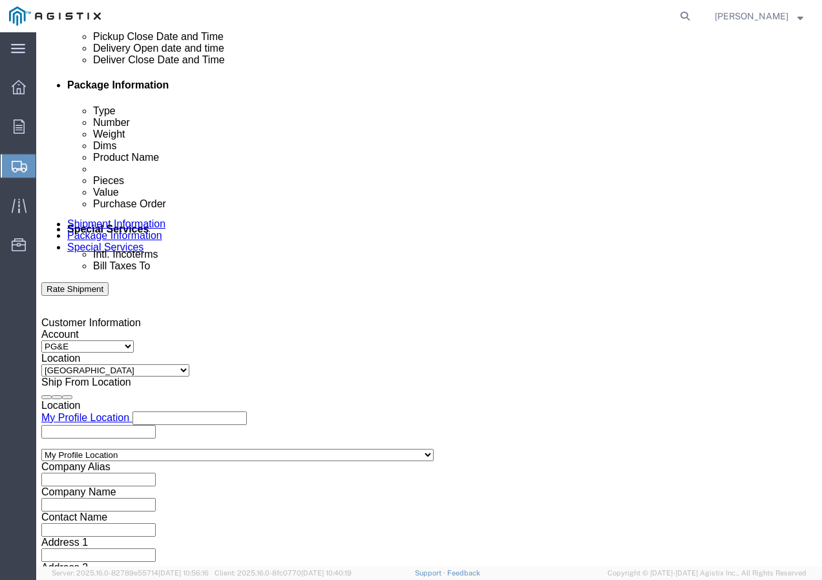
click div
drag, startPoint x: 459, startPoint y: 520, endPoint x: 433, endPoint y: 490, distance: 39.9
click button "Apply"
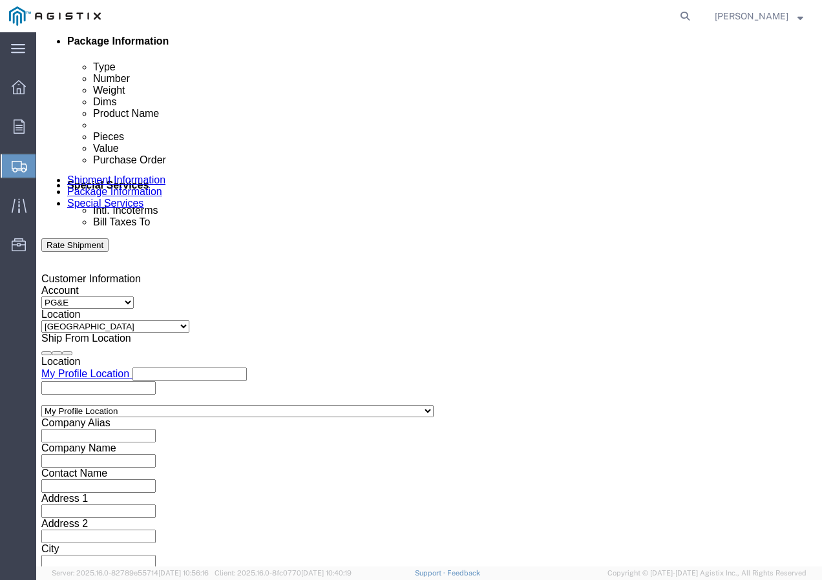
scroll to position [666, 0]
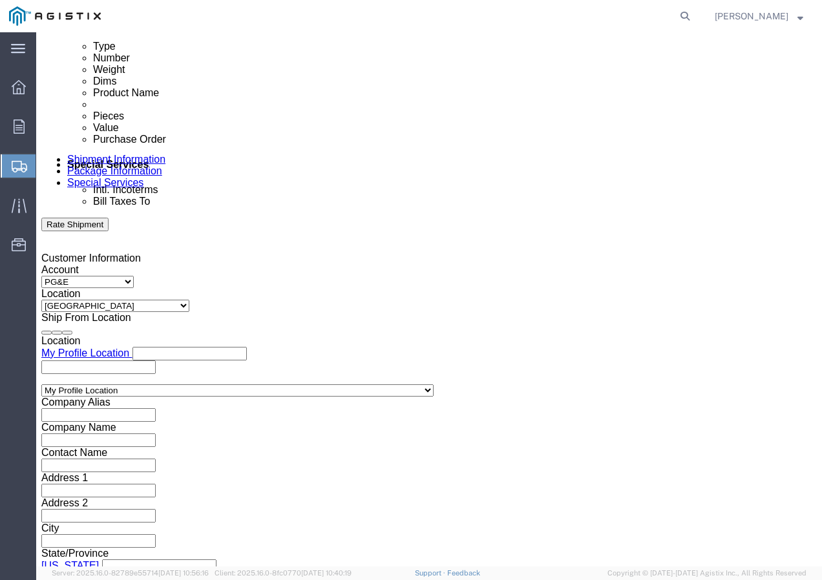
click input "text"
paste input "3501378942"
type input "3501378942"
click select "Select Account Type Activity ID Airline Appointment Number ASN Batch Request # …"
select select "SHIPMENTIDNUM"
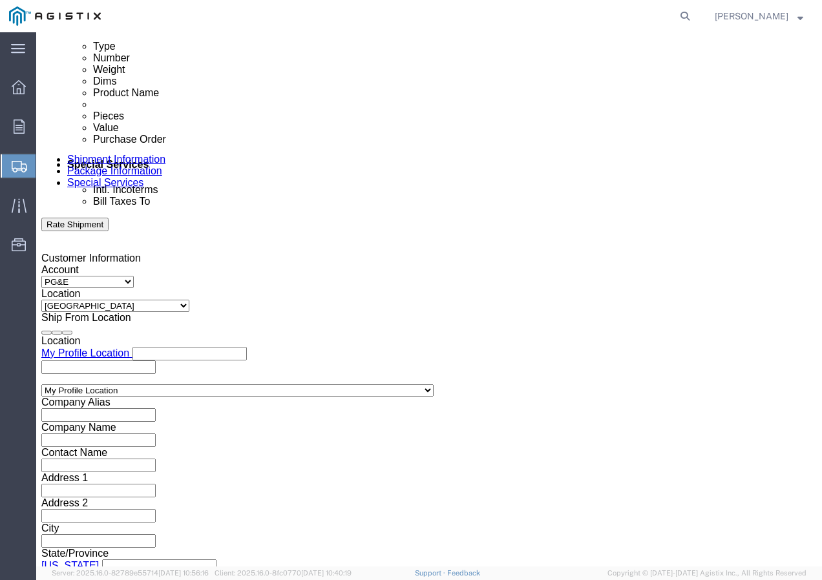
click select "Select Account Type Activity ID Airline Appointment Number ASN Batch Request # …"
drag, startPoint x: 320, startPoint y: 349, endPoint x: 327, endPoint y: 348, distance: 6.5
click input "text"
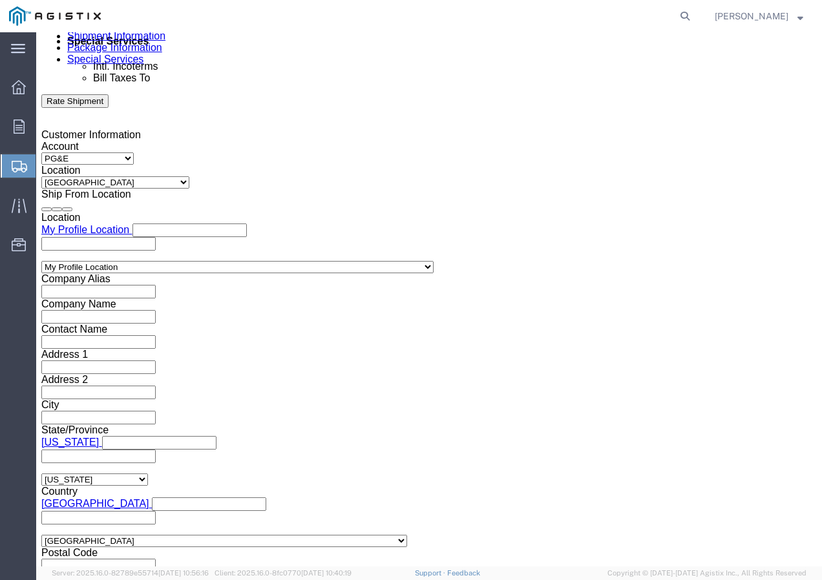
scroll to position [795, 0]
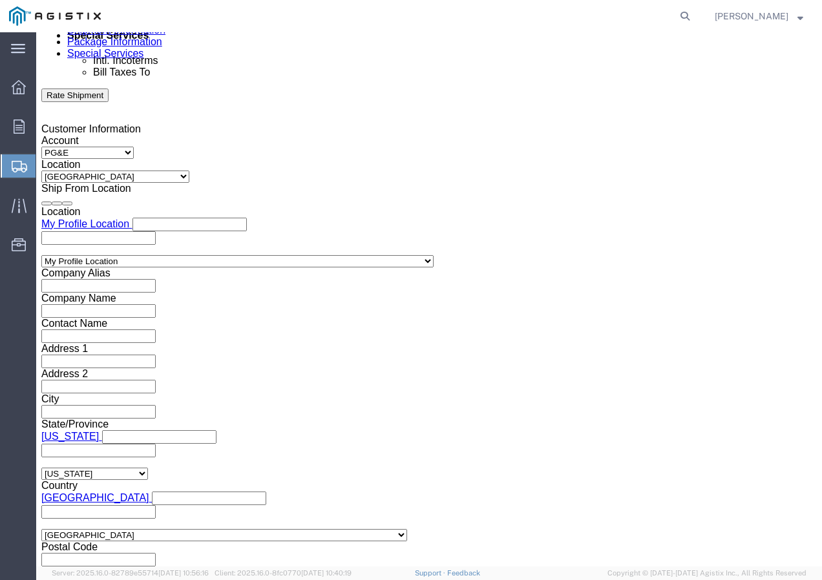
type input "7421734"
click select "Select Air Less than Truckload Multi-Leg Ocean Freight Rail Small Parcel Truckl…"
select select "TL"
click select "Select Air Less than Truckload Multi-Leg Ocean Freight Rail Small Parcel Truckl…"
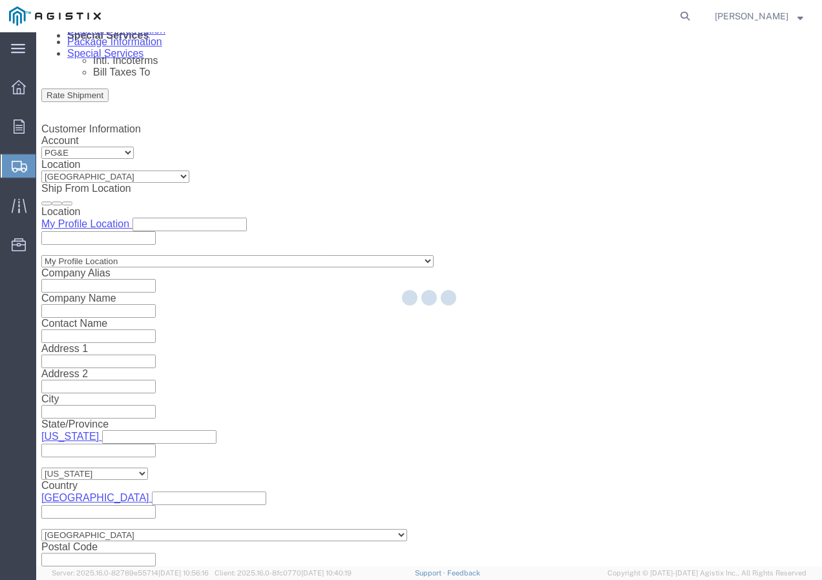
select select
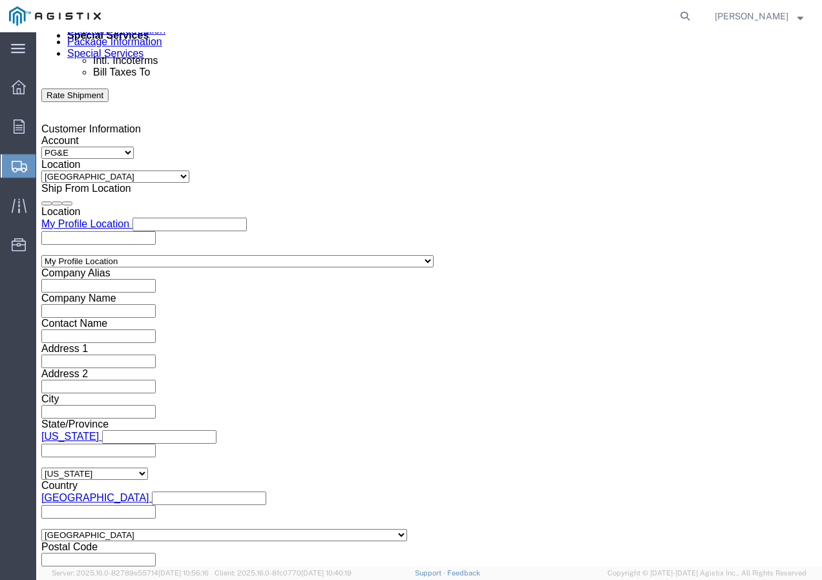
click select "Select 1-Ton (PSS) 10 Wheel 10 Yard Dump Truck 20 Yard Dump Truck Bobtail Botto…"
select select "FLBD"
click select "Select 1-Ton (PSS) 10 Wheel 10 Yard Dump Truck 20 Yard Dump Truck Bobtail Botto…"
drag, startPoint x: 581, startPoint y: 487, endPoint x: 590, endPoint y: 470, distance: 19.1
click button "Continue"
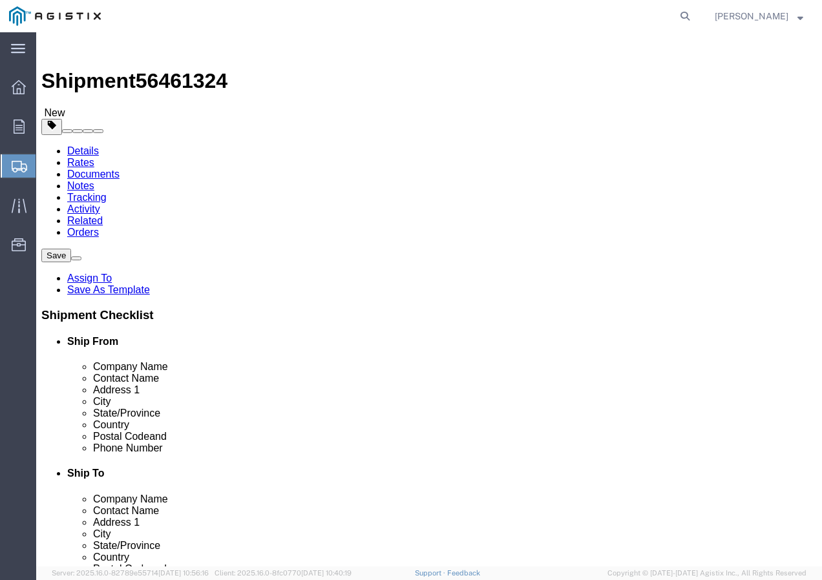
click select "Select Bulk Bundle(s) Cardboard Box(es) Carton(s) Crate(s) Drum(s) (Fiberboard)…"
select select "YRPK"
click select "Select Bulk Bundle(s) Cardboard Box(es) Carton(s) Crate(s) Drum(s) (Fiberboard)…"
click input "text"
type input "50"
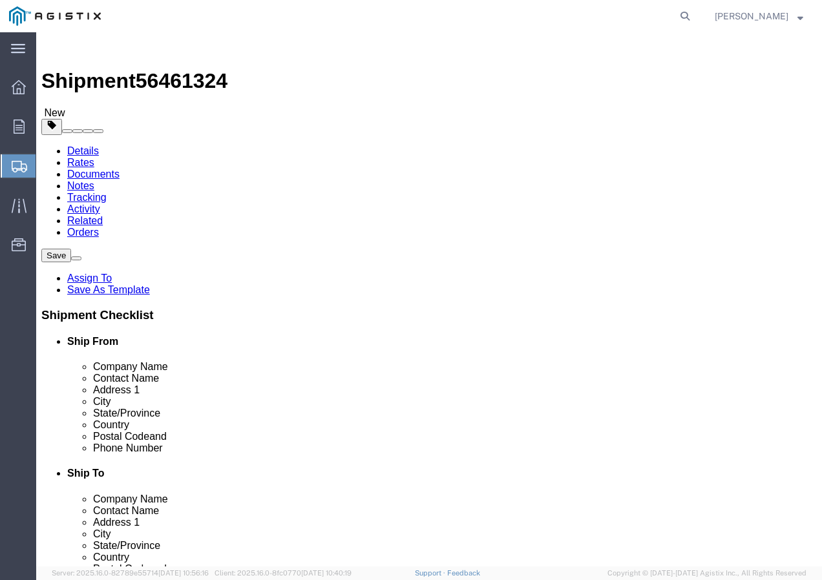
type input "50"
drag, startPoint x: 151, startPoint y: 325, endPoint x: 87, endPoint y: 322, distance: 64.0
click div "Weight 0.00 Select kgs lbs Ship. t°"
type input "43000"
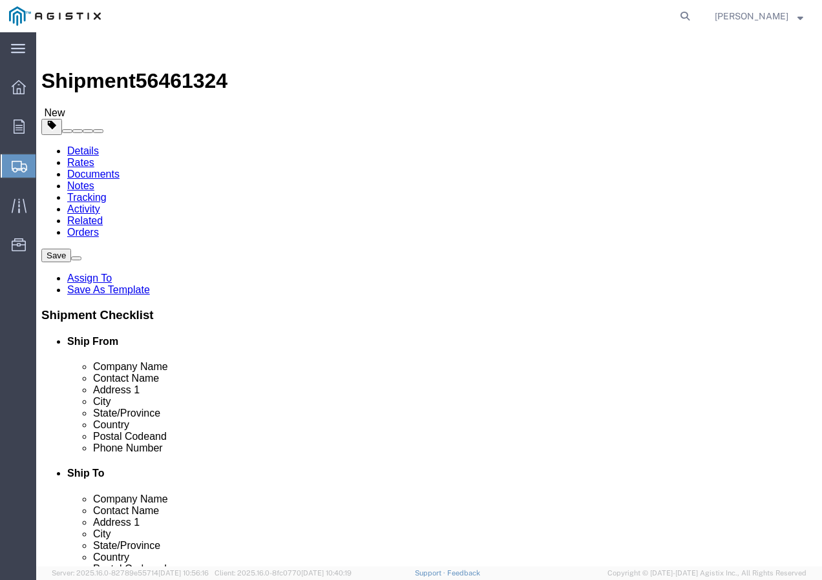
click link "Add Content"
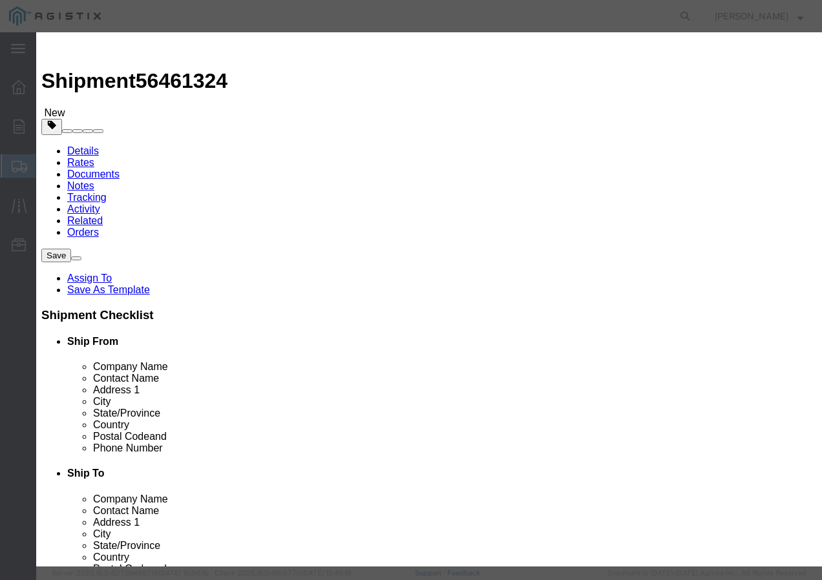
click input "text"
paste input "AAC 715.5-37 VIOLET 3.19kpR"
type input "AAC 715.5-37 VIOLET 3.19kpR"
click input "0"
type input "10"
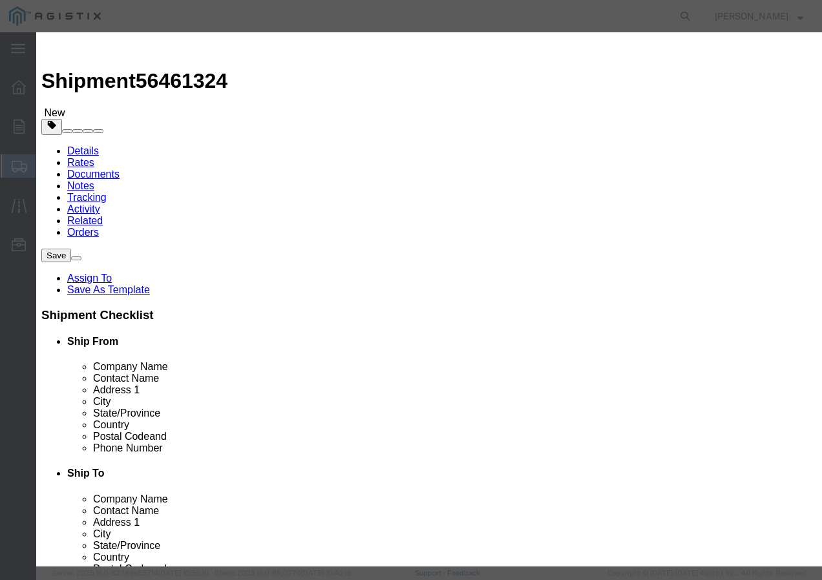
click input "text"
type input "1"
click select "Select 50 55 60 65 70 85 92.5 100 125 175 250 300 400"
select select "100"
click select "Select 50 55 60 65 70 85 92.5 100 125 175 250 300 400"
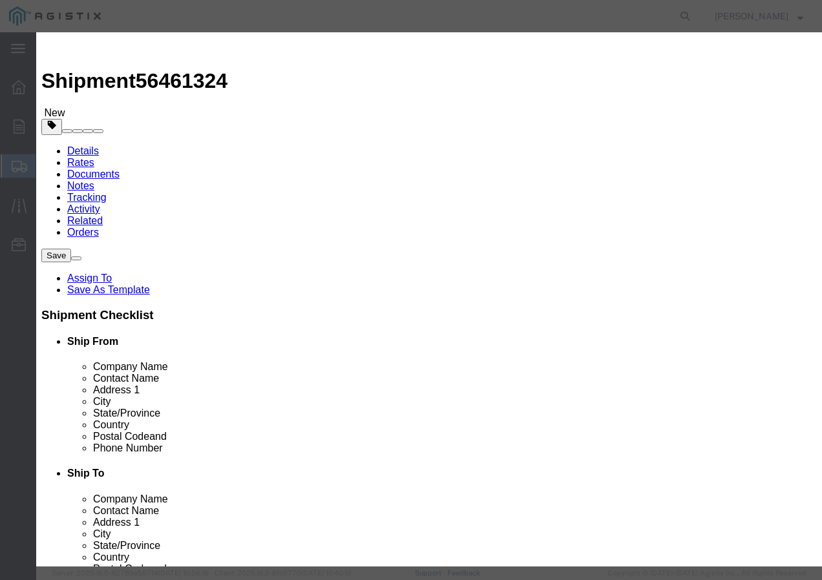
click button "Save & Add Another"
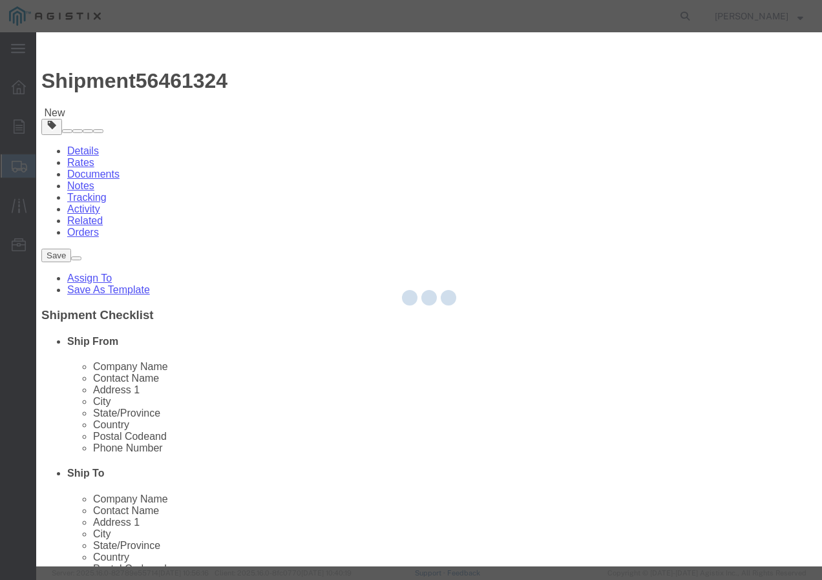
select select "EA"
select select
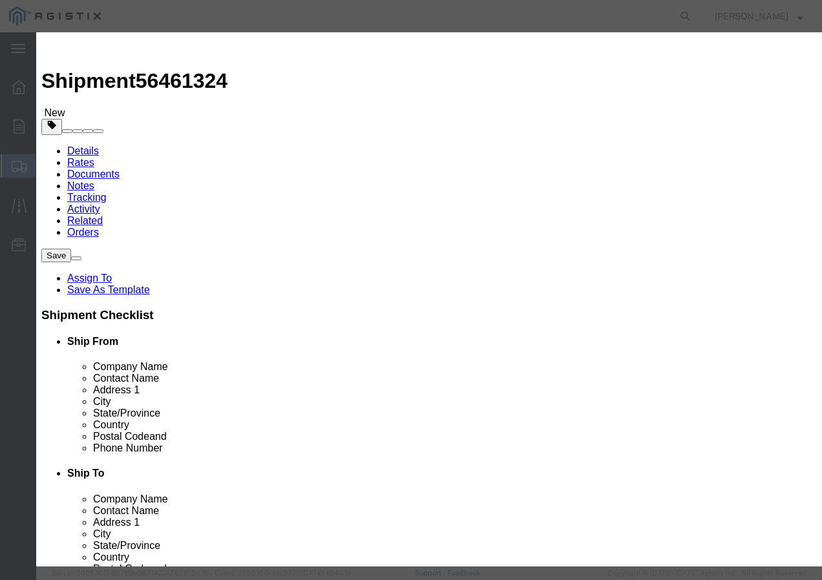
select select "USD"
click input "text"
paste input "RHW 500 Str Cu 2000V+ 3kR"
type input "RHW 500 Str Cu 2000V+ 3kR"
click input "text"
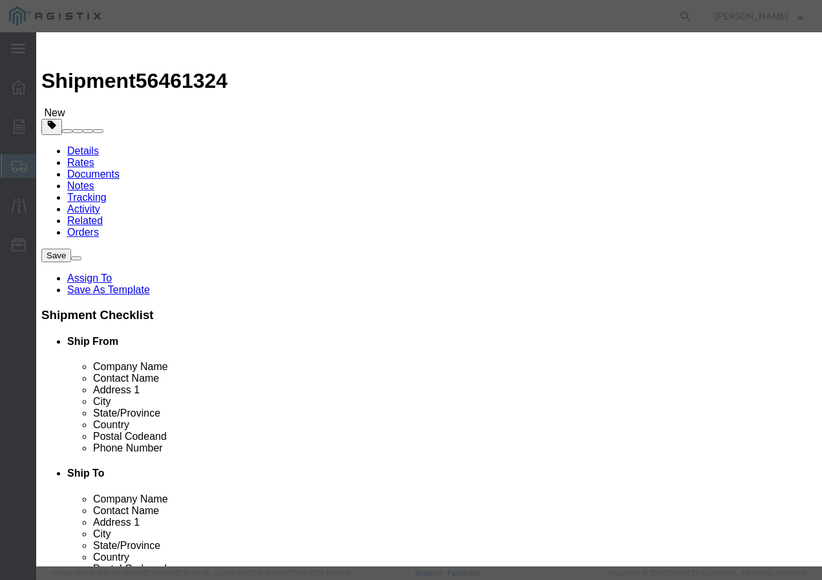
type input "2"
click input "text"
type input "1"
click select "Select 50 55 60 65 70 85 92.5 100 125 175 250 300 400"
select select "100"
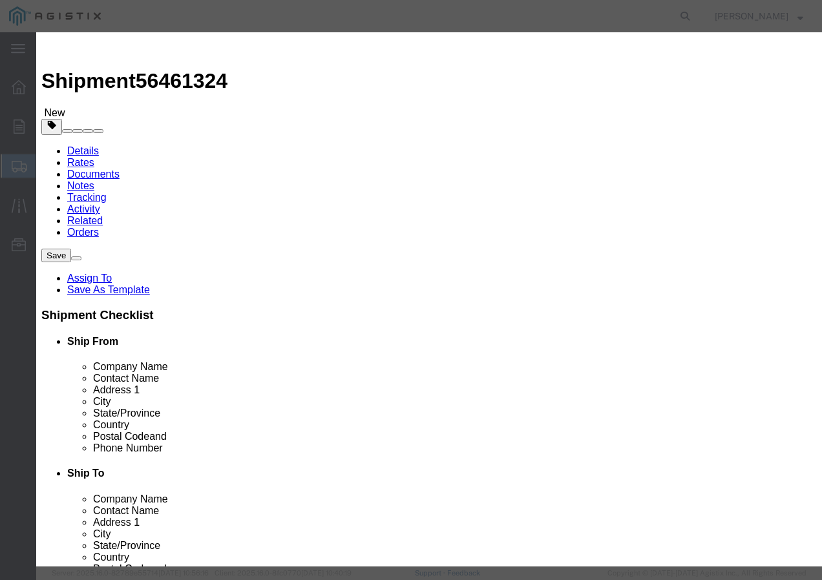
click select "Select 50 55 60 65 70 85 92.5 100 125 175 250 300 400"
click button "Save & Close"
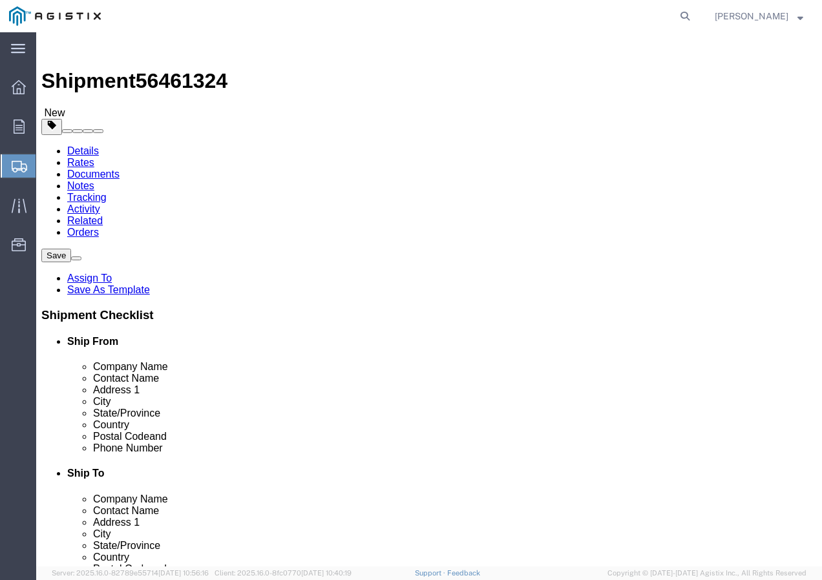
click input "1"
type input "12"
click button "Rate Shipment"
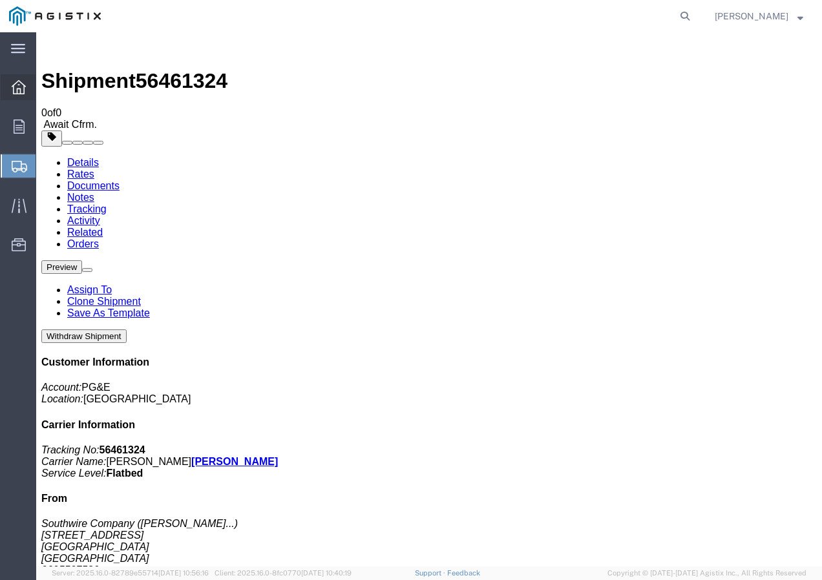
drag, startPoint x: 12, startPoint y: 87, endPoint x: 30, endPoint y: 87, distance: 18.1
click at [12, 87] on icon at bounding box center [19, 87] width 14 height 14
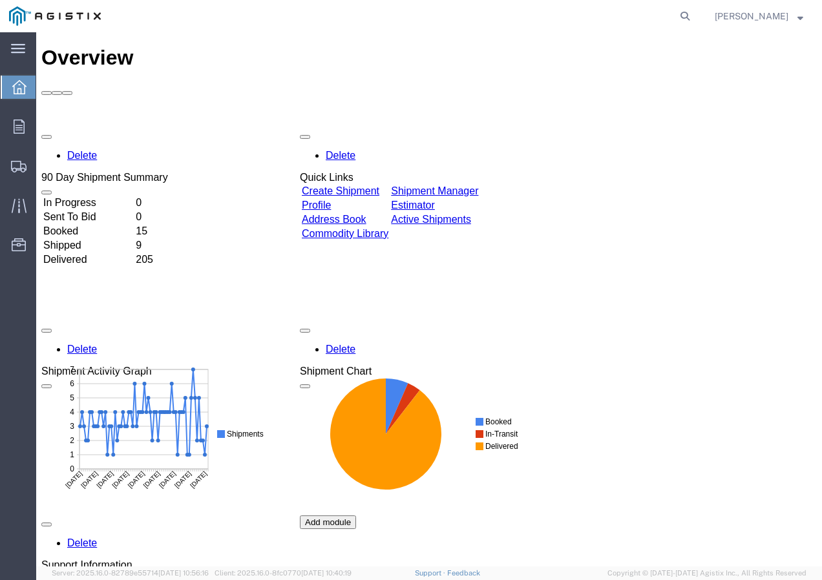
click at [379, 185] on link "Create Shipment" at bounding box center [341, 190] width 78 height 11
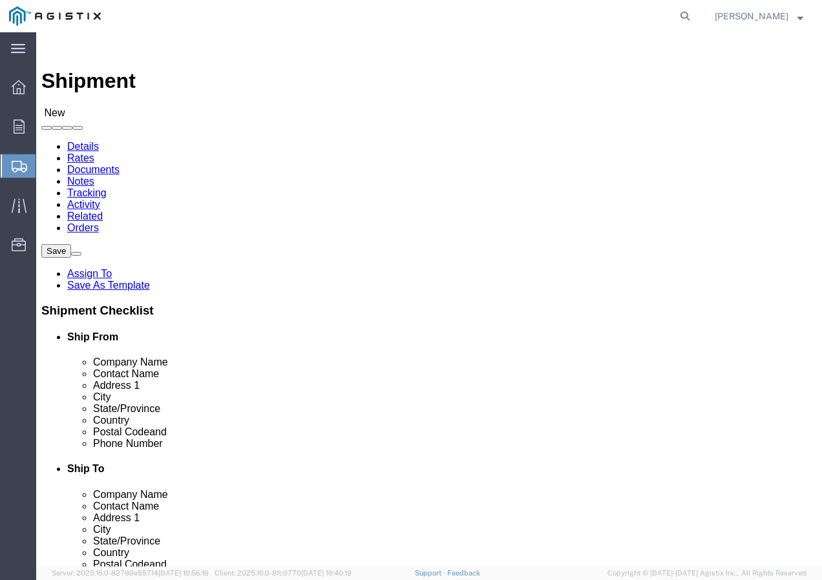
click select "Select PG&E Southwire Company"
select select "9596"
click select "Select PG&E Southwire Company"
select select "PURCHORD"
select select
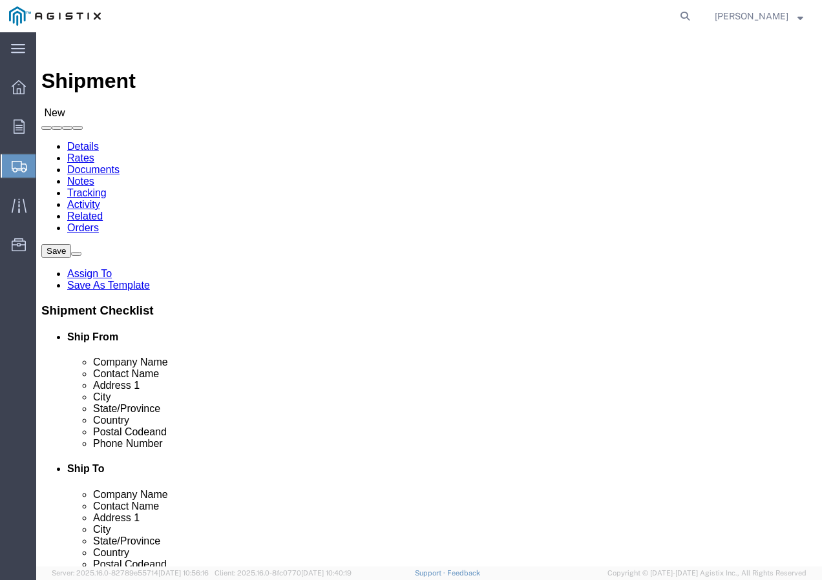
select select
select select "MYPROFILE"
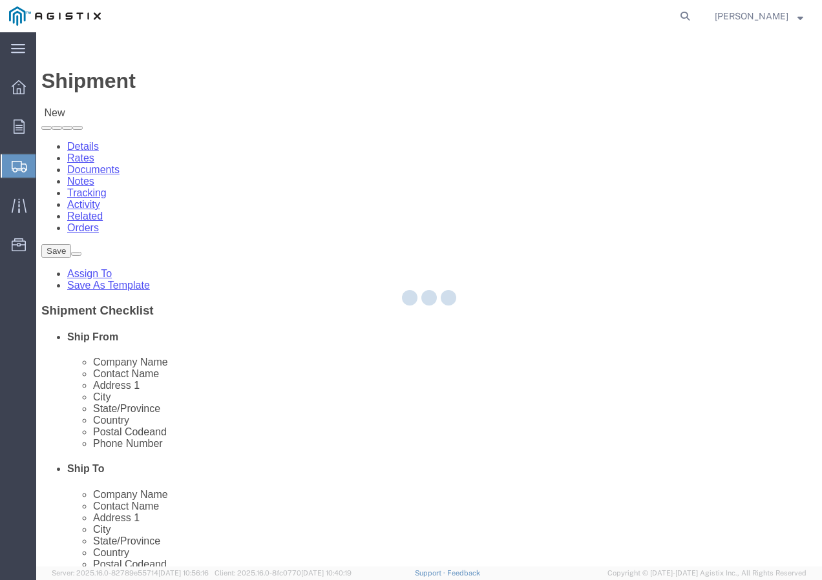
checkbox input "true"
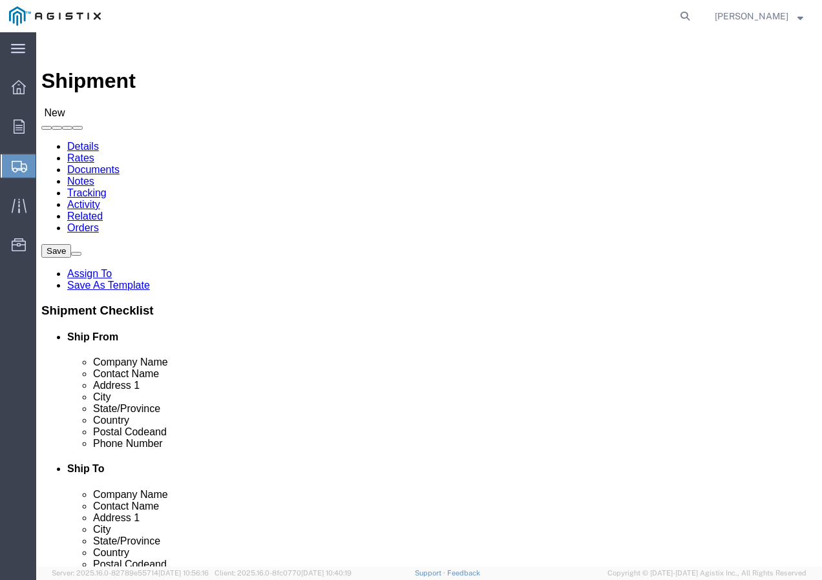
select select "CA"
click select "Select All Others [GEOGRAPHIC_DATA] [GEOGRAPHIC_DATA] [GEOGRAPHIC_DATA] [GEOGRA…"
select select "19745"
click select "Select All Others [GEOGRAPHIC_DATA] [GEOGRAPHIC_DATA] [GEOGRAPHIC_DATA] [GEOGRA…"
click span
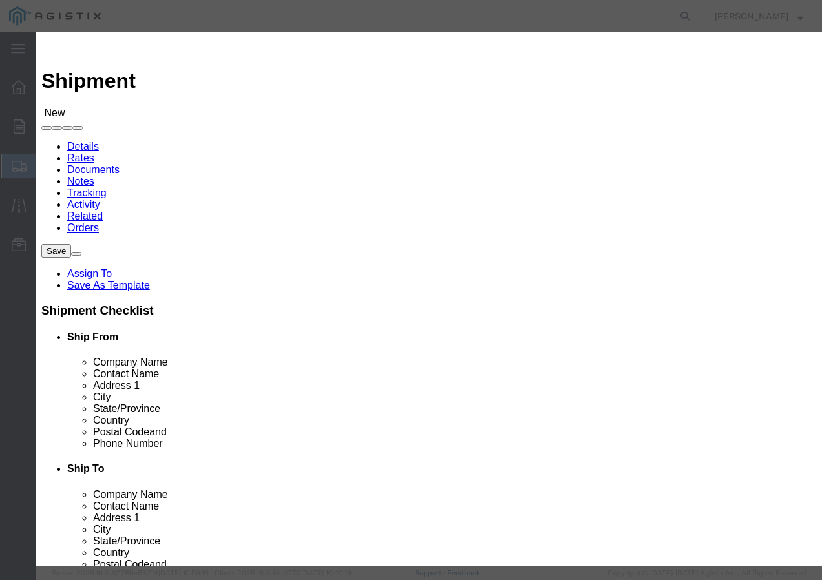
click select "Search by Address Book Name City Company Name Contact Name Country CustomerAlia…"
select select "city"
click select "Search by Address Book Name City Company Name Contact Name Country CustomerAlia…"
click div
click input "text"
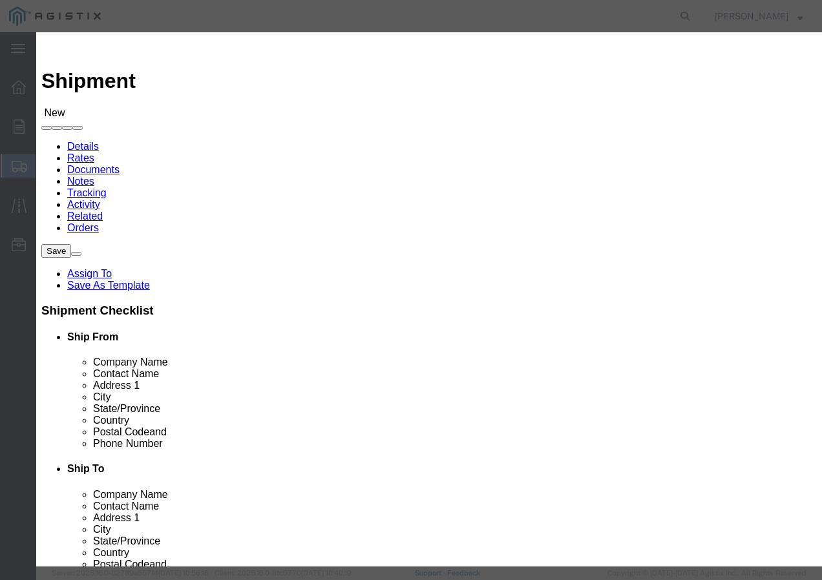
type input "[GEOGRAPHIC_DATA]"
click icon "button"
click button "Select"
select select "CA"
click button "Close"
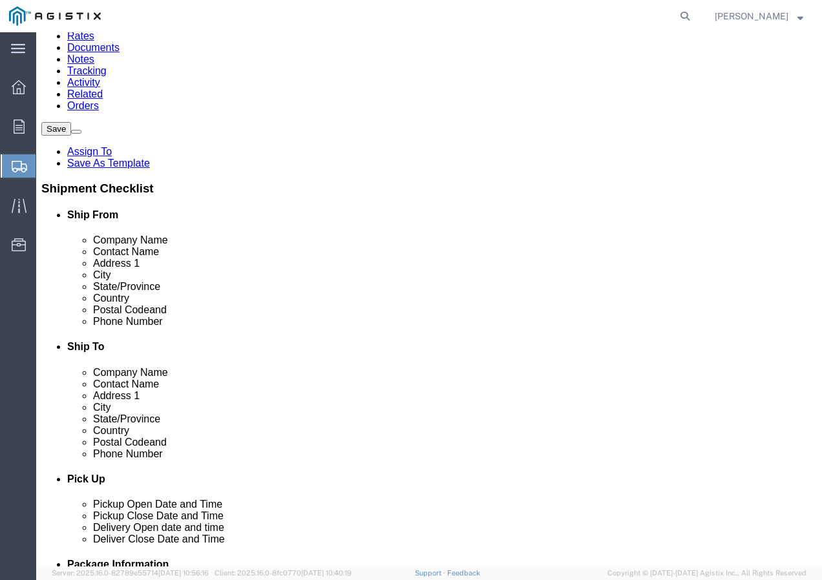
scroll to position [129, 0]
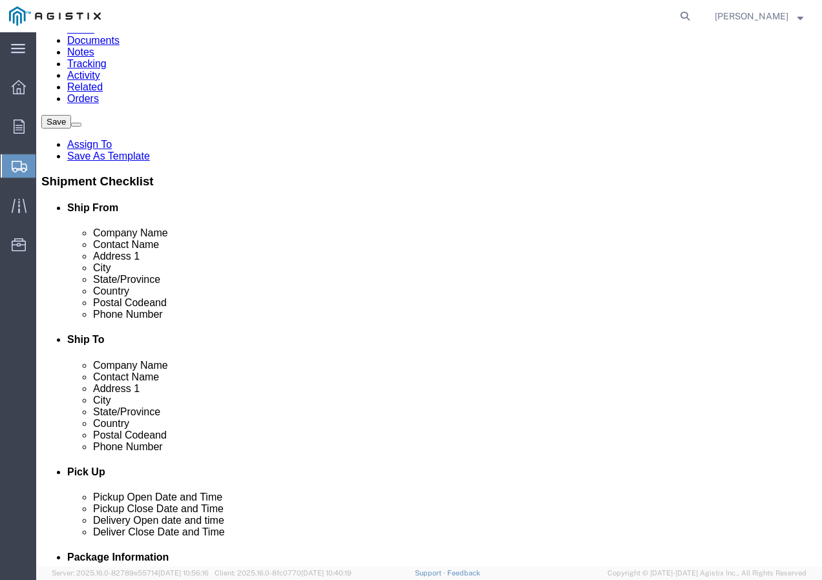
click input "text"
type input "Receiving Department"
click input "text"
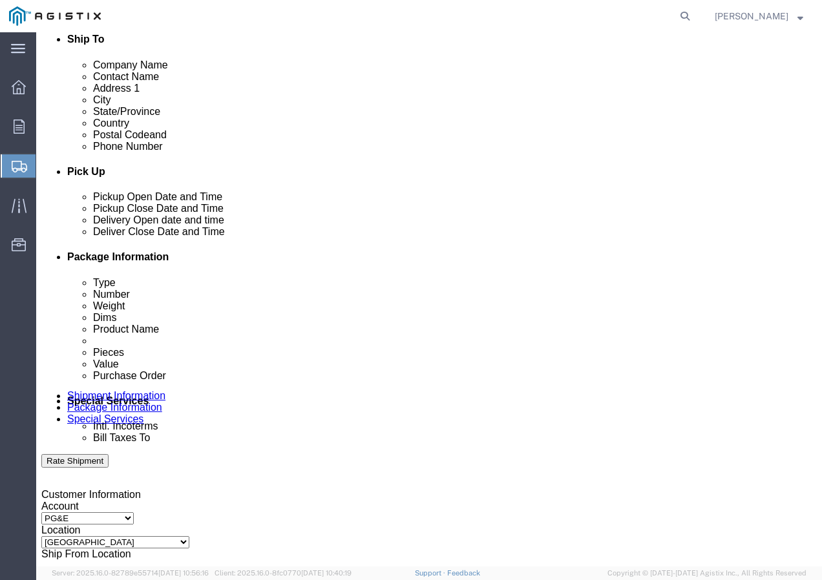
scroll to position [452, 0]
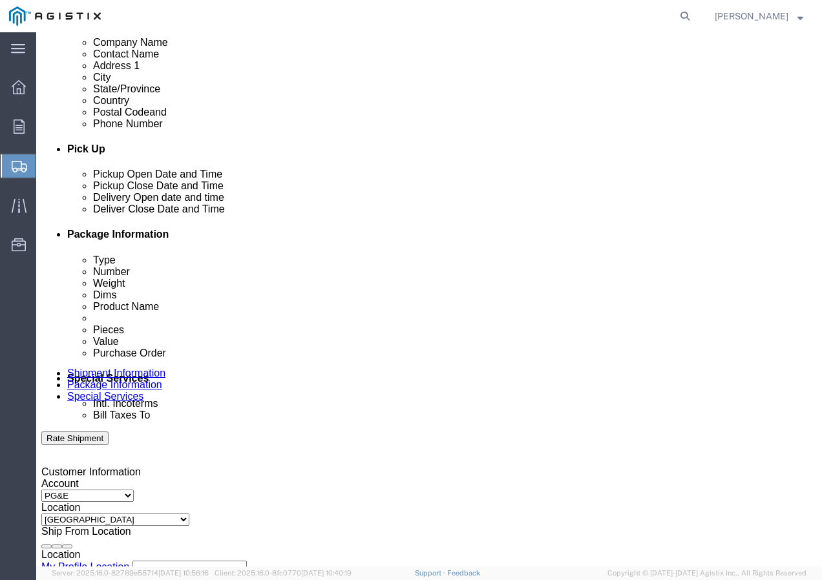
type input "8007567243"
click div "[DATE] 2:00 PM"
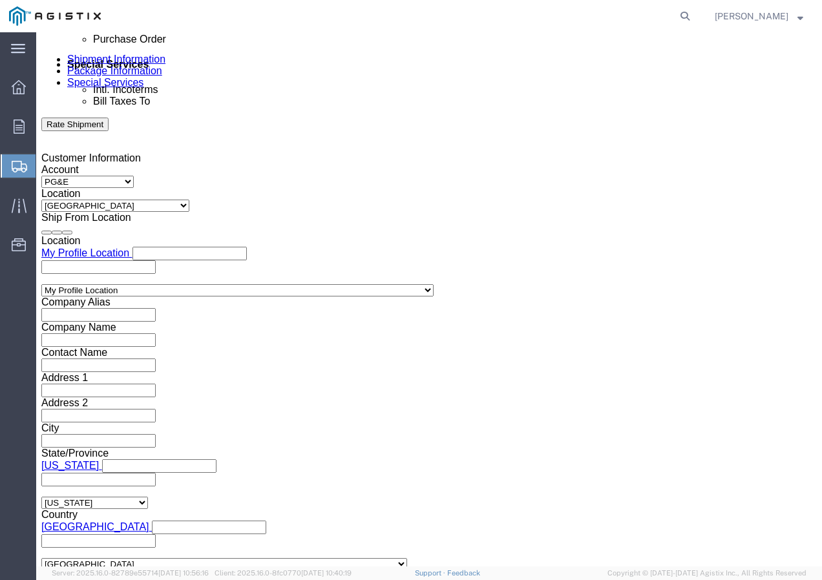
click input "2:00 PM"
type input "1:30 PM"
click button "Apply"
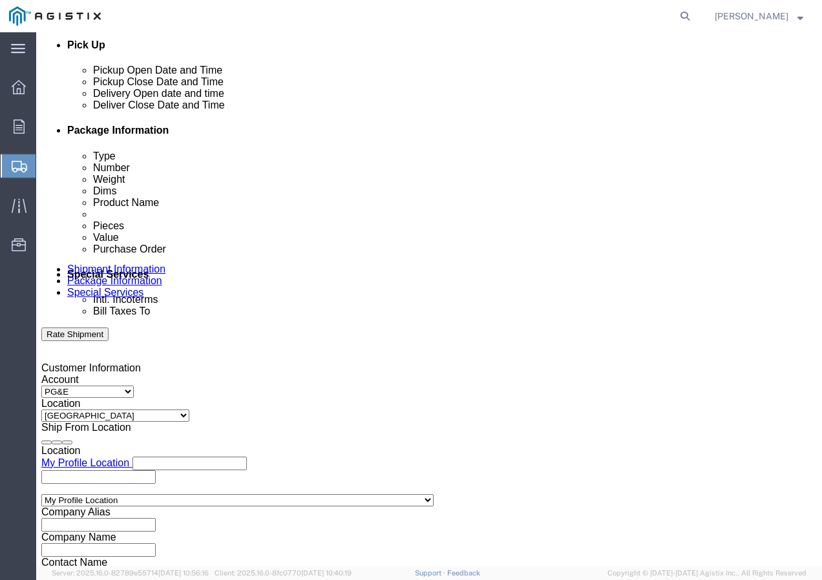
scroll to position [508, 0]
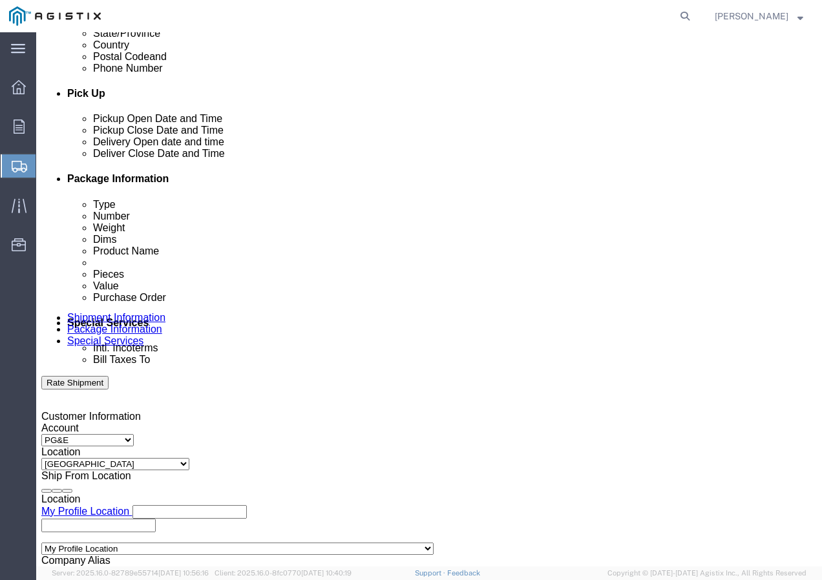
click div
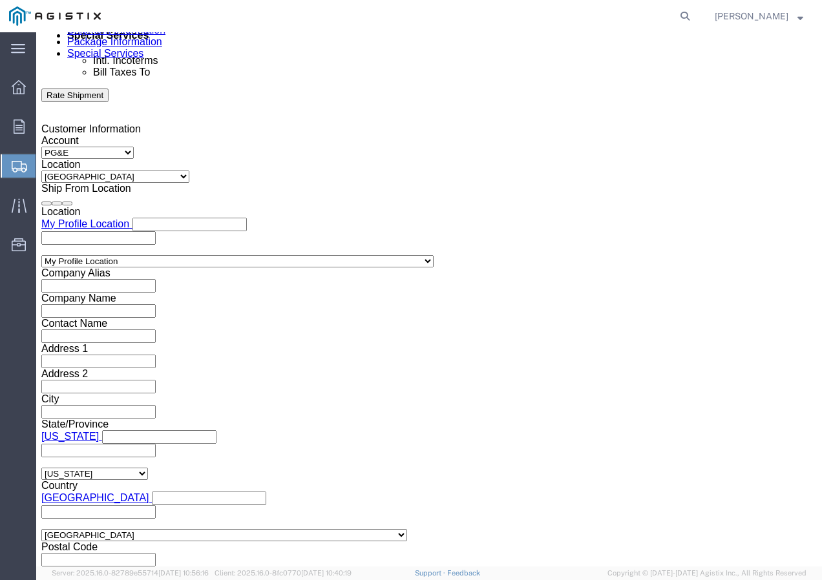
click button "Apply"
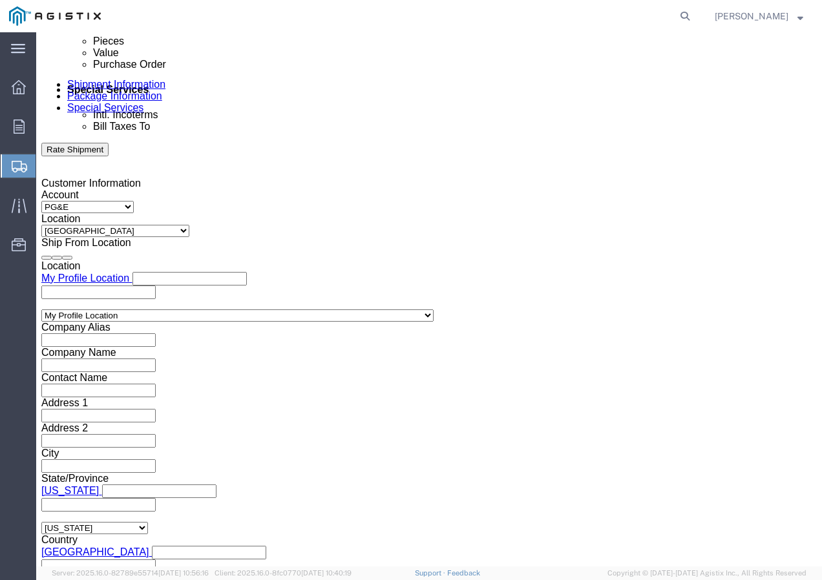
scroll to position [666, 0]
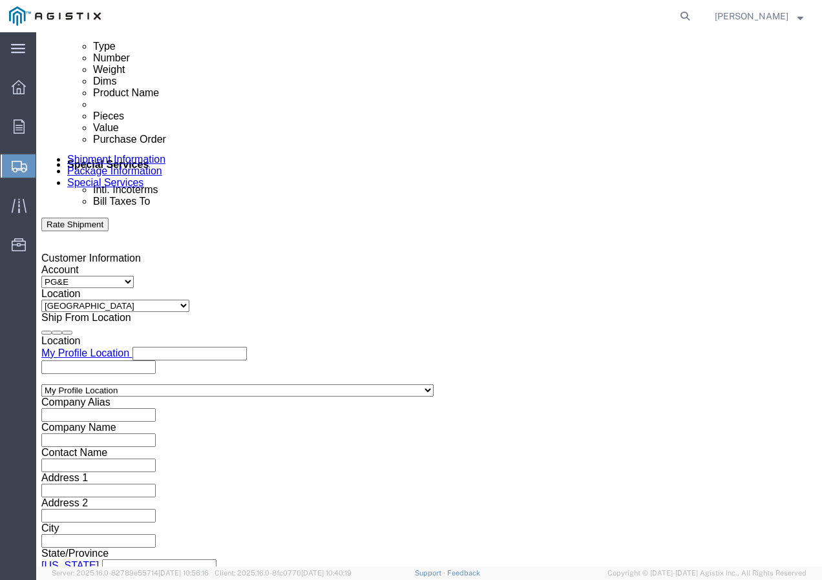
click div
click button "Apply"
click input "text"
paste input "3501386762"
type input "3501386762"
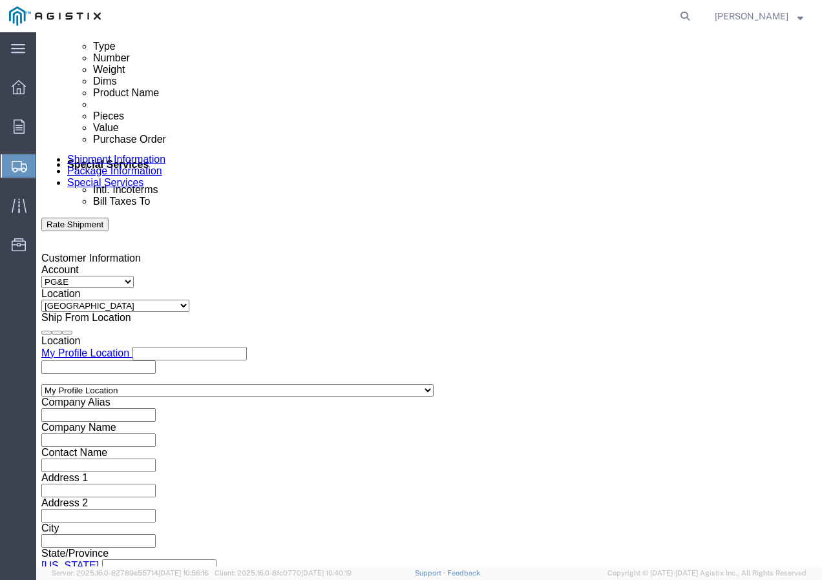
drag, startPoint x: 251, startPoint y: 347, endPoint x: 261, endPoint y: 338, distance: 13.7
click select "Select Account Type Activity ID Airline Appointment Number ASN Batch Request # …"
select select "SHIPMENTIDNUM"
click select "Select Account Type Activity ID Airline Appointment Number ASN Batch Request # …"
click input "text"
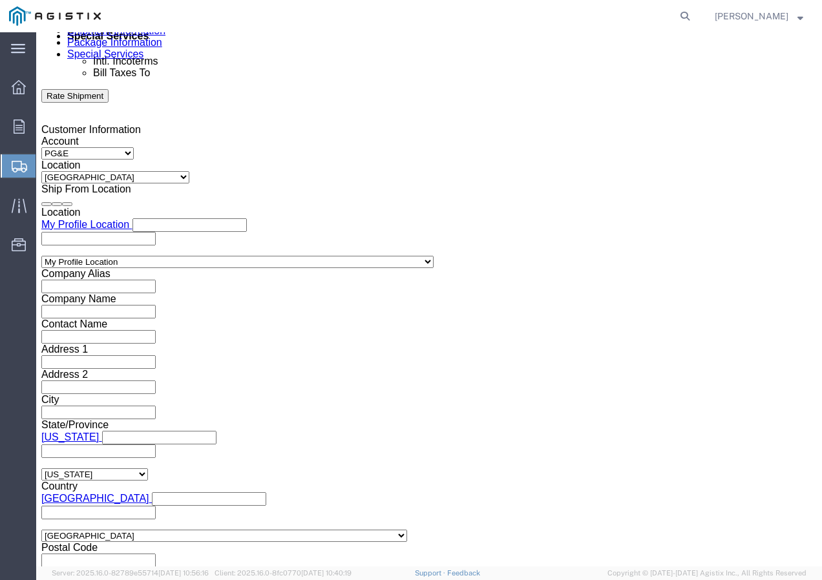
scroll to position [795, 0]
type input "7421787"
click select "Select Air Less than Truckload Multi-Leg Ocean Freight Rail Small Parcel Truckl…"
click select "Select 1-Ton (PSS) 10 Wheel 10 Yard Dump Truck 20 Yard Dump Truck Bobtail Botto…"
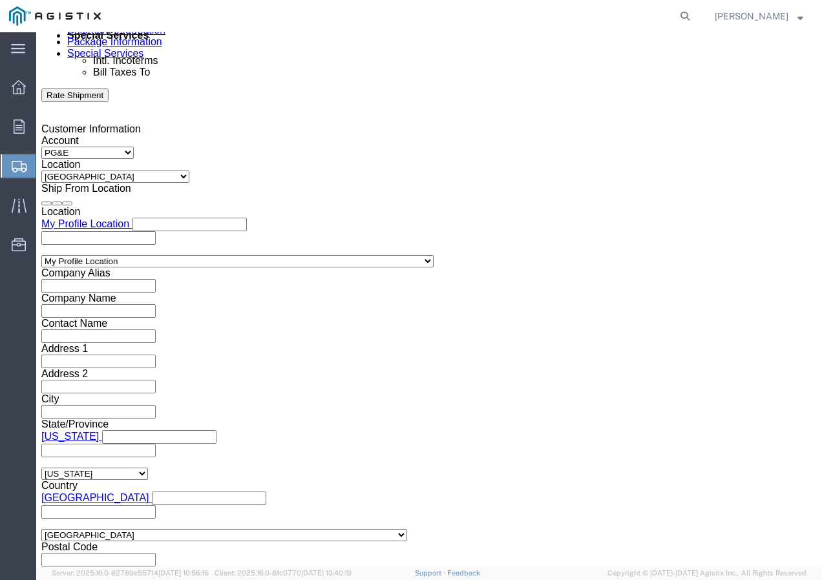
click select "Select 1-Ton (PSS) 10 Wheel 10 Yard Dump Truck 20 Yard Dump Truck Bobtail Botto…"
click button "Continue"
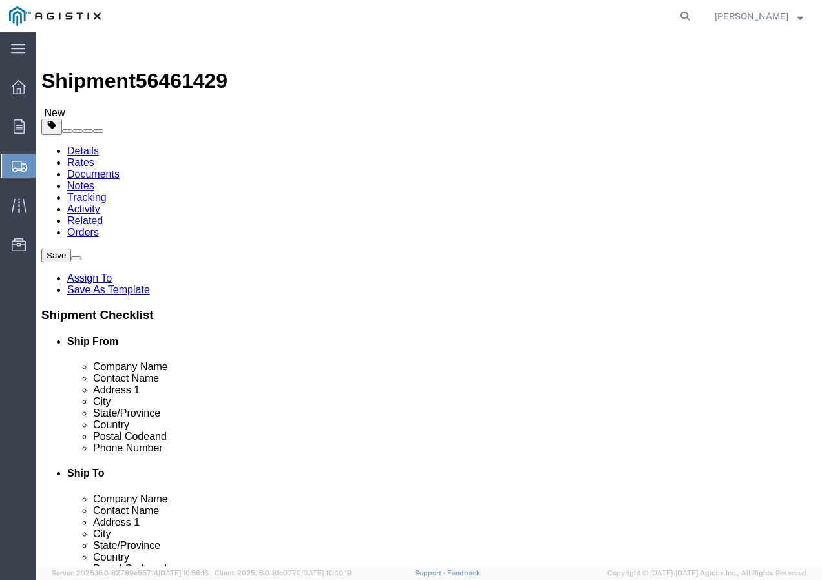
click select "Select Bulk Bundle(s) Cardboard Box(es) Carton(s) Crate(s) Drum(s) (Fiberboard)…"
click input "text"
drag, startPoint x: 145, startPoint y: 322, endPoint x: 91, endPoint y: 318, distance: 54.4
click div "Weight 0.00 Select kgs lbs Ship. t°"
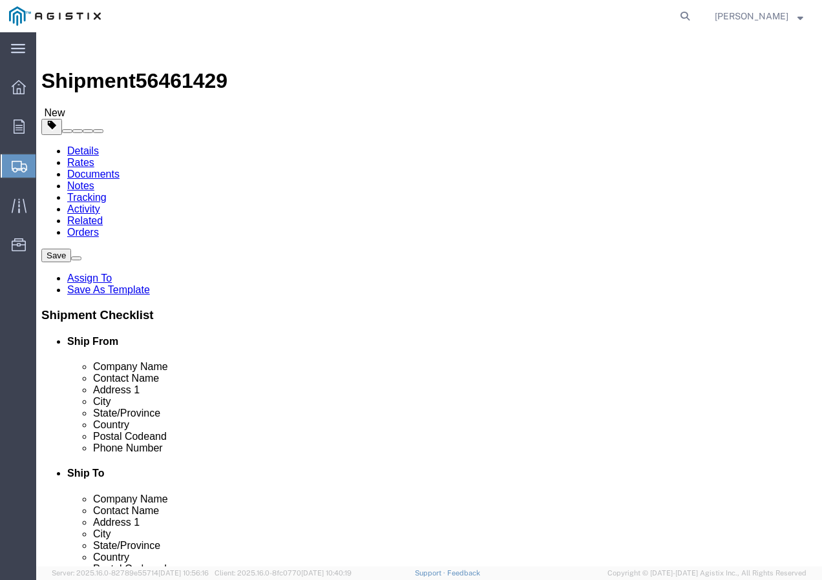
click link "Add Content"
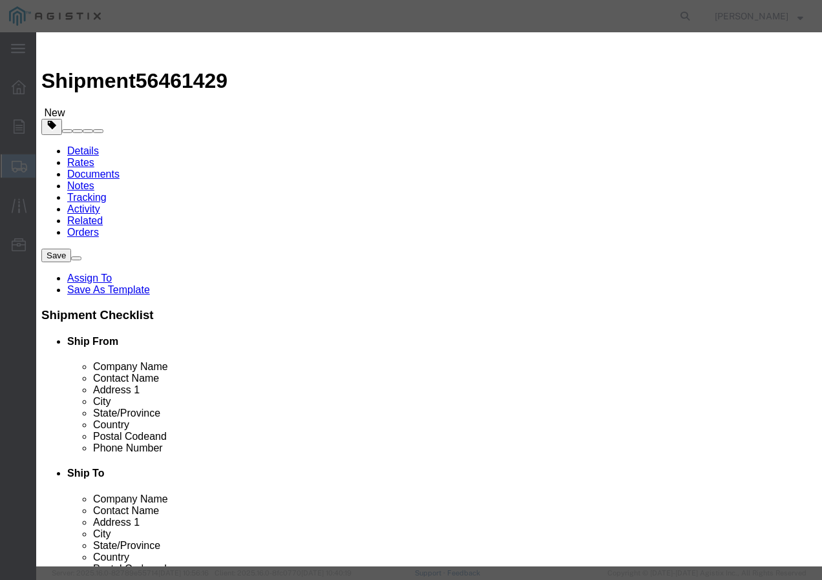
click input "text"
paste input "AAC 715.5-37 VIOLET 3.19kpR"
click input "0"
click input "text"
click select "Select 50 55 60 65 70 85 92.5 100 125 175 250 300 400"
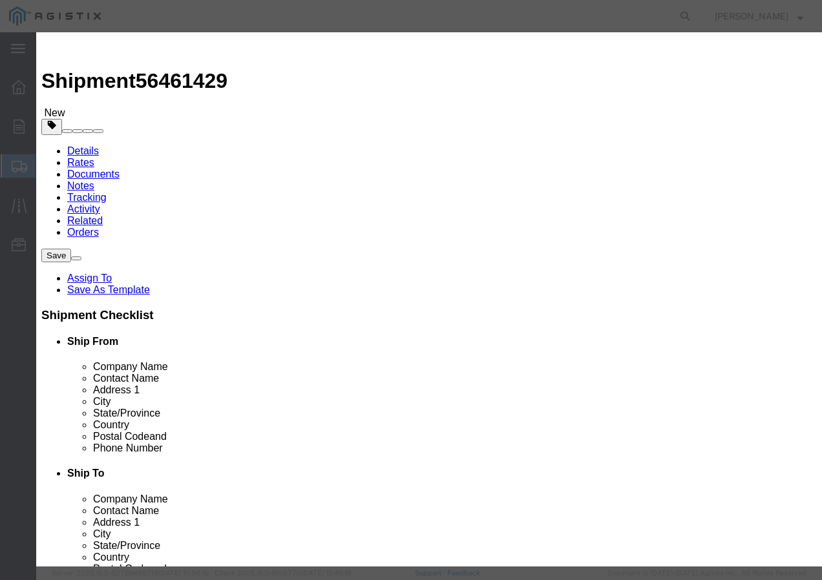
click select "Select 50 55 60 65 70 85 92.5 100 125 175 250 300 400"
click button "Save & Add Another"
click input "text"
paste input "600VUD [GEOGRAPHIC_DATA]/YS [STREET_ADDRESS]"
click input "text"
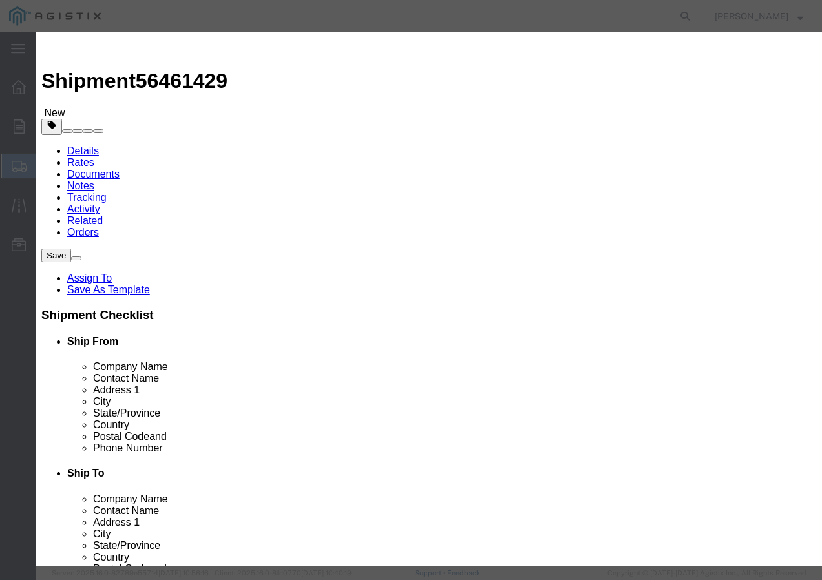
click input "text"
click select "Select 50 55 60 65 70 85 92.5 100 125 175 250 300 400"
click button "Save & Add Another"
click input "text"
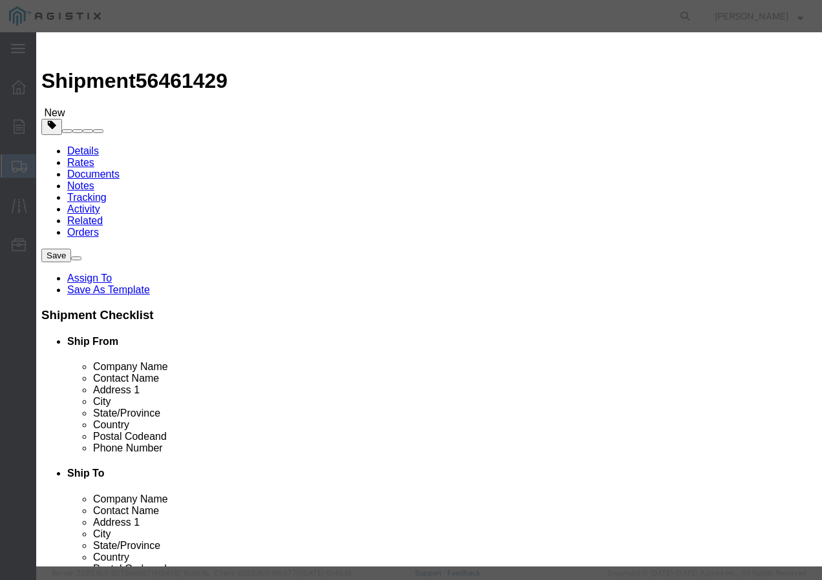
paste input "USE 250 Str Cu Bk 1000R"
click input "text"
click select "Select 50 55 60 65 70 85 92.5 100 125 175 250 300 400"
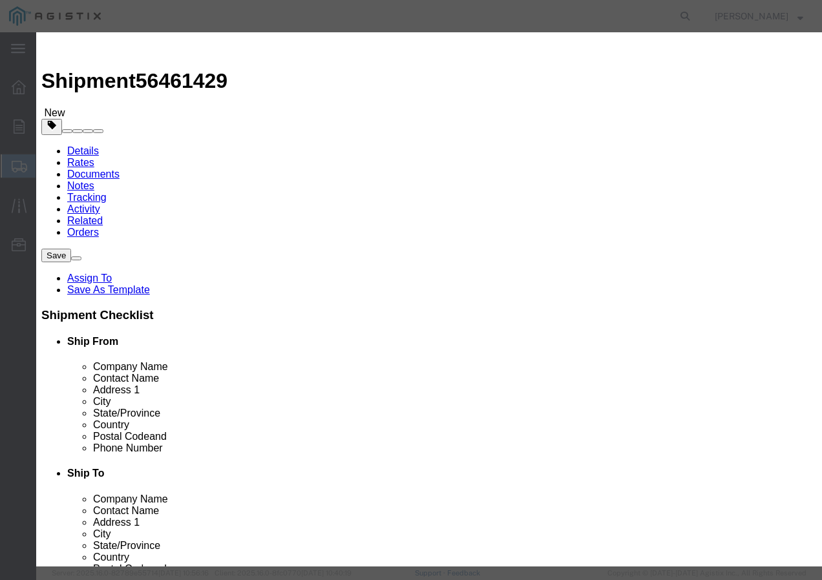
click button "Save & Close"
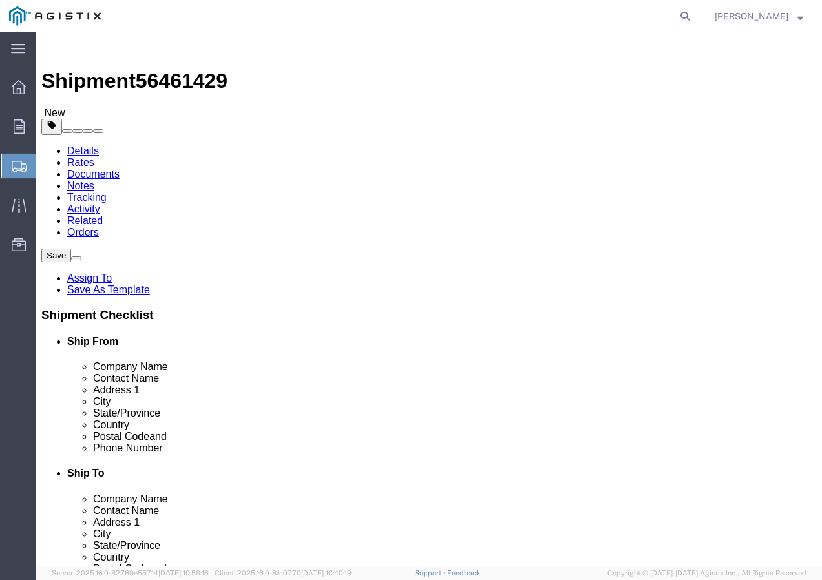
click input "1"
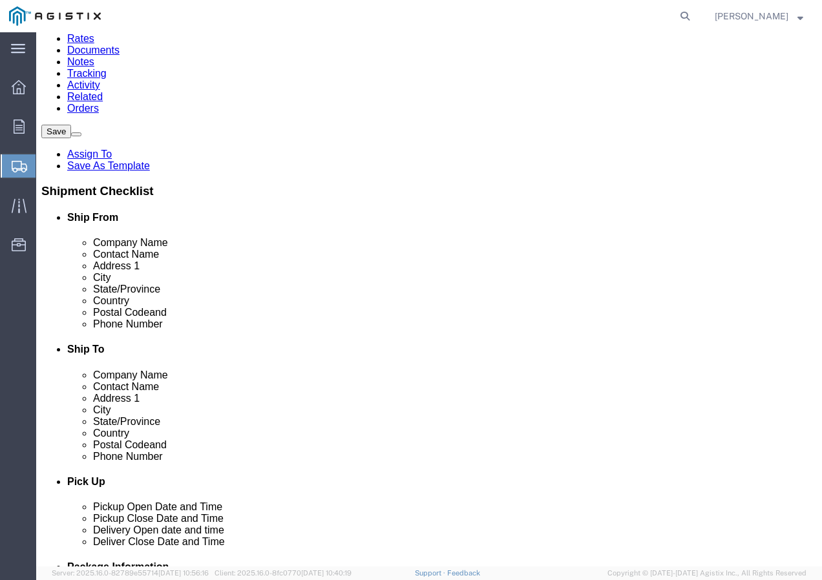
scroll to position [129, 0]
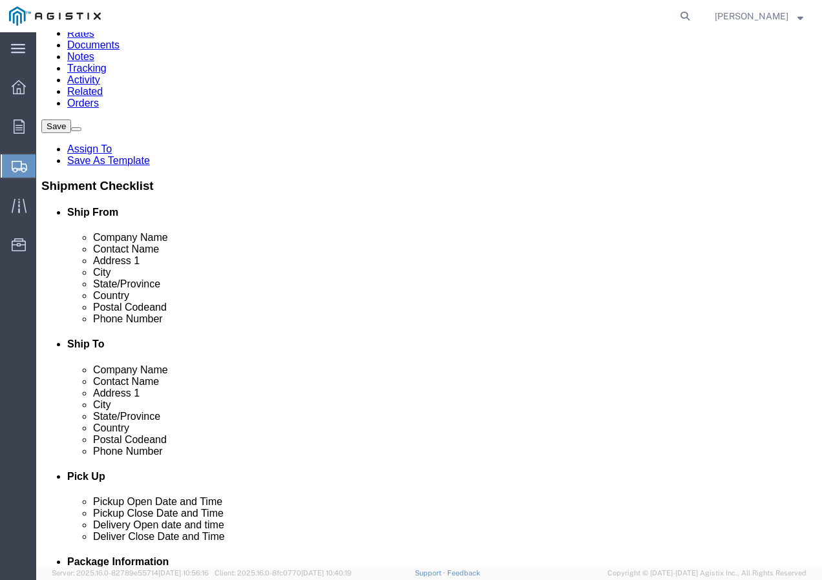
click button "Rate Shipment"
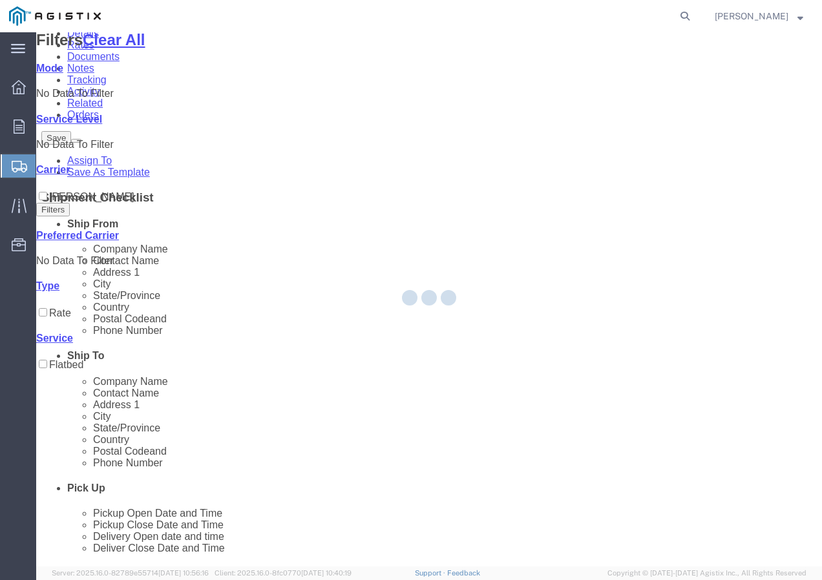
scroll to position [0, 0]
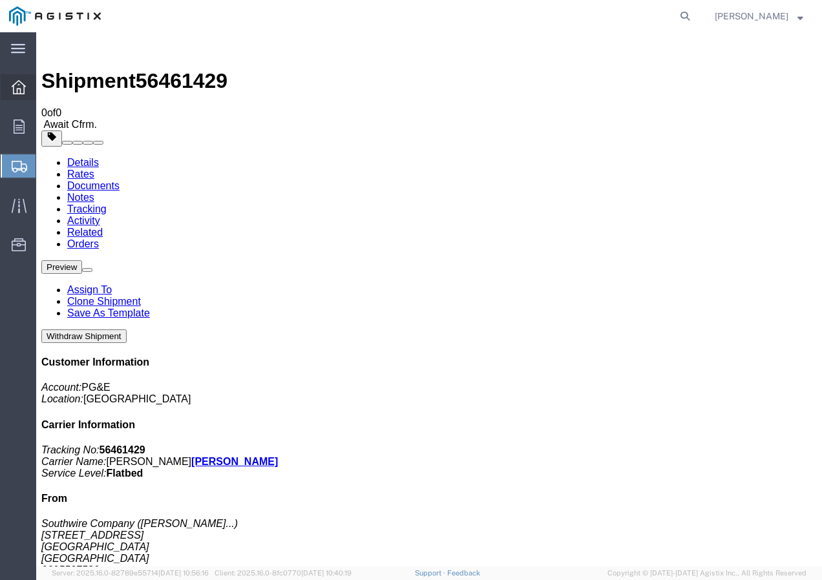
click at [20, 87] on icon at bounding box center [19, 87] width 14 height 14
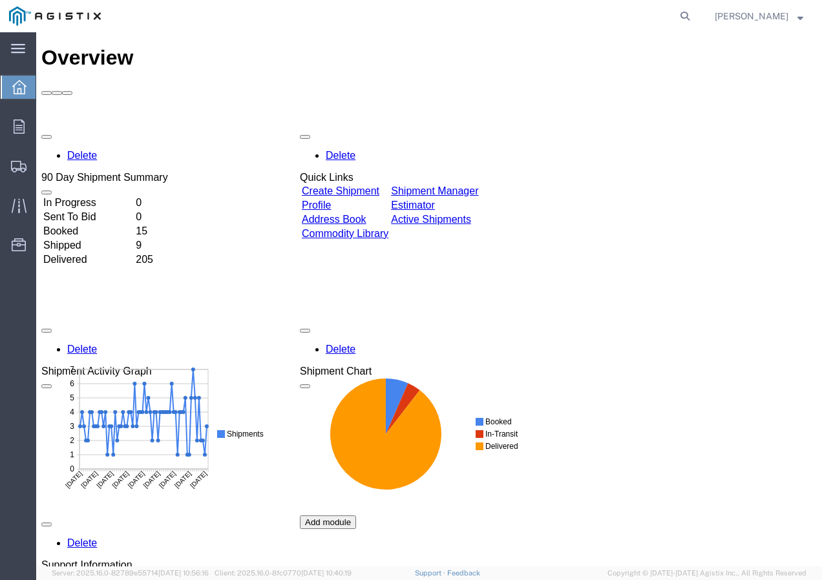
click at [379, 185] on link "Create Shipment" at bounding box center [341, 190] width 78 height 11
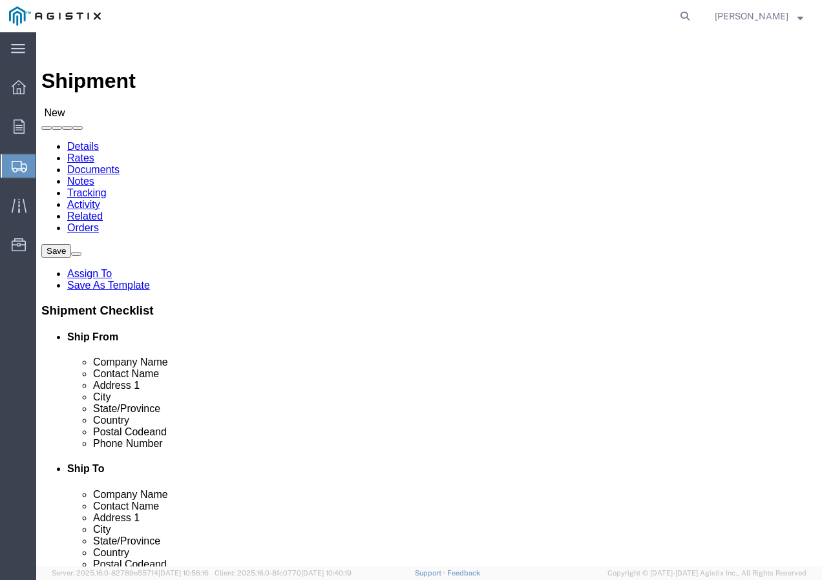
click select "Select PG&E Southwire Company"
click select "Select All Others [GEOGRAPHIC_DATA] [GEOGRAPHIC_DATA] [GEOGRAPHIC_DATA] [GEOGRA…"
click span
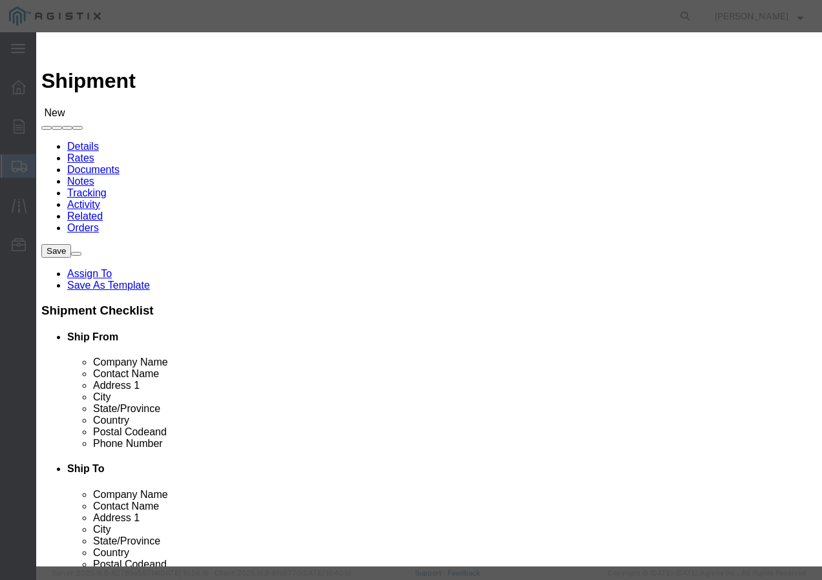
click select "Search by Address Book Name City Company Name Contact Name Country CustomerAlia…"
click input "text"
click icon "button"
drag, startPoint x: 80, startPoint y: 408, endPoint x: 160, endPoint y: 410, distance: 80.1
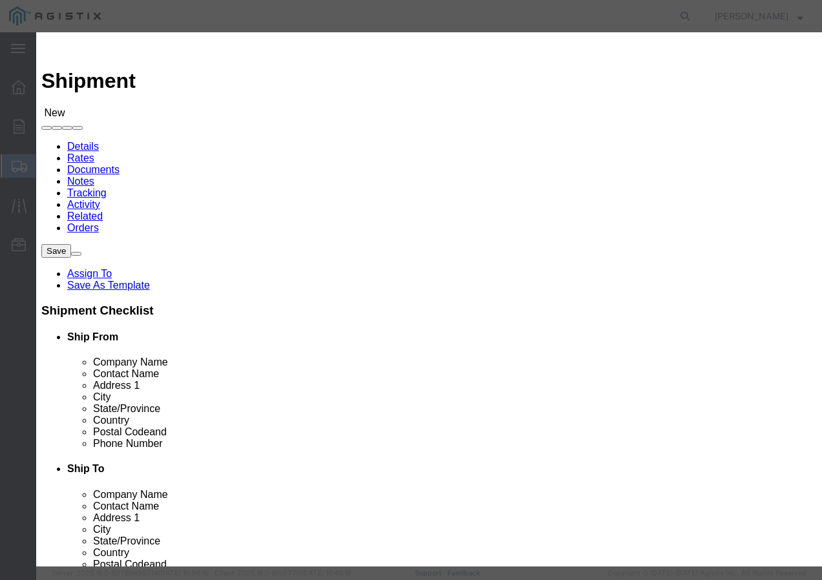
click button "Select"
click button "Close"
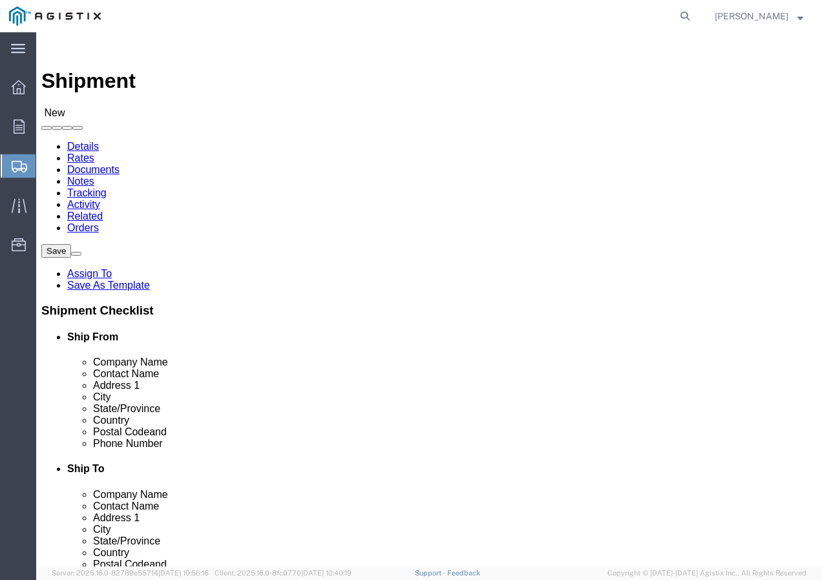
click input "text"
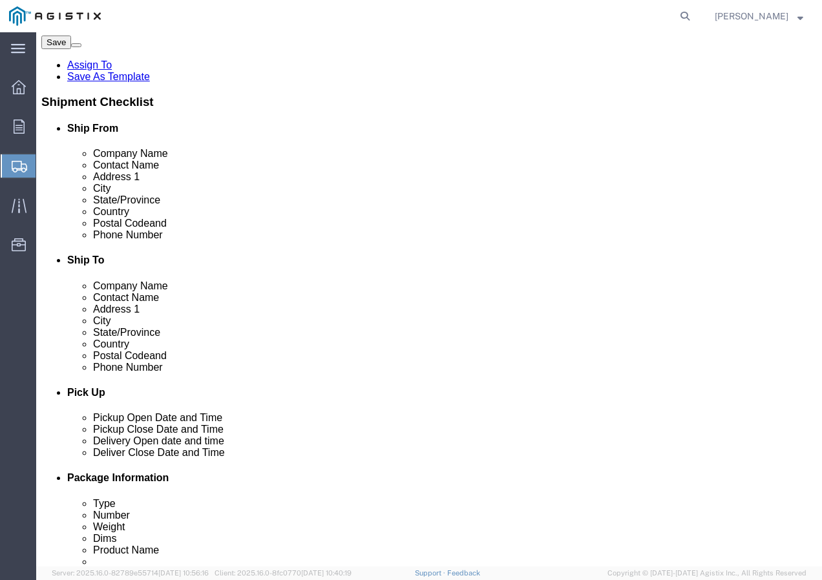
scroll to position [258, 0]
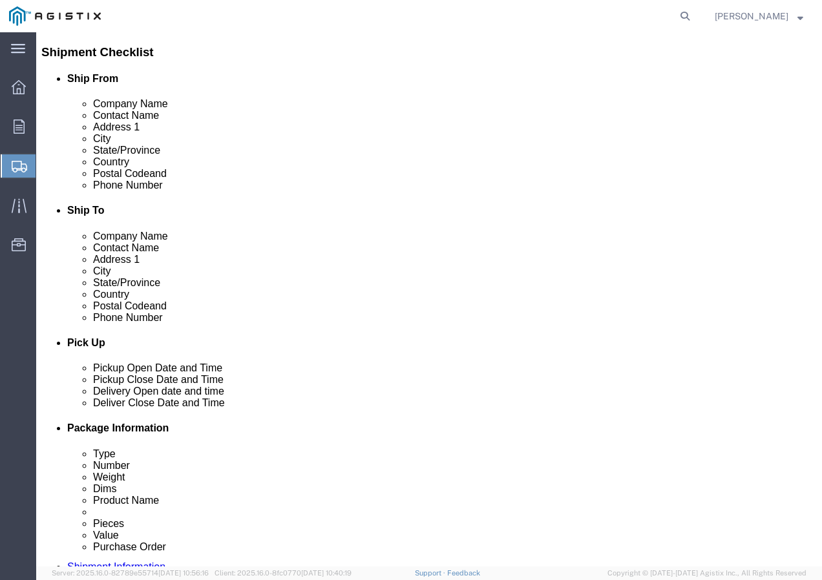
drag, startPoint x: 510, startPoint y: 297, endPoint x: 515, endPoint y: 288, distance: 9.9
click input "text"
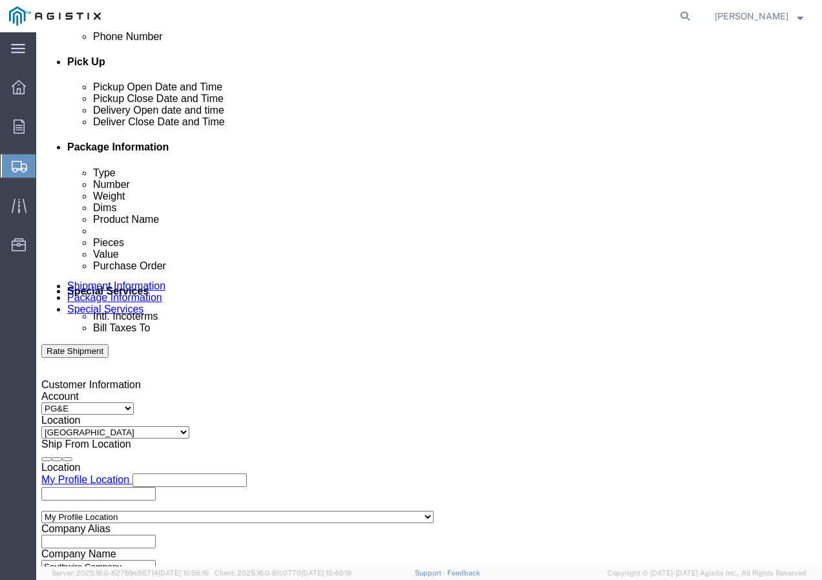
scroll to position [581, 0]
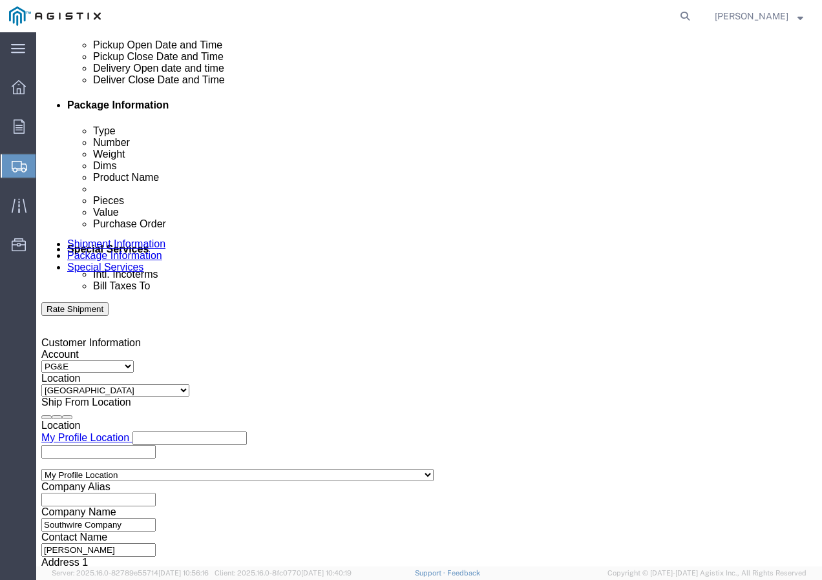
click div "[DATE] 2:00 PM"
click input "2:00 PM"
click button "Apply"
click div
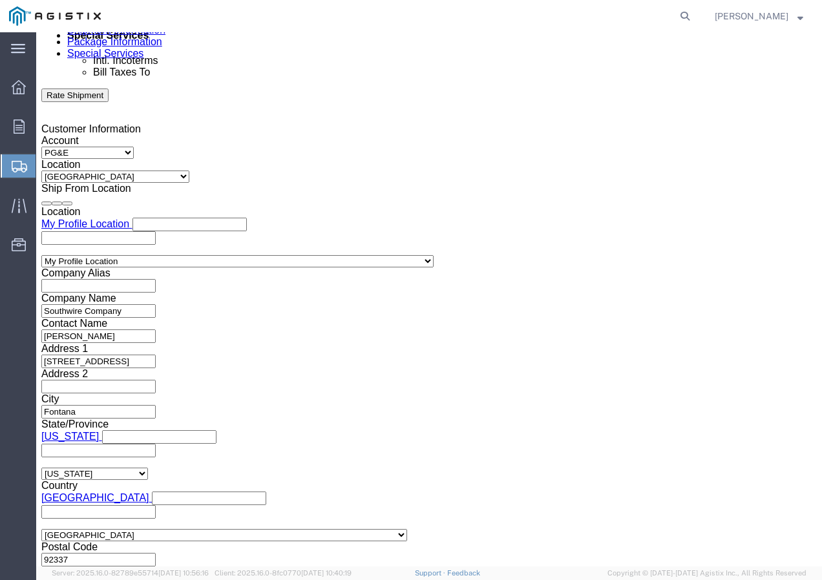
click button "Apply"
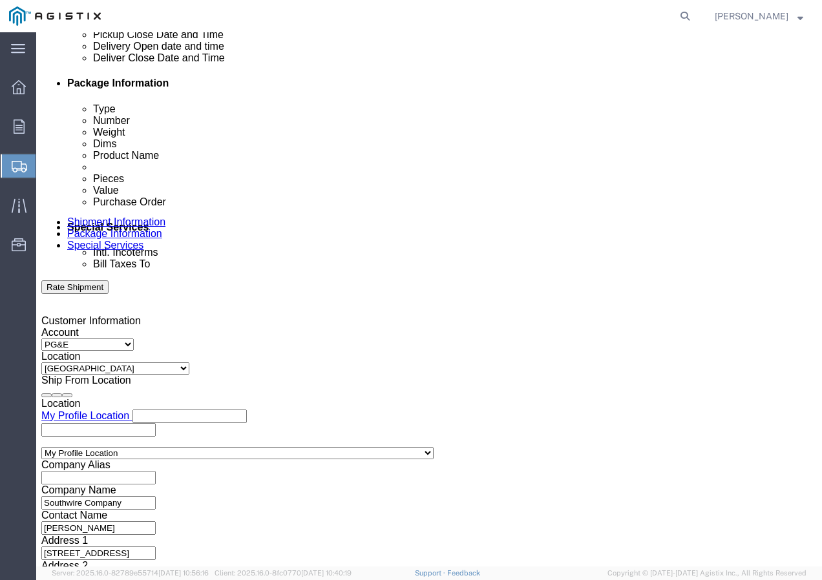
scroll to position [601, 0]
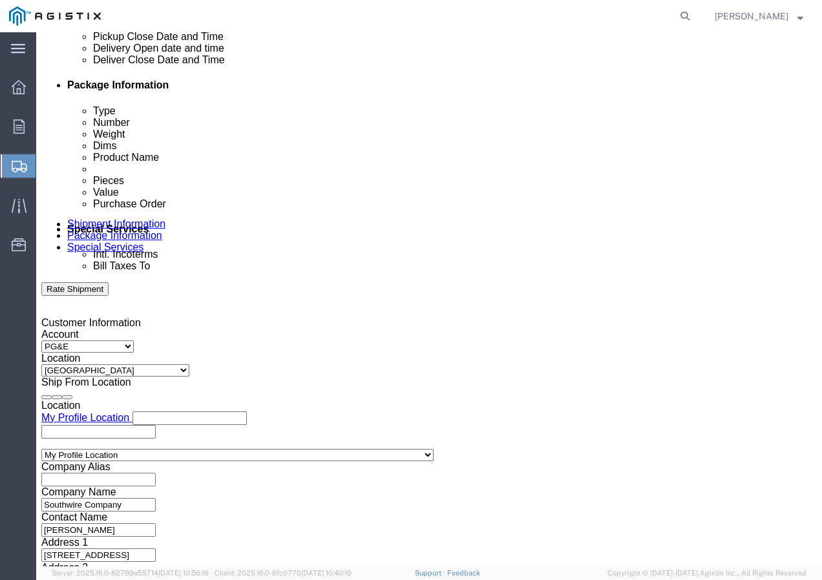
click div
click button "Apply"
click div "Select Account Type Activity ID Airline Appointment Number ASN Batch Request # …"
click input "text"
paste input "3501378942"
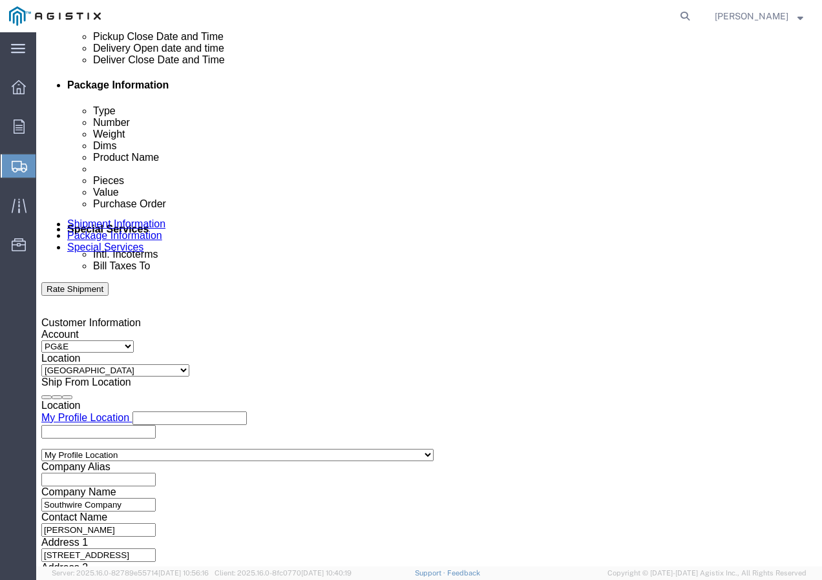
click select "Select Account Type Activity ID Airline Appointment Number ASN Batch Request # …"
click input "text"
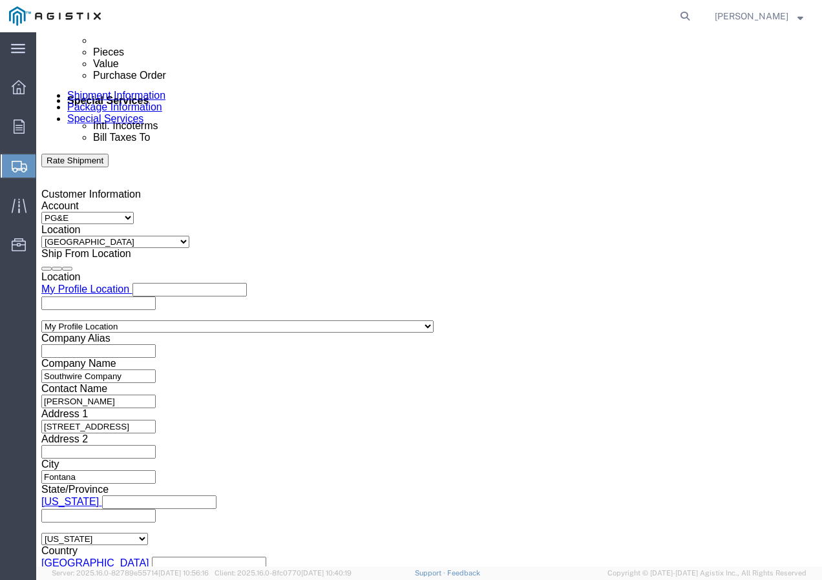
scroll to position [731, 0]
drag, startPoint x: 82, startPoint y: 426, endPoint x: 84, endPoint y: 419, distance: 6.7
click select "Select Air Less than Truckload Multi-Leg Ocean Freight Rail Small Parcel Truckl…"
click select "Select 1-Ton (PSS) 10 Wheel 10 Yard Dump Truck 20 Yard Dump Truck Bobtail Botto…"
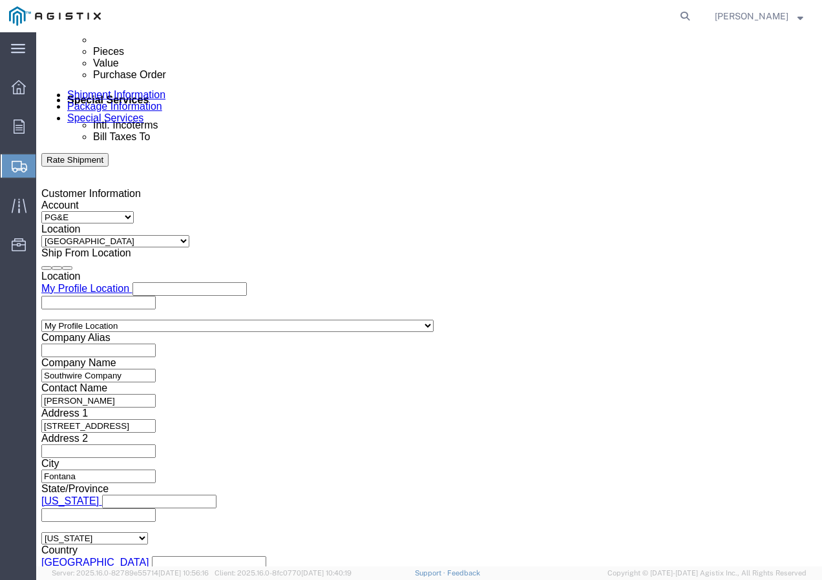
click select "Select 1-Ton (PSS) 10 Wheel 10 Yard Dump Truck 20 Yard Dump Truck Bobtail Botto…"
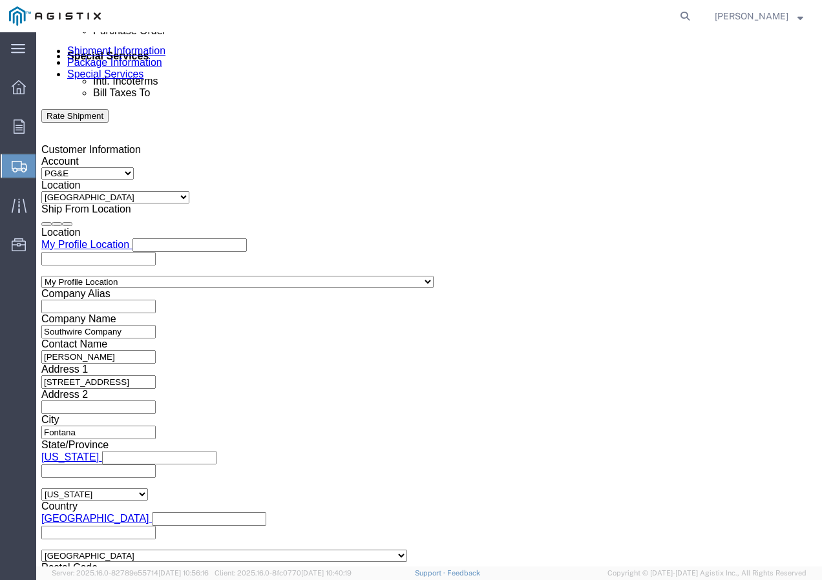
scroll to position [795, 0]
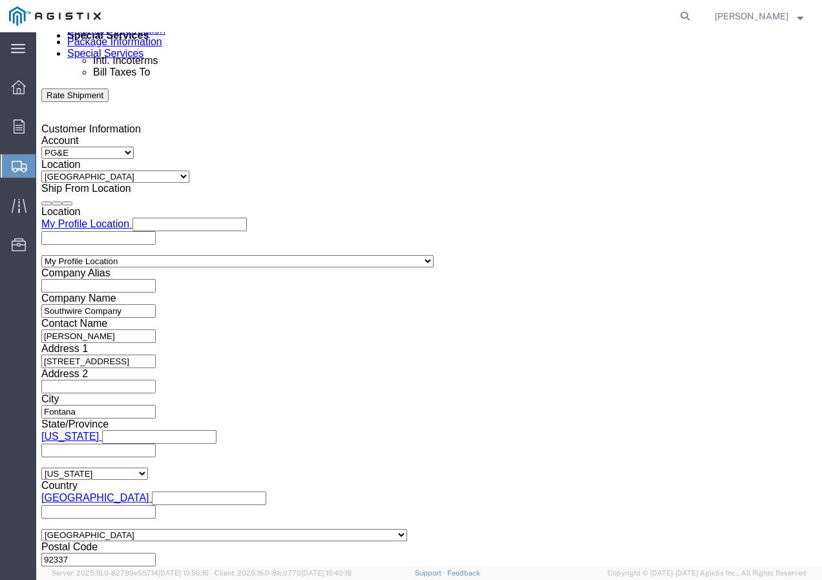
click button "Continue"
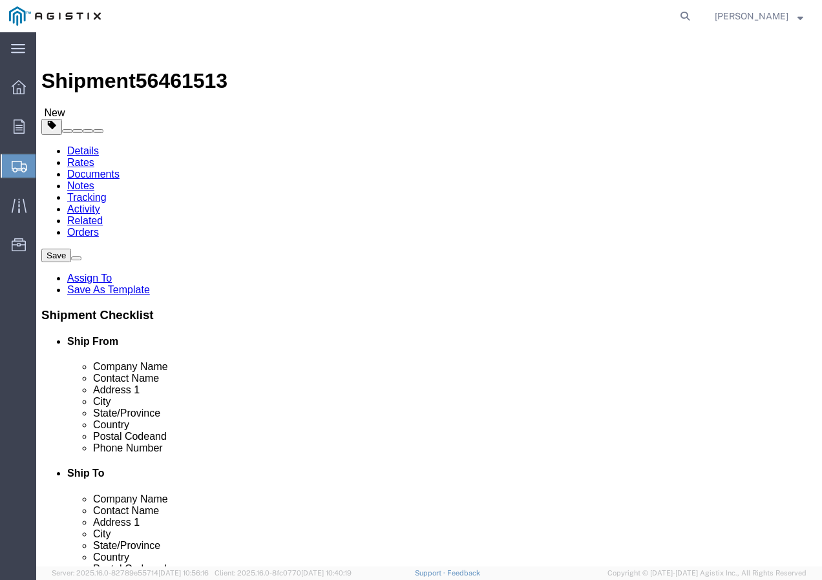
click select "Select Bulk Bundle(s) Cardboard Box(es) Carton(s) Crate(s) Drum(s) (Fiberboard)…"
click input "text"
drag, startPoint x: 151, startPoint y: 321, endPoint x: 116, endPoint y: 319, distance: 34.9
click input "0.00"
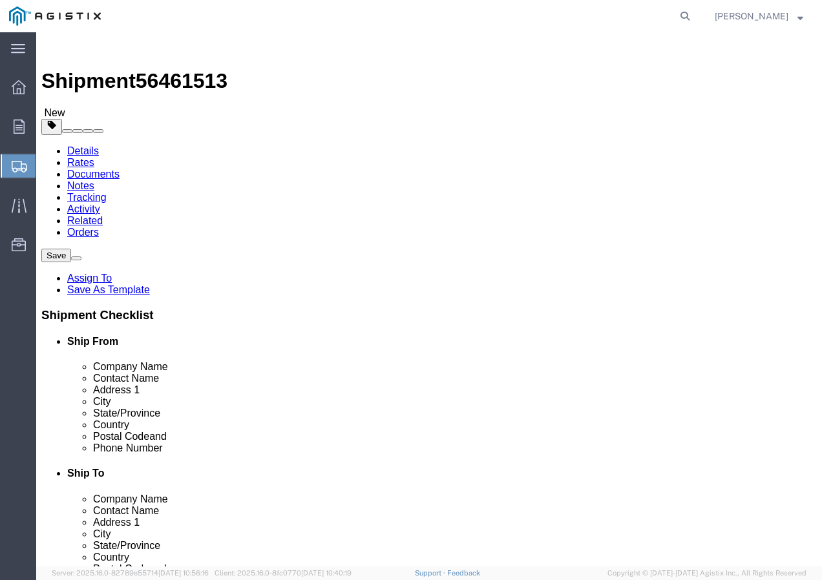
click link "Add Content"
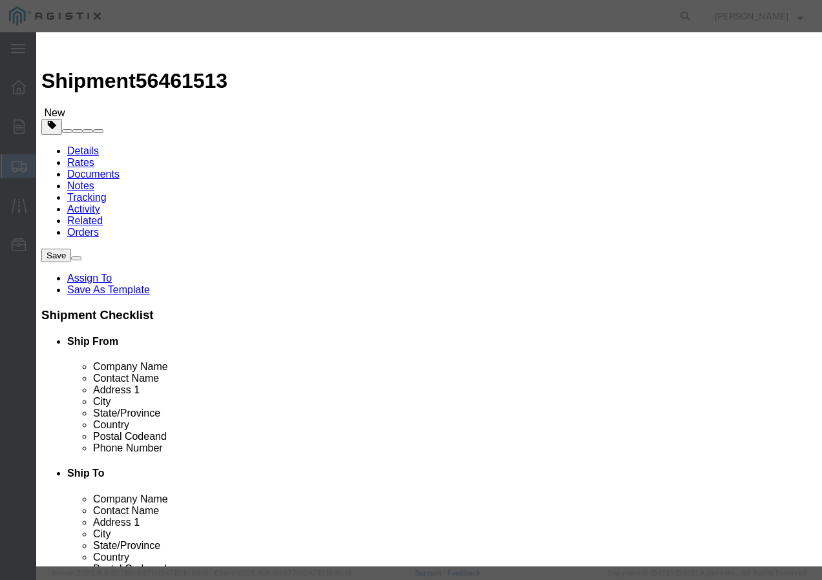
click input "text"
paste input "SSCC 10-7 CU 2C XLP PVC Bn 600V+"
click input "0"
click input "text"
click select "Select 50 55 60 65 70 85 92.5 100 125 175 250 300 400"
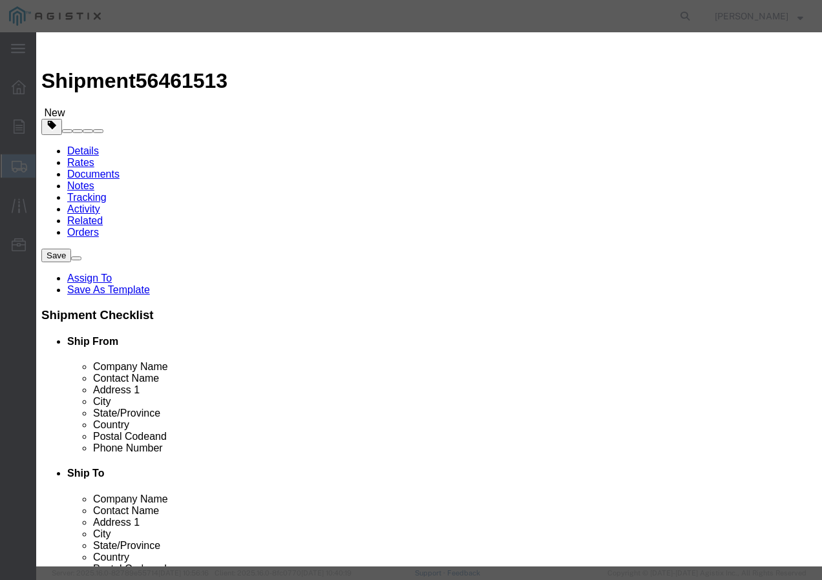
drag, startPoint x: 204, startPoint y: 168, endPoint x: 205, endPoint y: 178, distance: 9.8
click select "Select 50 55 60 65 70 85 92.5 100 125 175 250 300 400"
click button "Save & Add Another"
click input "text"
paste input "RHW 500 Str Cu 2000V+ 3kR"
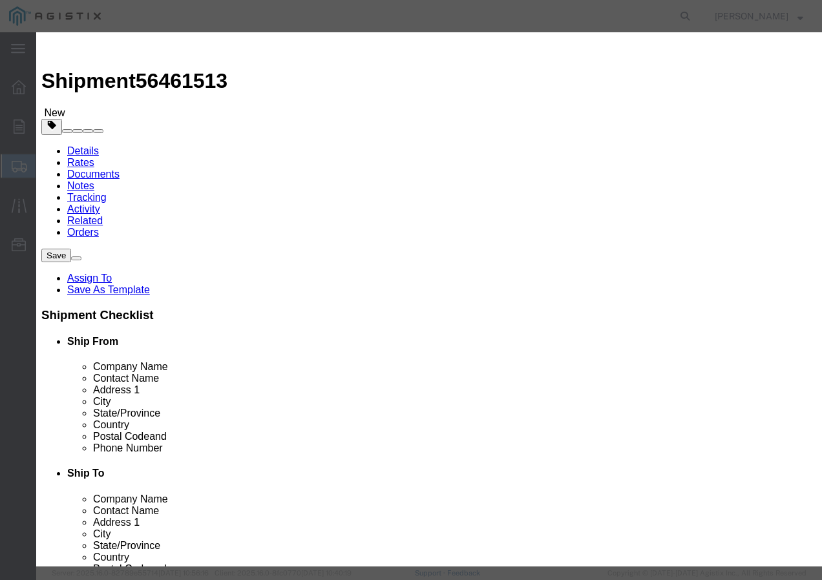
click input "text"
click select "Select 50 55 60 65 70 85 92.5 100 125 175 250 300 400"
drag, startPoint x: 199, startPoint y: 167, endPoint x: 199, endPoint y: 180, distance: 13.6
click select "Select 50 55 60 65 70 85 92.5 100 125 175 250 300 400"
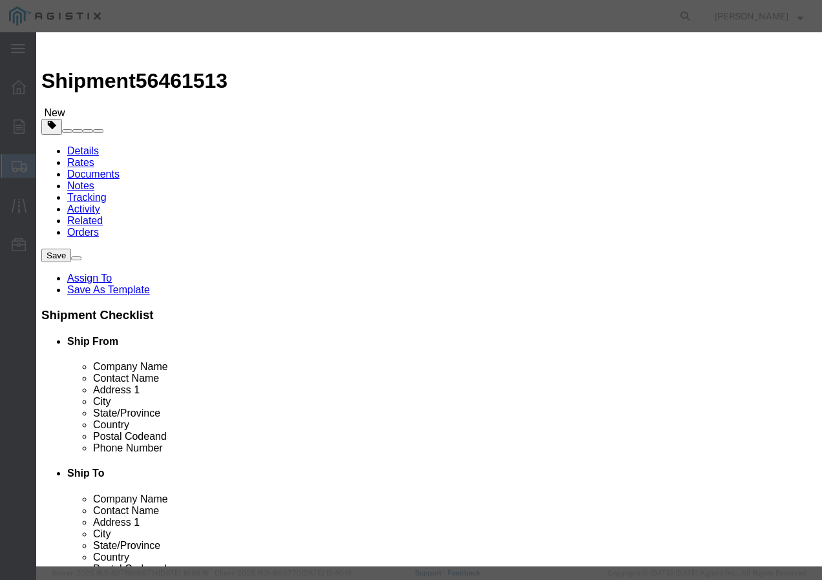
click select "Select 50 55 60 65 70 85 92.5 100 125 175 250 300 400"
click button "Save & Close"
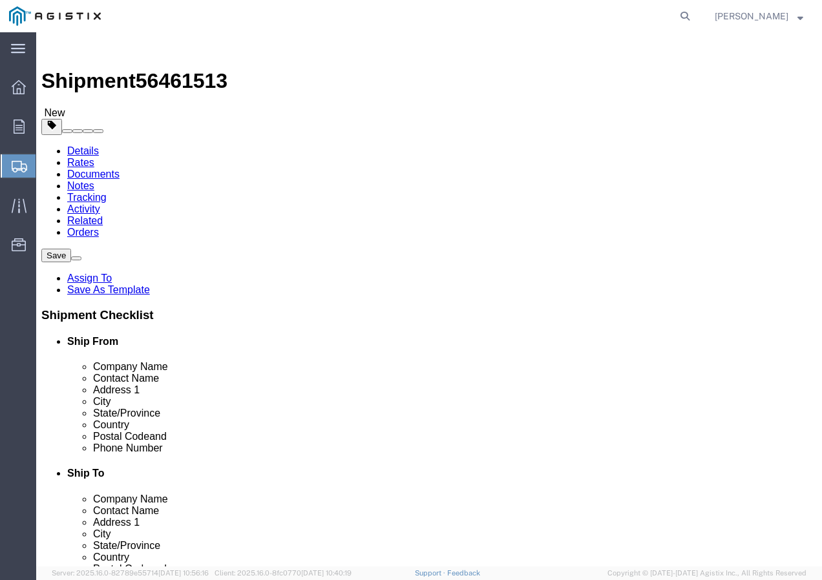
click input "1"
click div "1 x Your Packaging Package Type Select Bulk Bundle(s) Cardboard Box(es) Carton(…"
click button "Rate Shipment"
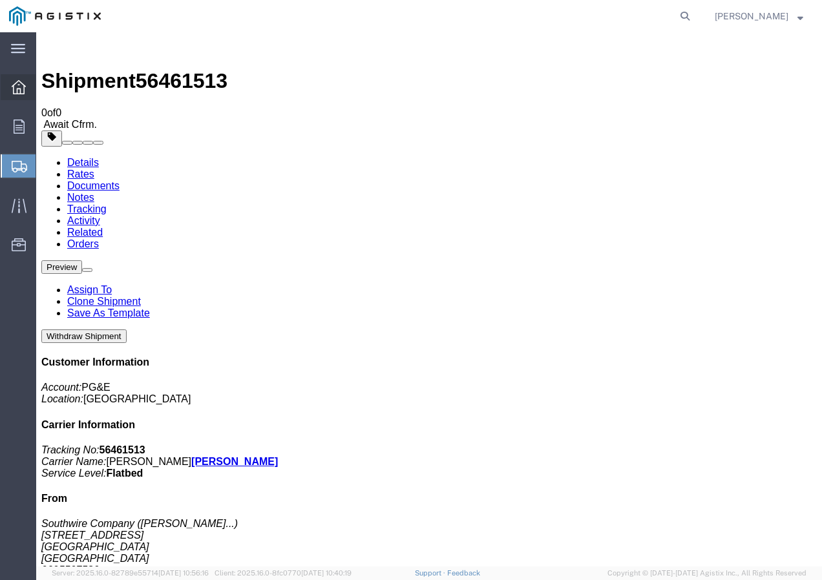
click at [18, 89] on icon at bounding box center [19, 87] width 14 height 14
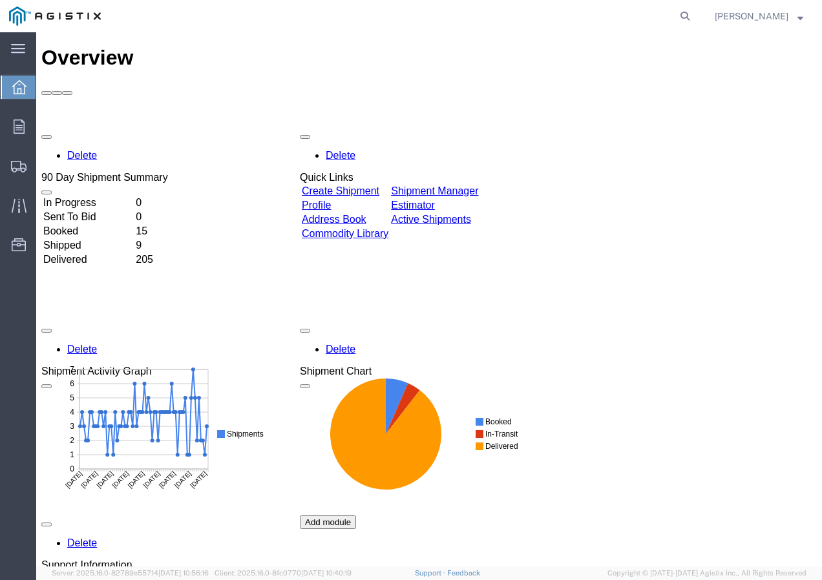
click at [365, 185] on td "Create Shipment" at bounding box center [345, 191] width 88 height 13
click at [364, 185] on link "Create Shipment" at bounding box center [341, 190] width 78 height 11
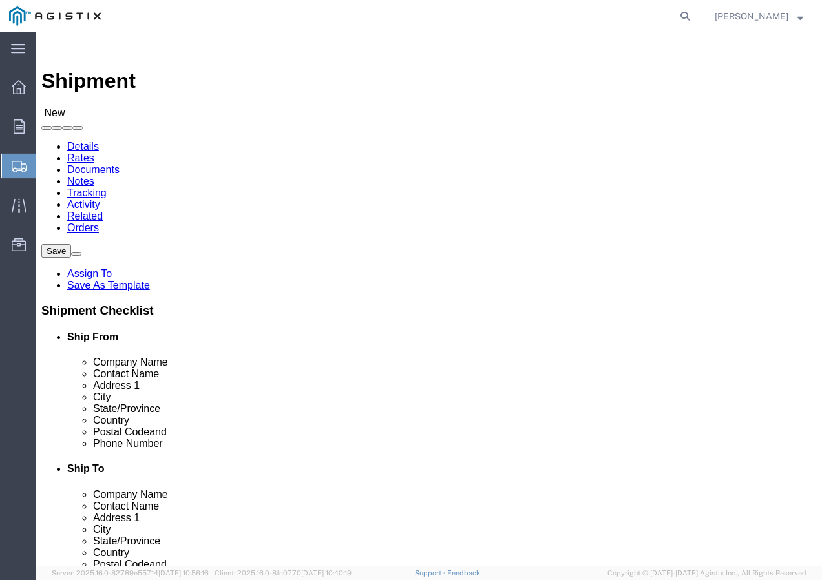
click select "Select PG&E Southwire Company"
click select "Select All Others [GEOGRAPHIC_DATA] [GEOGRAPHIC_DATA] [GEOGRAPHIC_DATA] [GEOGRA…"
click span
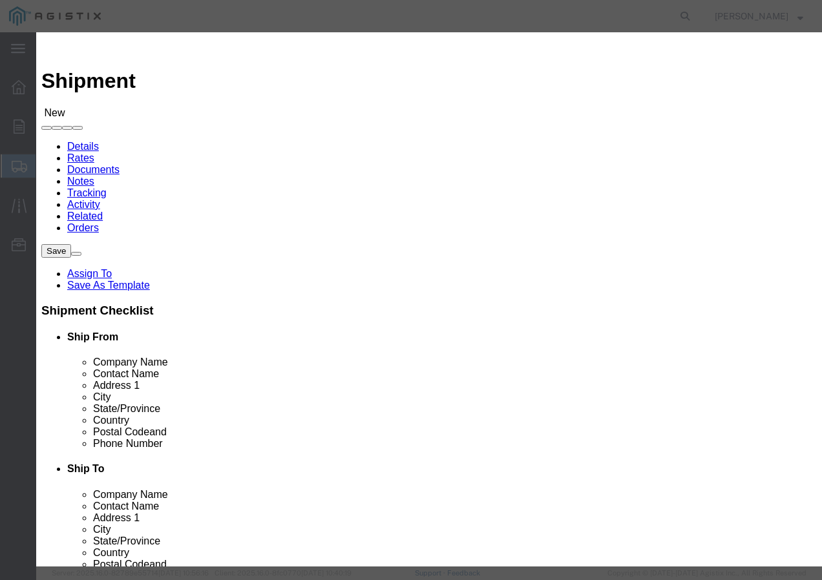
click select "Search by Address Book Name City Company Name Contact Name Country CustomerAlia…"
click input "text"
click button "button"
click button "Select"
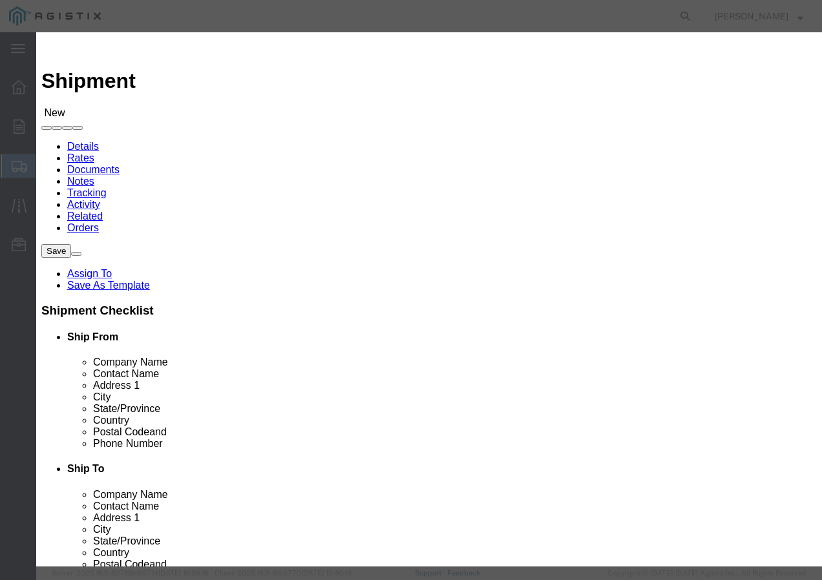
click button "Close"
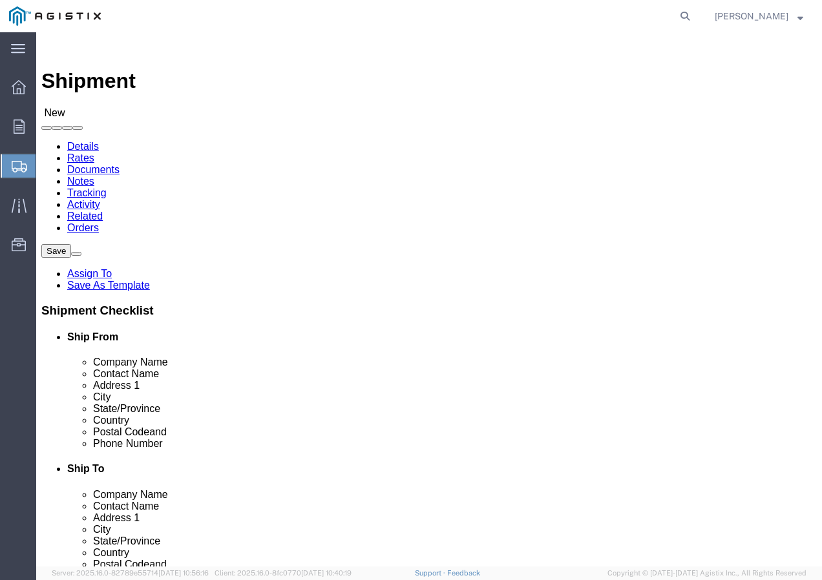
click input "text"
click input "Receiving Deparmtent"
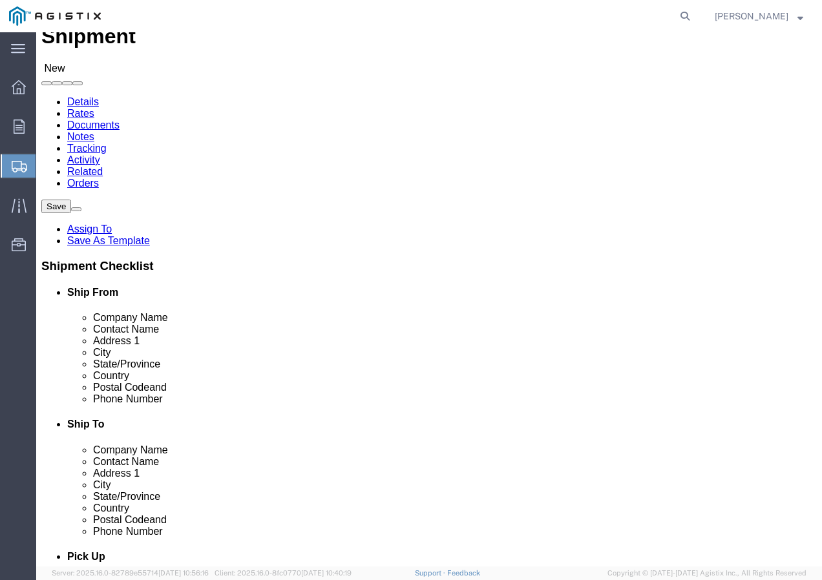
scroll to position [65, 0]
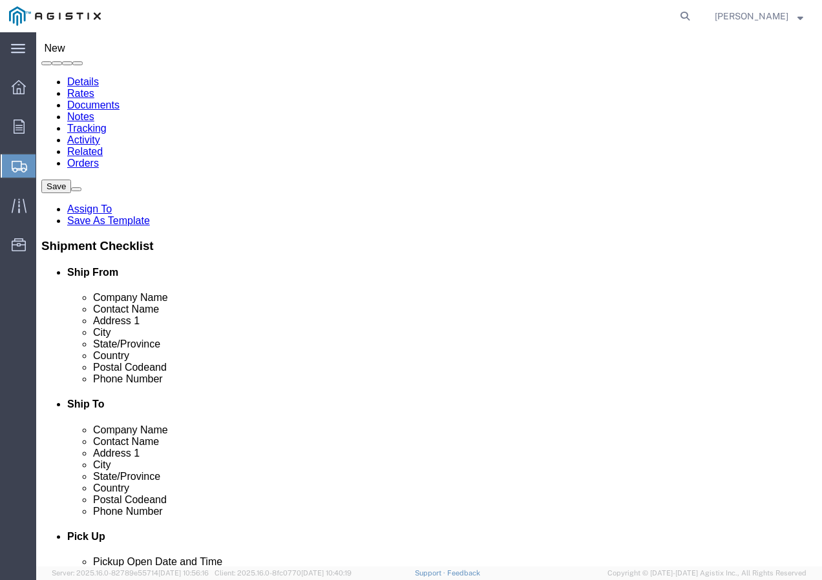
click input "text"
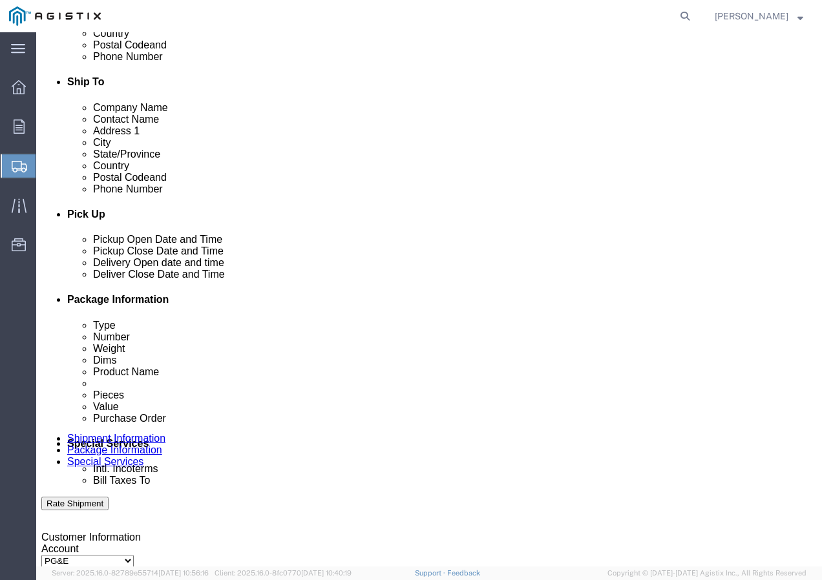
scroll to position [388, 0]
click div "[DATE] 2:00 PM"
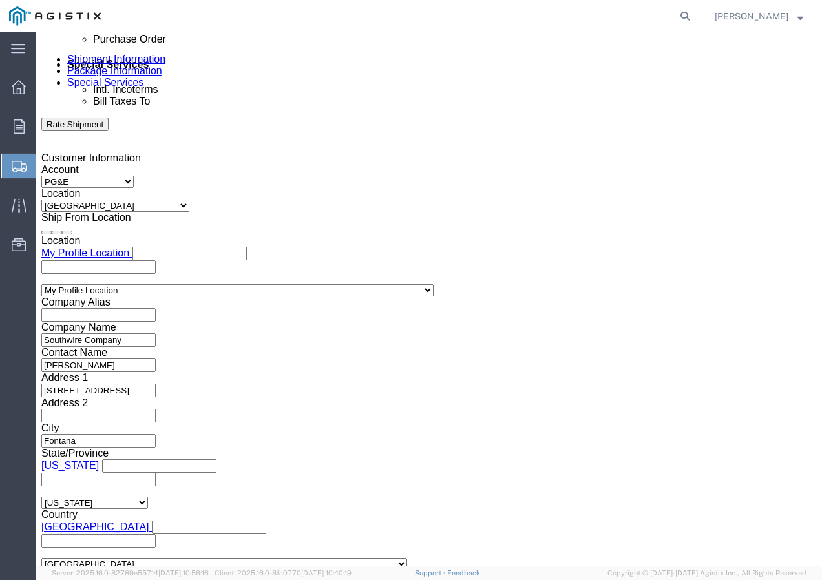
click input "2:00 PM"
click button "Apply"
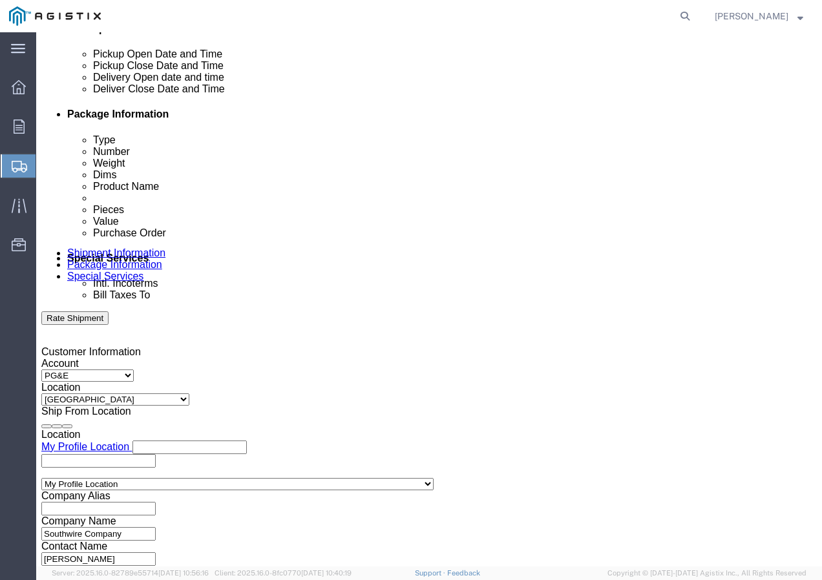
click div
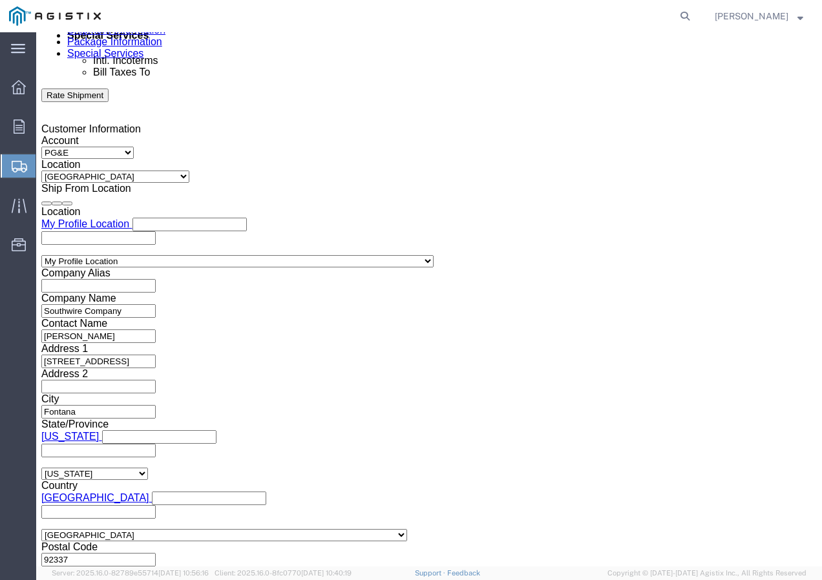
click button "Apply"
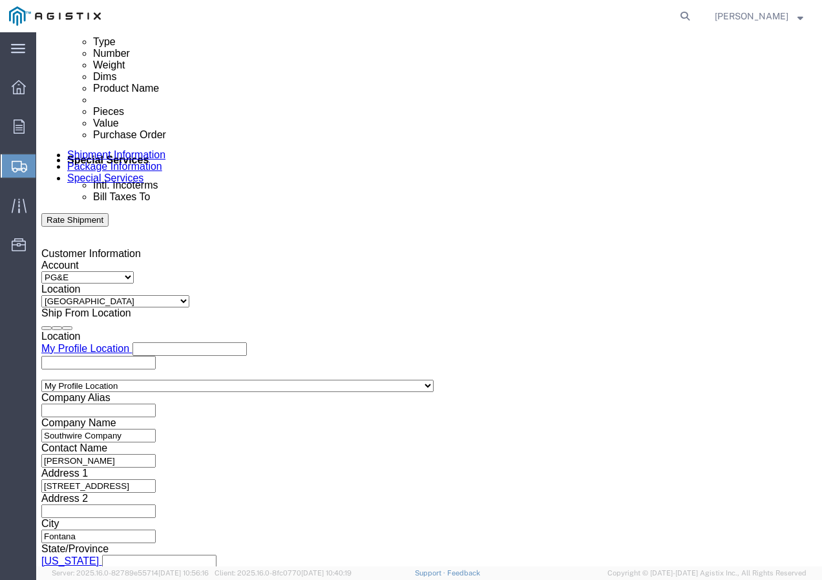
scroll to position [666, 0]
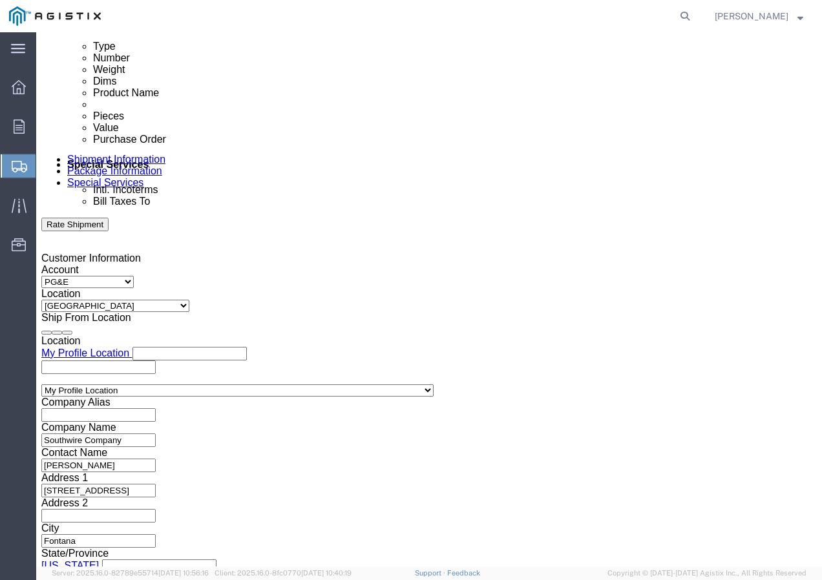
click div
click button "Apply"
click input "text"
paste input "3501416610"
click select "Select Account Type Activity ID Airline Appointment Number ASN Batch Request # …"
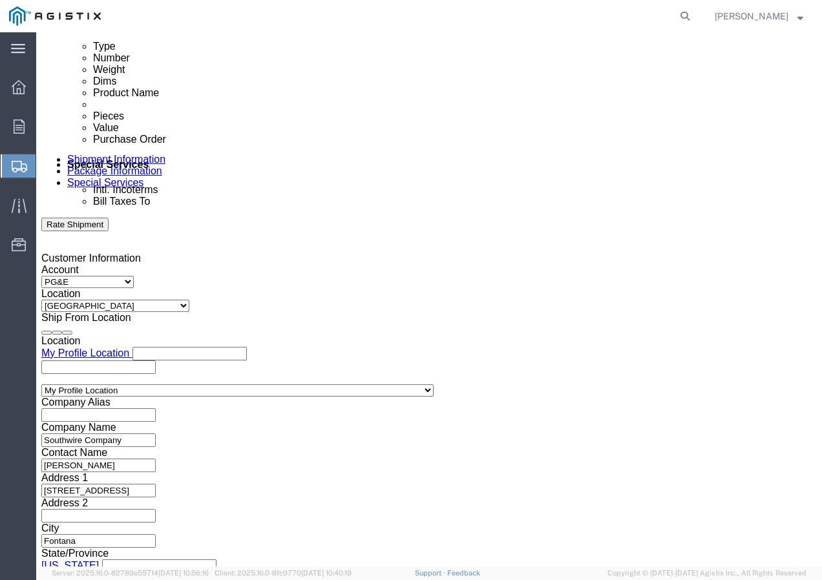
click select "Select Account Type Activity ID Airline Appointment Number ASN Batch Request # …"
click input "text"
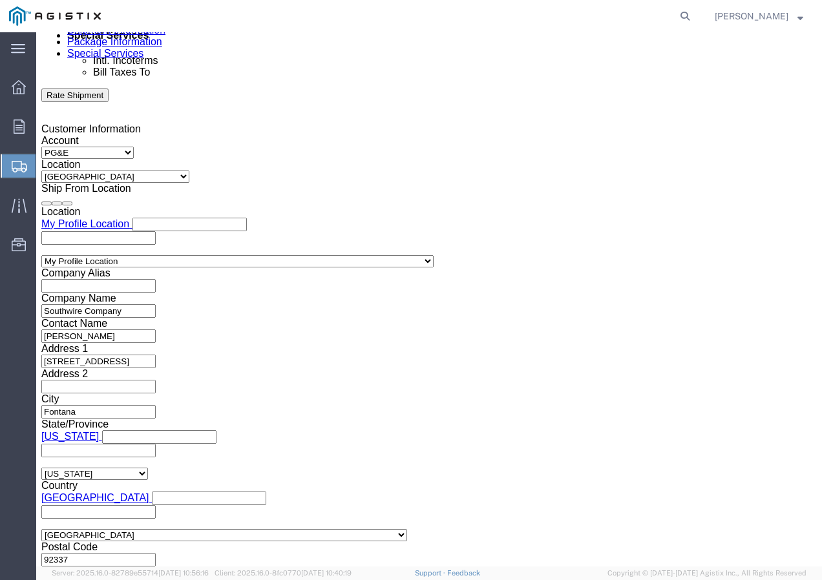
click select "Select Air Less than Truckload Multi-Leg Ocean Freight Rail Small Parcel Truckl…"
click select "Select 1-Ton (PSS) 10 Wheel 10 Yard Dump Truck 20 Yard Dump Truck Bobtail Botto…"
click button "Continue"
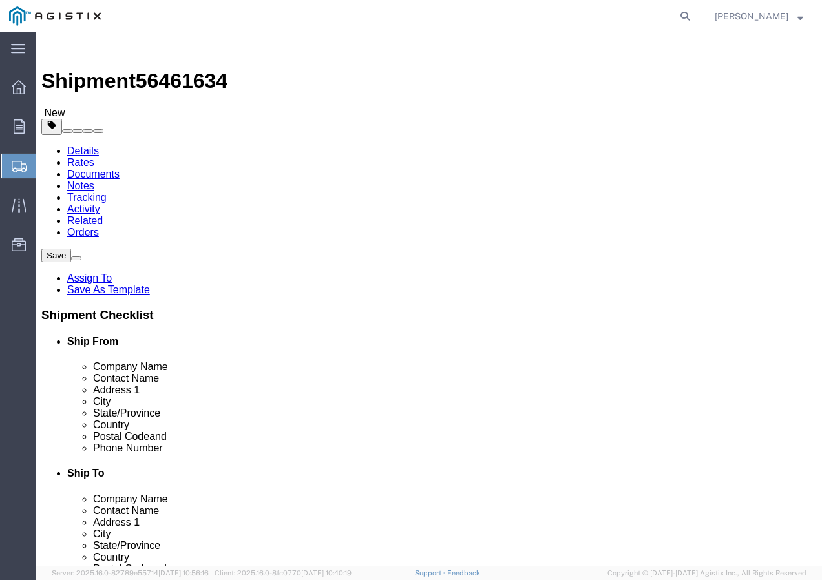
click select "Select Bulk Bundle(s) Cardboard Box(es) Carton(s) Crate(s) Drum(s) (Fiberboard)…"
click input "text"
drag, startPoint x: 149, startPoint y: 326, endPoint x: 87, endPoint y: 325, distance: 62.0
click div "Weight 0.00 Select kgs lbs Ship. t°"
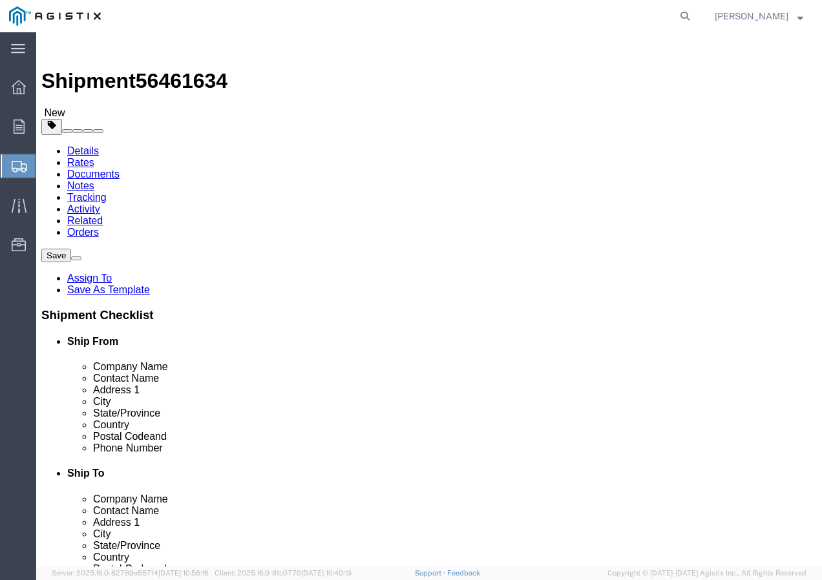
click link "Add Content"
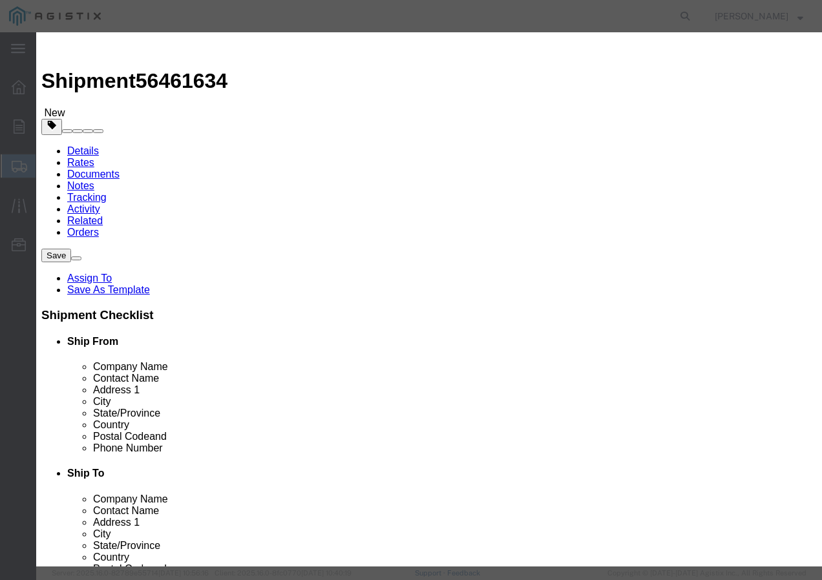
click input "text"
paste input "SSCC 10-7 CU 4C XLP PVC 600V 3kR"
click input "0"
click input "text"
click select "Select 50 55 60 65 70 85 92.5 100 125 175 250 300 400"
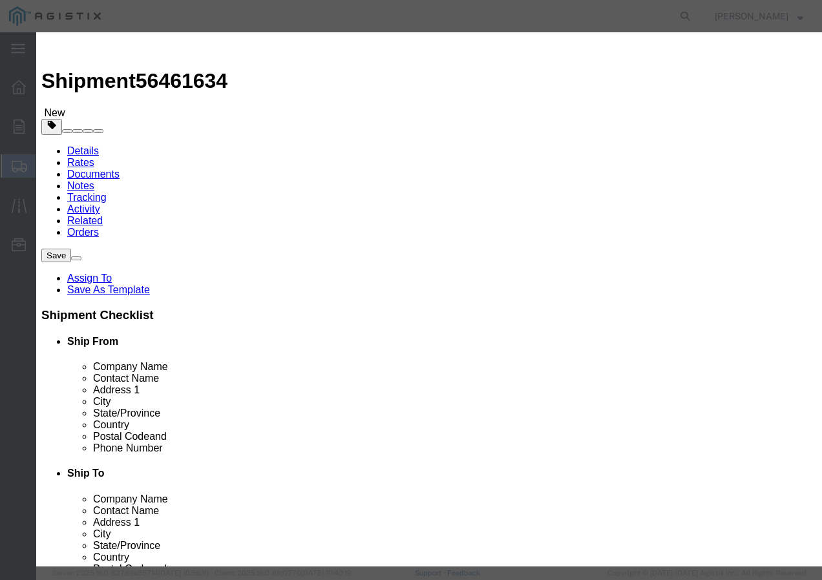
click select "Select 50 55 60 65 70 85 92.5 100 125 175 250 300 400"
click button "Save & Add Another"
drag, startPoint x: 297, startPoint y: 96, endPoint x: 293, endPoint y: 103, distance: 8.1
click input "text"
paste input "CA/LDPE OLIVE 4/0-7 AAC 60 MILS 1000R"
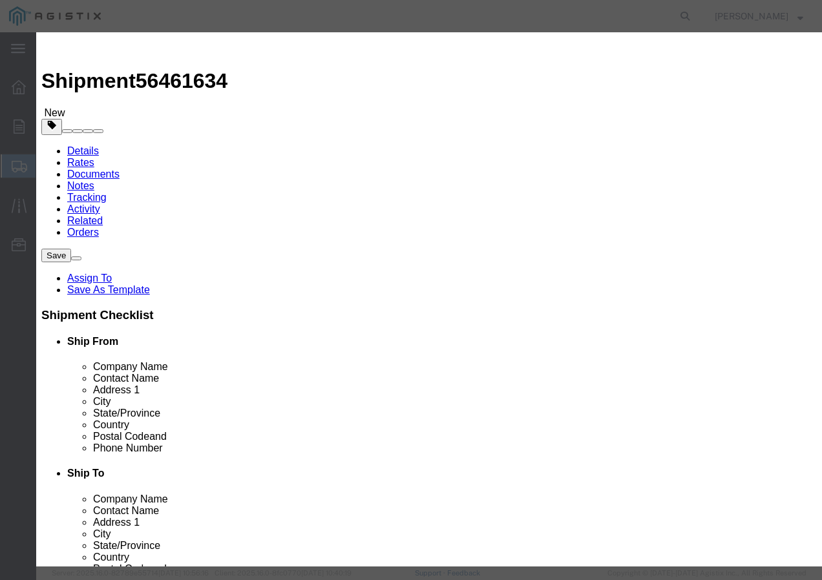
click input "text"
drag, startPoint x: 178, startPoint y: 152, endPoint x: 183, endPoint y: 171, distance: 19.9
click input "1"
click select "Select 50 55 60 65 70 85 92.5 100 125 175 250 300 400"
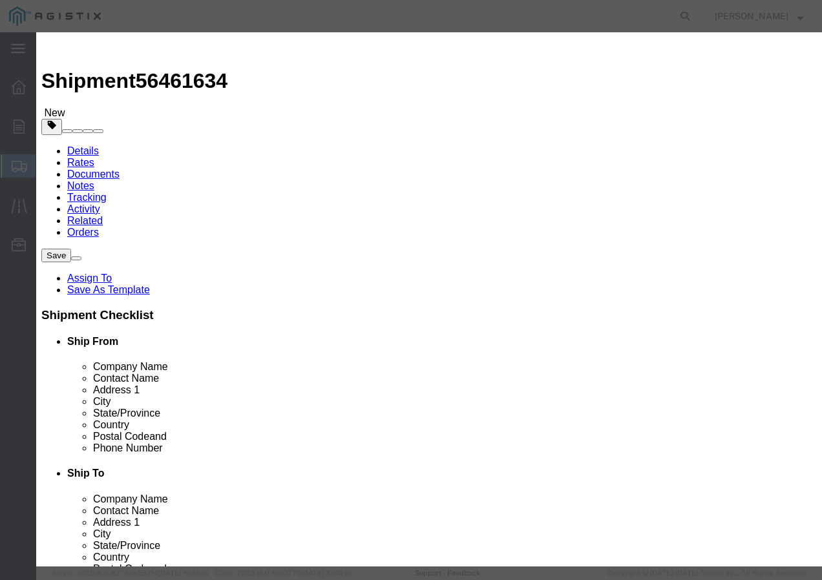
click select "Select 50 55 60 65 70 85 92.5 100 125 175 250 300 400"
click button "Save & Add Another"
click input "text"
paste input "SSCC 8-7CU 2C XLP LCS CPE-TP"
click input "text"
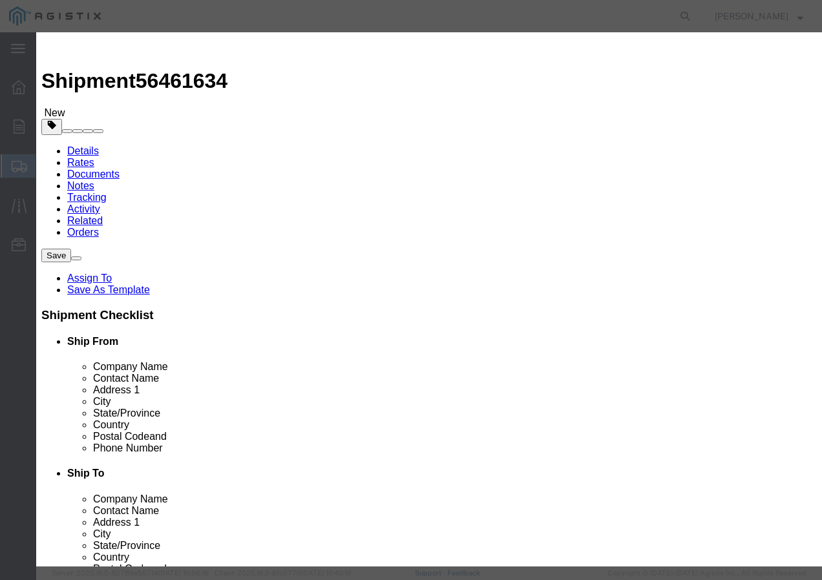
click input "text"
click select "Select 50 55 60 65 70 85 92.5 100 125 175 250 300 400"
click button "Save & Add Another"
click input "text"
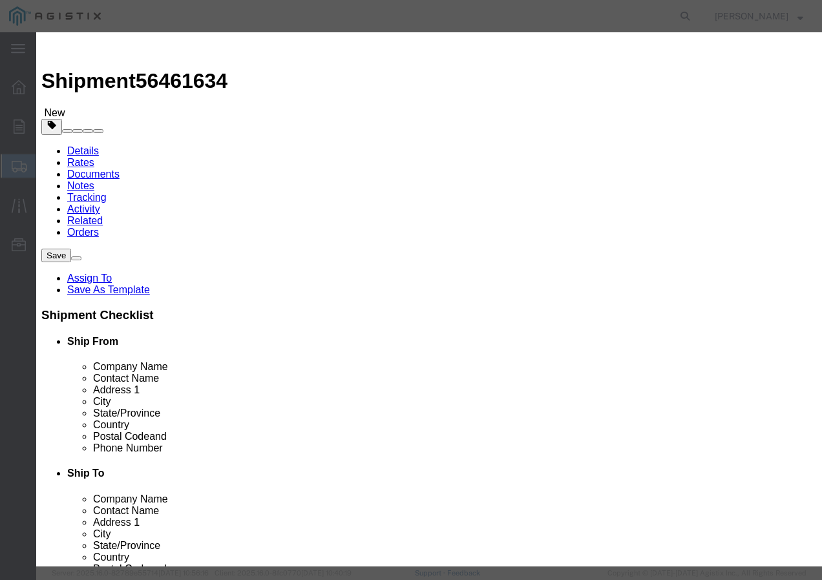
paste input "SSCC 1/0-37 CU XLP RD 2000V 3kR"
click input "text"
click select "Select 50 55 60 65 70 85 92.5 100 125 175 250 300 400"
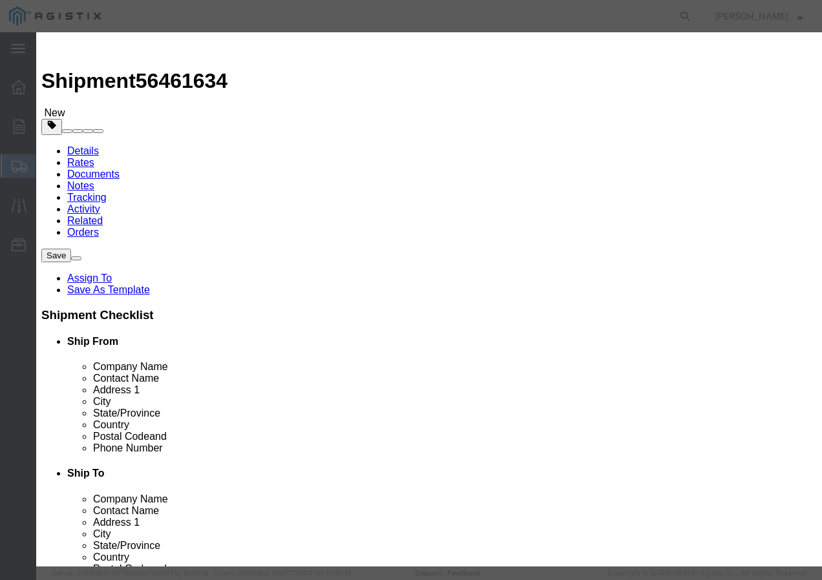
click button "Save & Close"
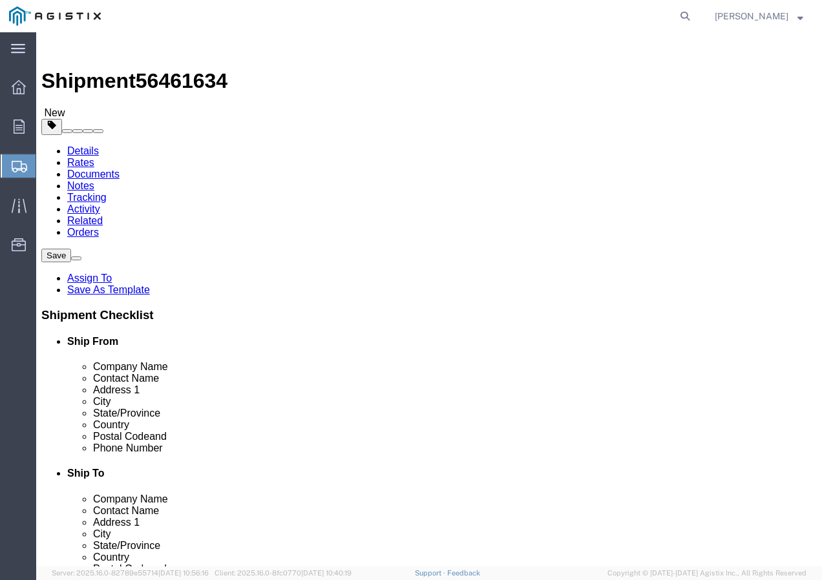
click input "1"
drag, startPoint x: 138, startPoint y: 271, endPoint x: 106, endPoint y: 275, distance: 31.9
click div "Number 18"
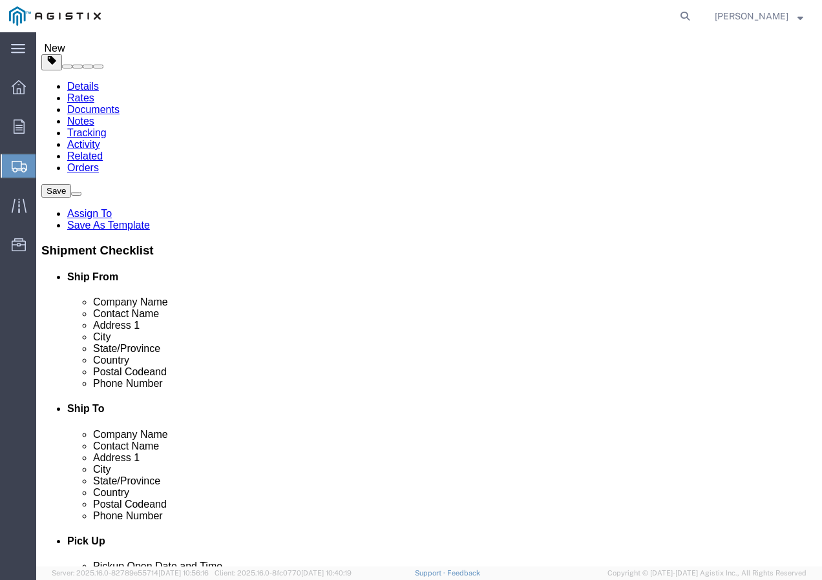
click button "Rate Shipment"
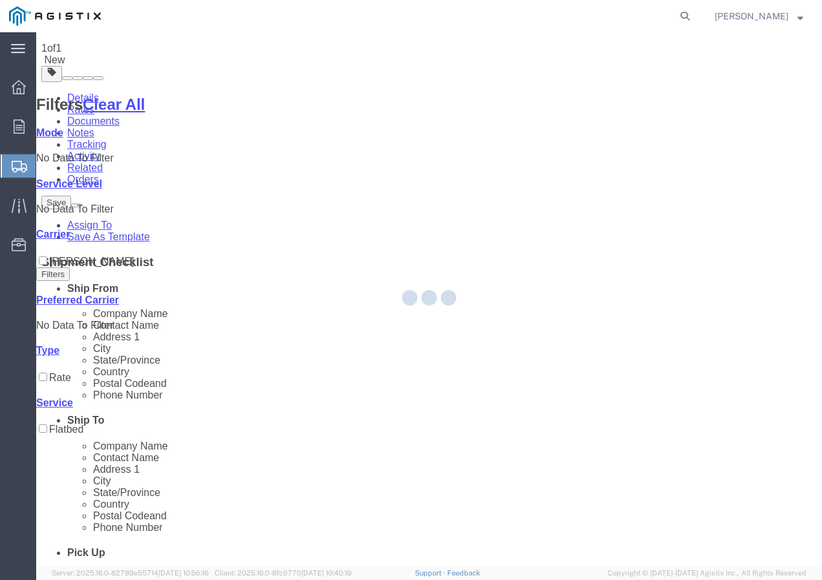
scroll to position [0, 0]
